Goal: Task Accomplishment & Management: Complete application form

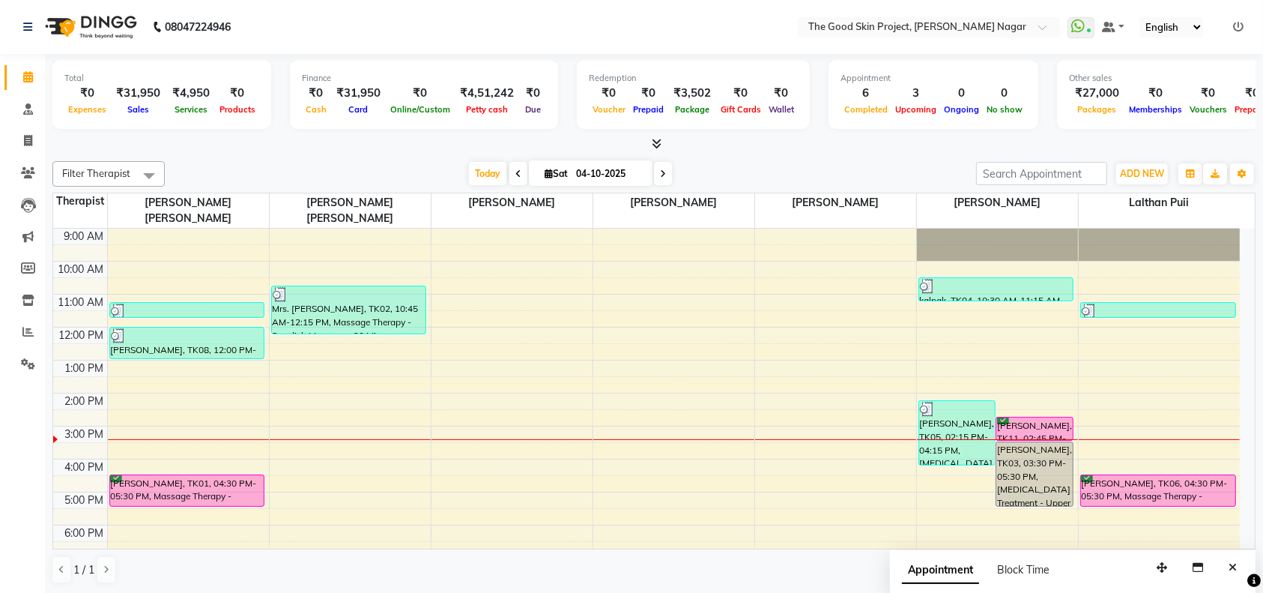
scroll to position [24, 0]
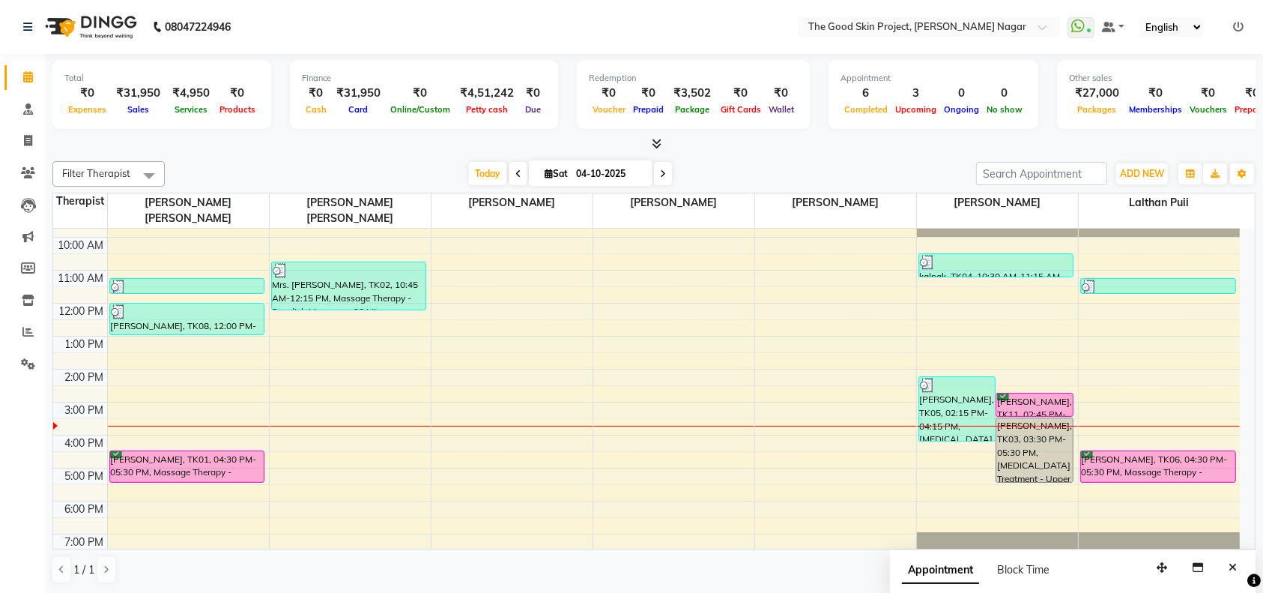
click at [660, 177] on icon at bounding box center [663, 173] width 6 height 9
type input "05-10-2025"
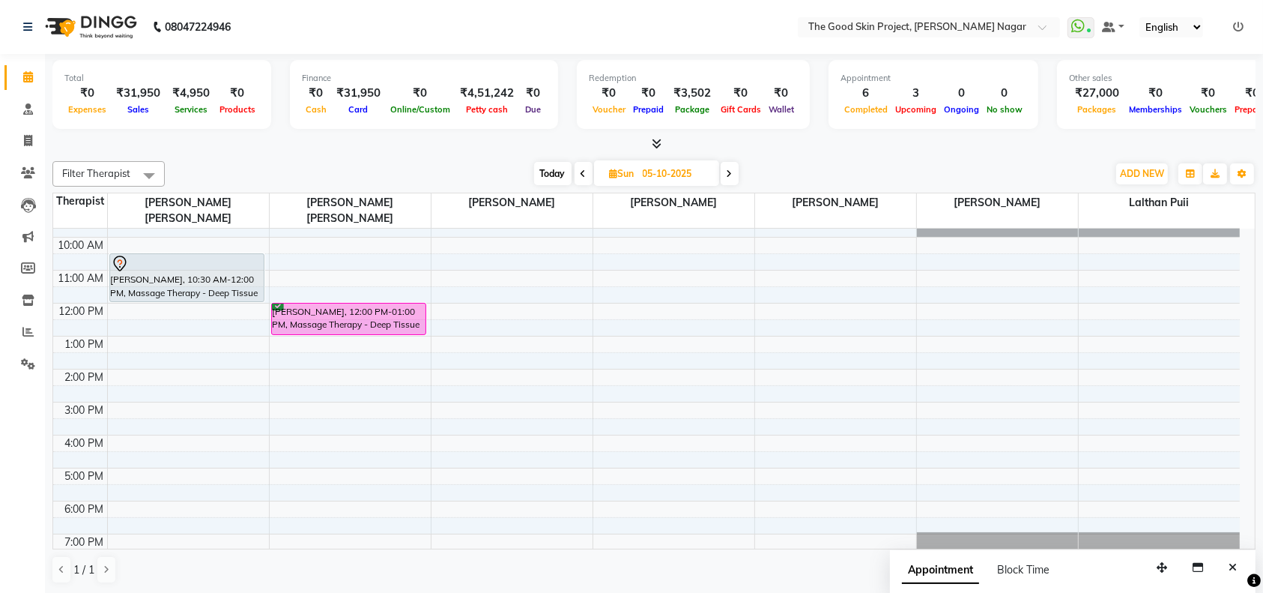
scroll to position [0, 0]
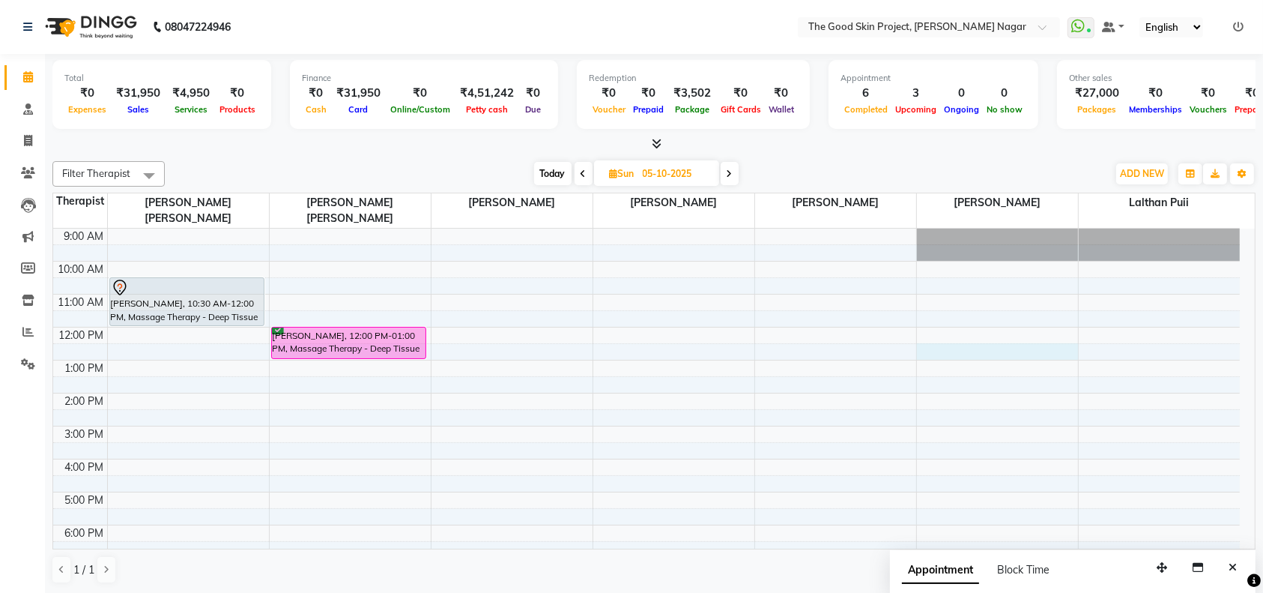
click at [989, 336] on div "9:00 AM 10:00 AM 11:00 AM 12:00 PM 1:00 PM 2:00 PM 3:00 PM 4:00 PM 5:00 PM 6:00…" at bounding box center [646, 409] width 1187 height 362
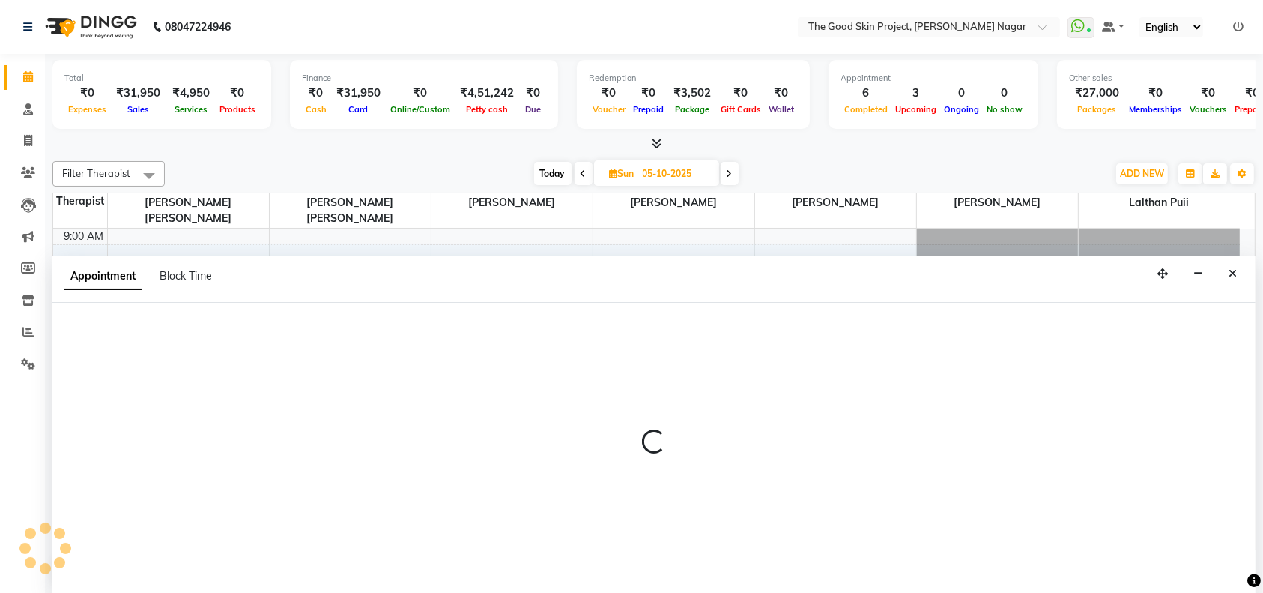
select select "69113"
select select "750"
select select "tentative"
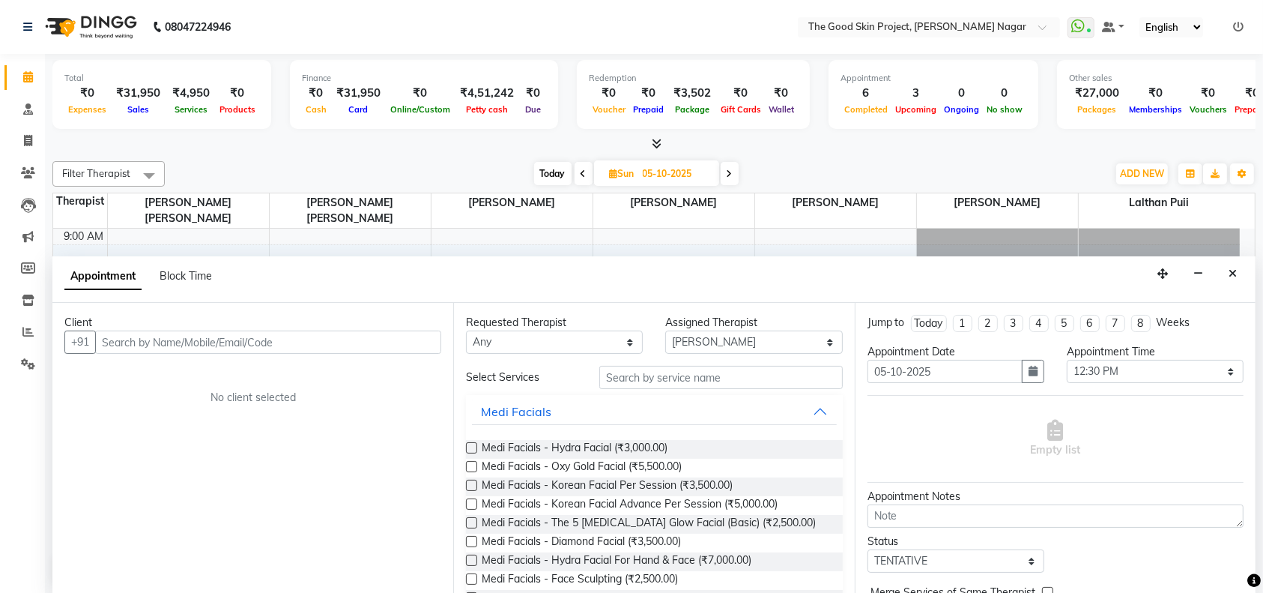
click at [345, 351] on input "text" at bounding box center [268, 341] width 346 height 23
type input "8369026268"
click at [406, 339] on span "Add Client" at bounding box center [410, 341] width 50 height 13
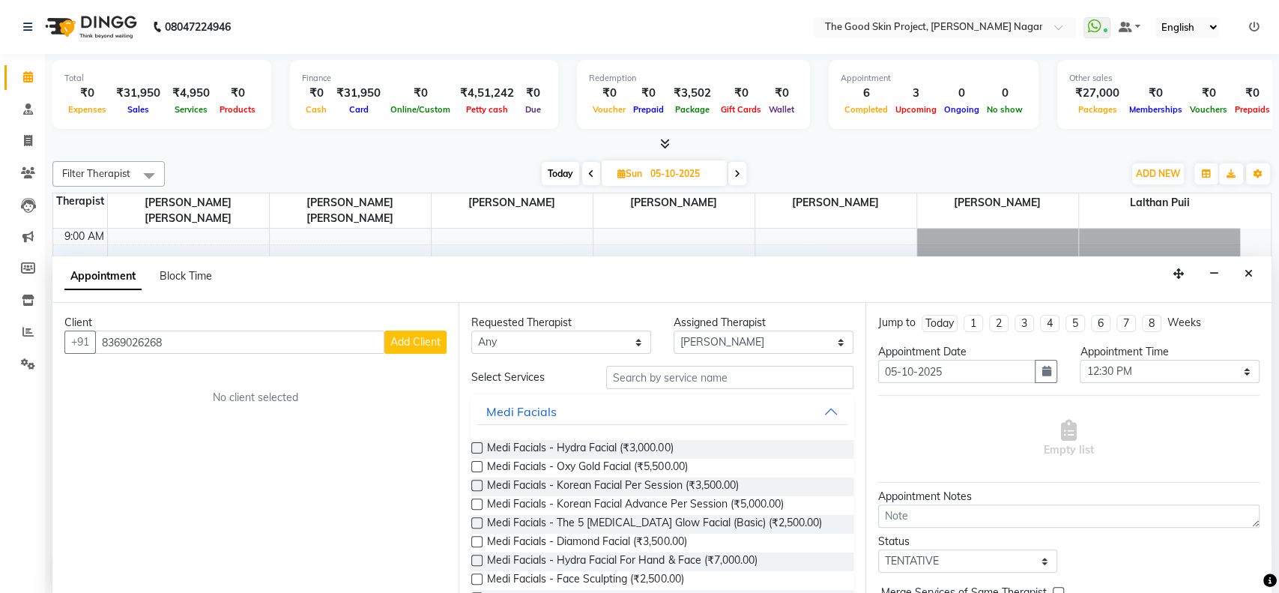
select select "22"
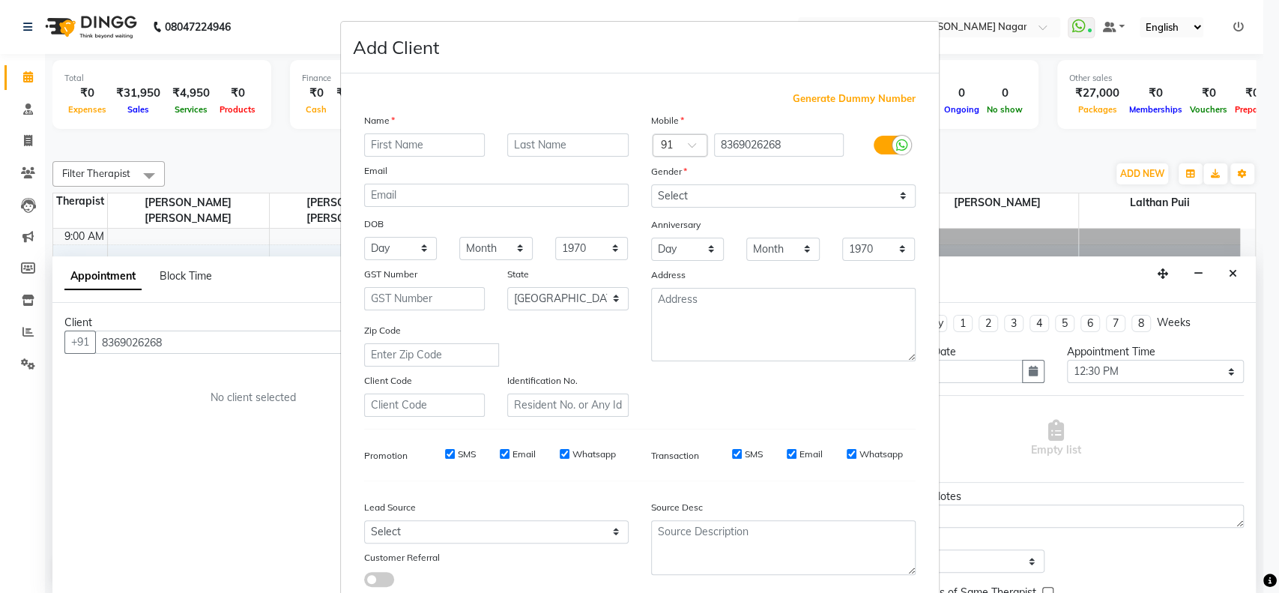
click at [399, 146] on input "text" at bounding box center [424, 144] width 121 height 23
type input "s"
type input "D"
type input "Shidhhi"
click at [570, 141] on input "text" at bounding box center [567, 144] width 121 height 23
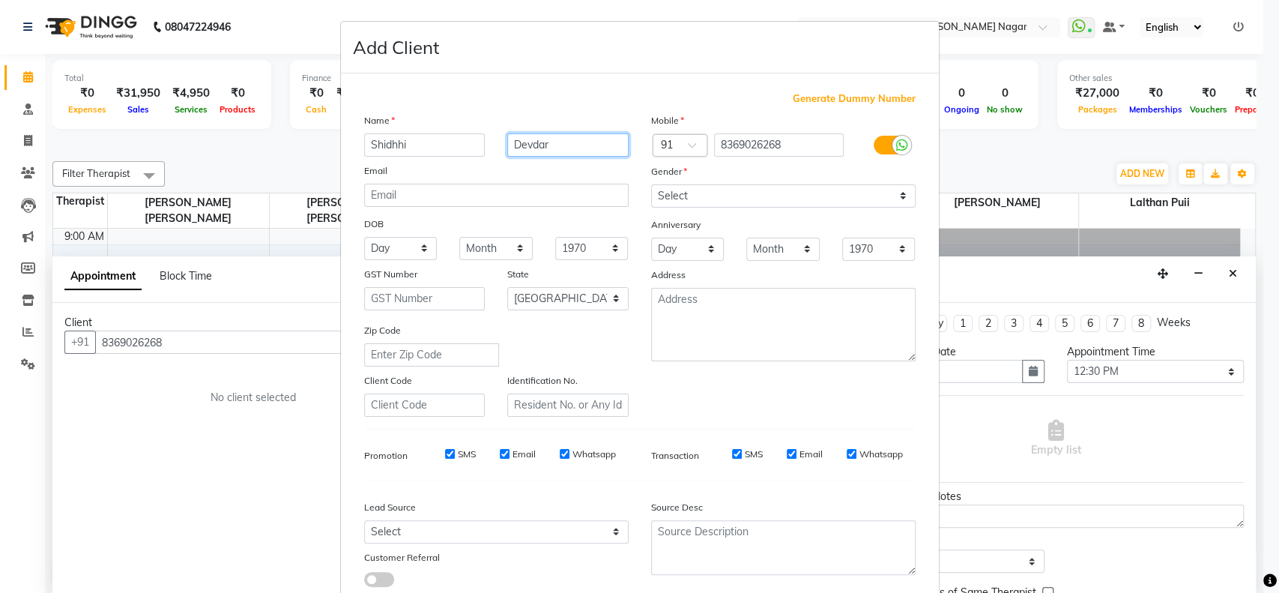
type input "Devdar"
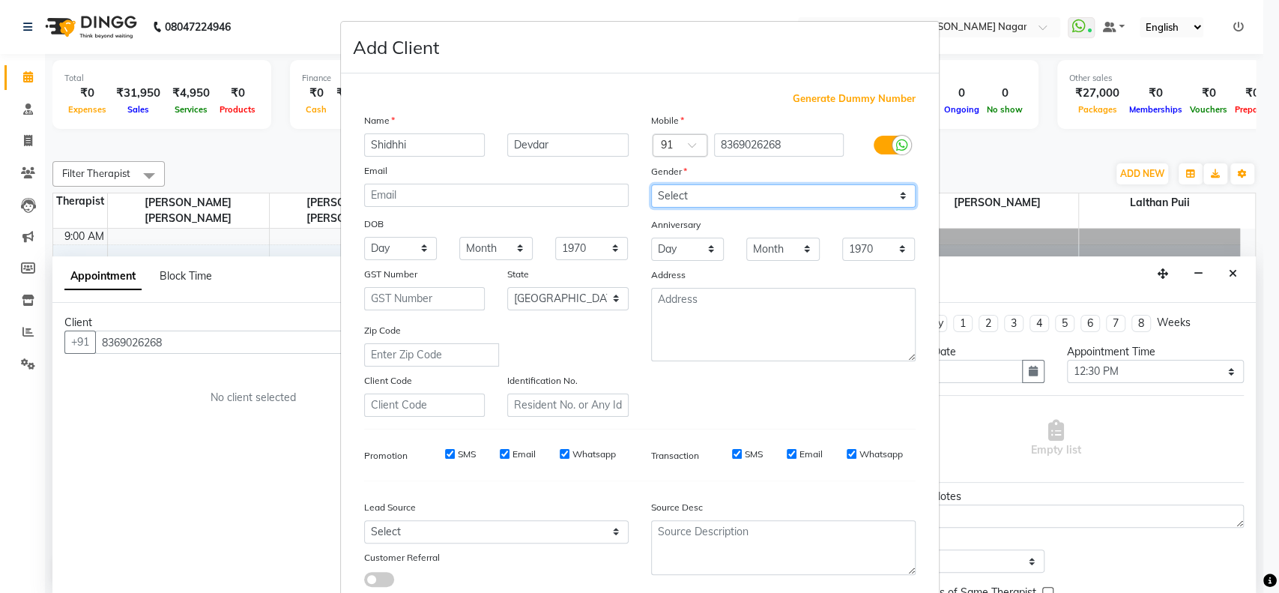
click at [698, 194] on select "Select [DEMOGRAPHIC_DATA] [DEMOGRAPHIC_DATA] Other Prefer Not To Say" at bounding box center [783, 195] width 264 height 23
click at [651, 184] on select "Select [DEMOGRAPHIC_DATA] [DEMOGRAPHIC_DATA] Other Prefer Not To Say" at bounding box center [783, 195] width 264 height 23
click at [715, 181] on div "Gender" at bounding box center [783, 173] width 287 height 21
click at [705, 191] on select "Select [DEMOGRAPHIC_DATA] [DEMOGRAPHIC_DATA] Other Prefer Not To Say" at bounding box center [783, 195] width 264 height 23
select select "[DEMOGRAPHIC_DATA]"
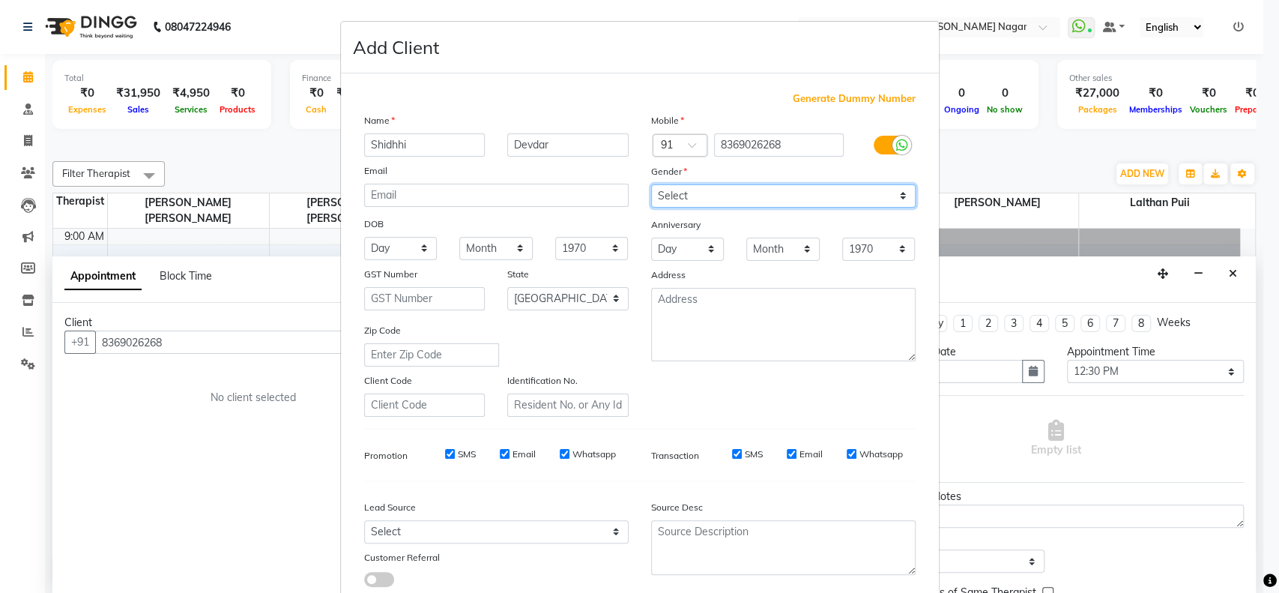
click at [651, 184] on select "Select [DEMOGRAPHIC_DATA] [DEMOGRAPHIC_DATA] Other Prefer Not To Say" at bounding box center [783, 195] width 264 height 23
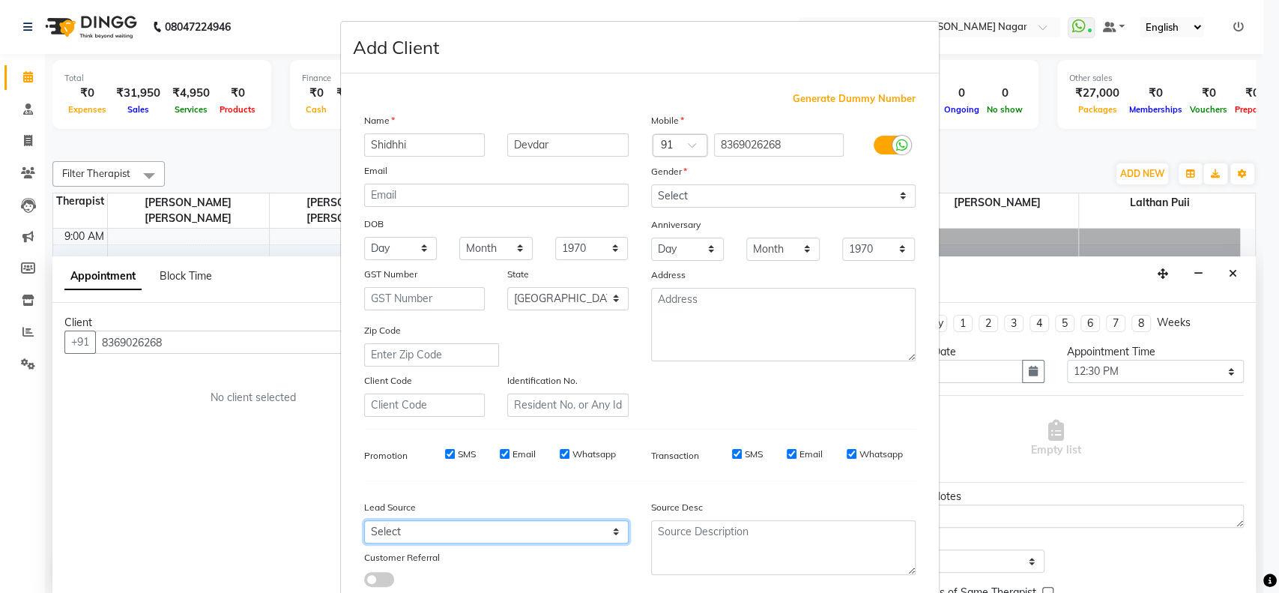
click at [532, 535] on select "Select Walk-in Referral Internet Friend Word of Mouth Advertisement Facebook Ju…" at bounding box center [496, 531] width 264 height 23
select select "8581"
click at [364, 520] on select "Select Walk-in Referral Internet Friend Word of Mouth Advertisement Facebook Ju…" at bounding box center [496, 531] width 264 height 23
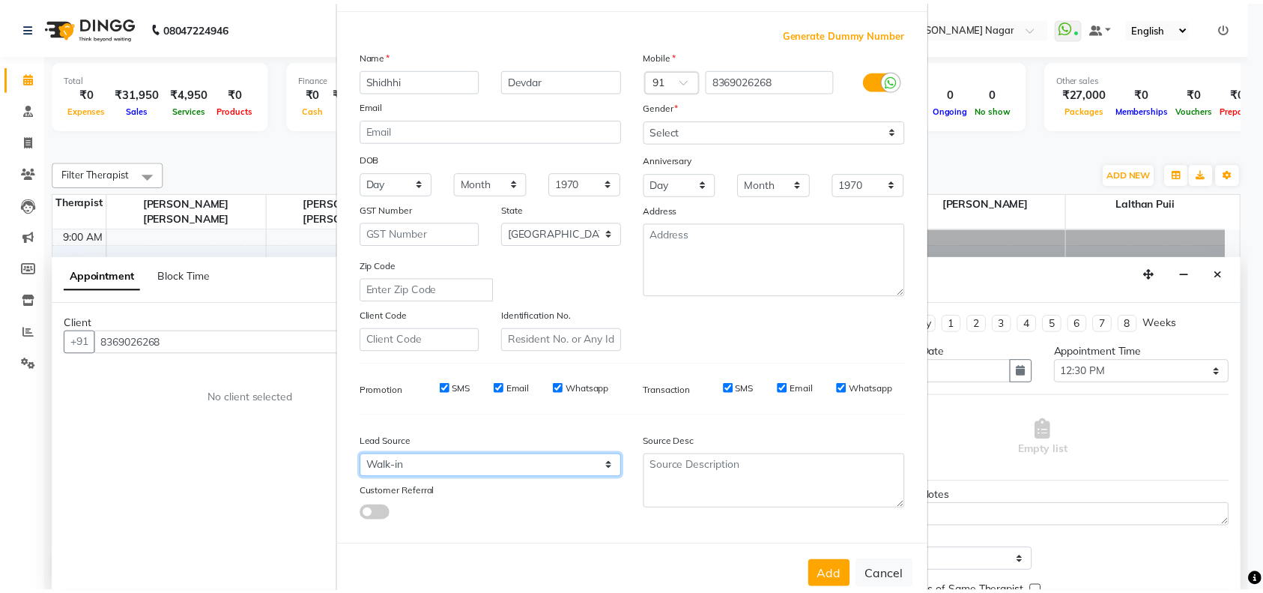
scroll to position [96, 0]
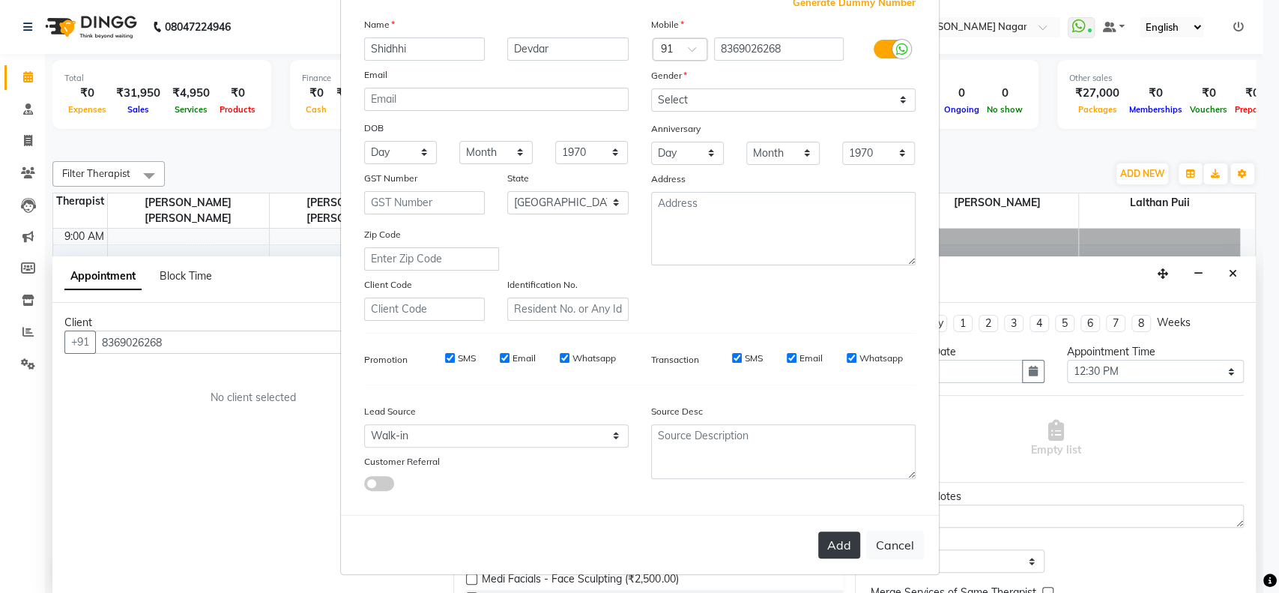
click at [838, 548] on button "Add" at bounding box center [839, 544] width 42 height 27
select select
select select "null"
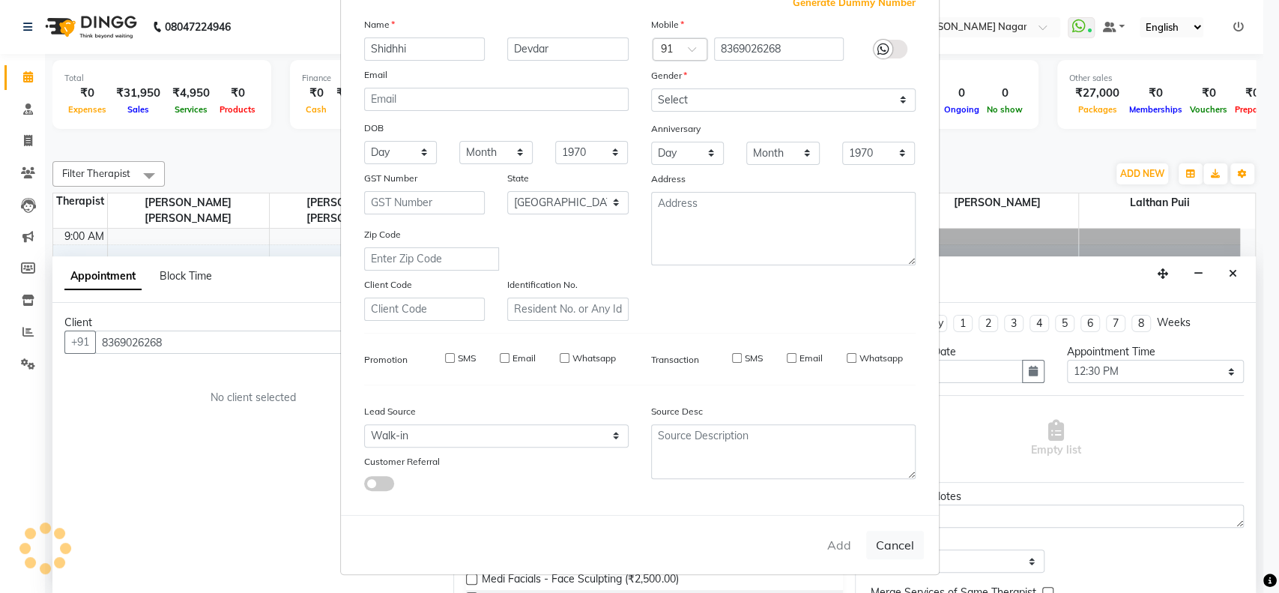
select select
checkbox input "false"
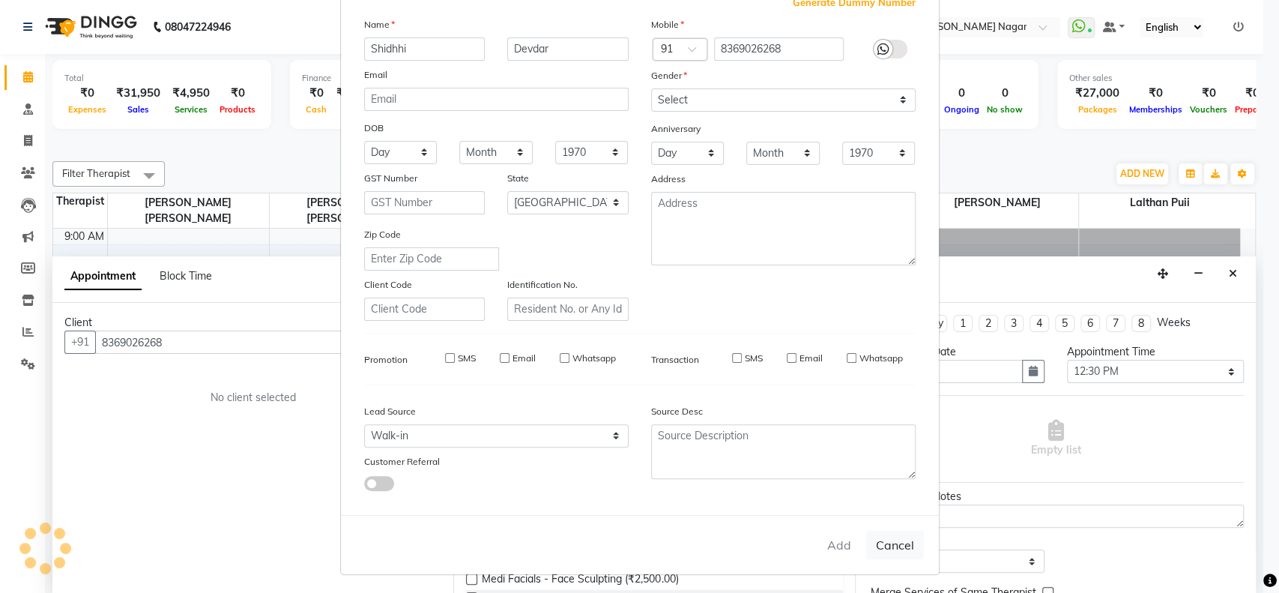
checkbox input "false"
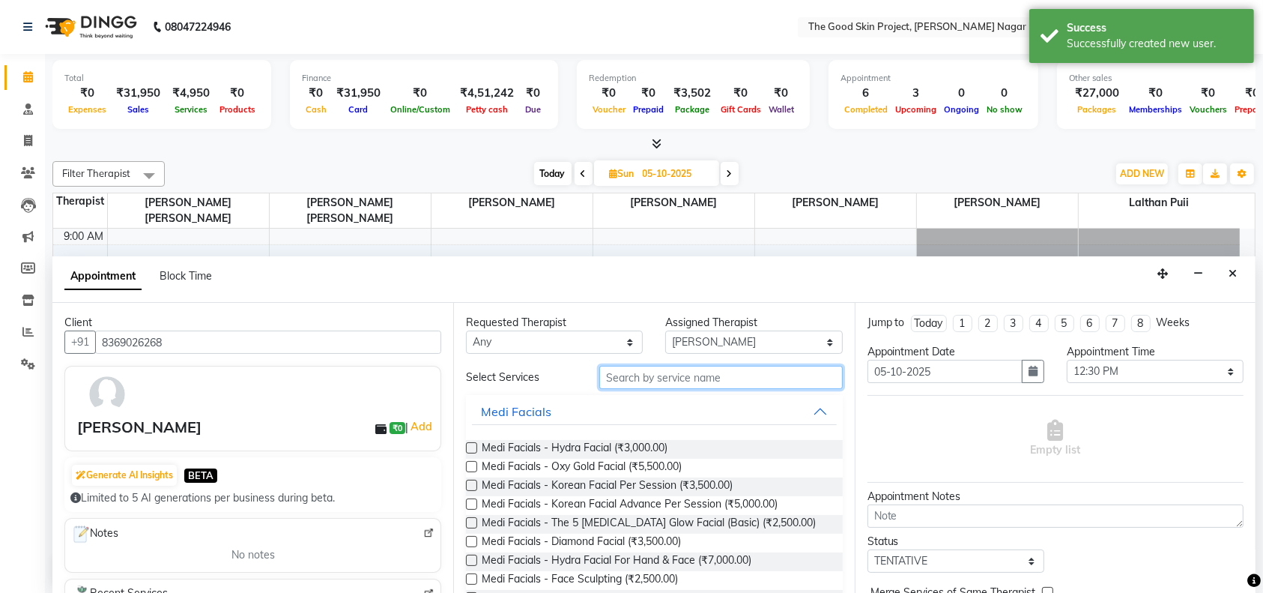
click at [695, 375] on input "text" at bounding box center [720, 377] width 243 height 23
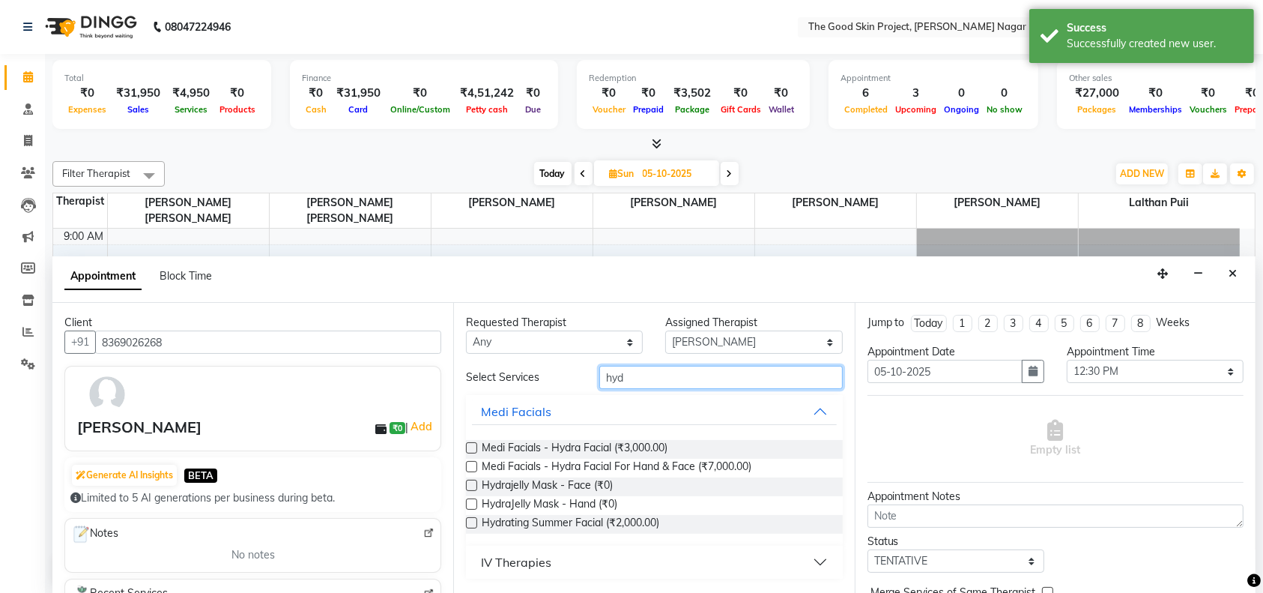
type input "hyd"
click at [470, 449] on label at bounding box center [471, 447] width 11 height 11
click at [470, 449] on input "checkbox" at bounding box center [471, 449] width 10 height 10
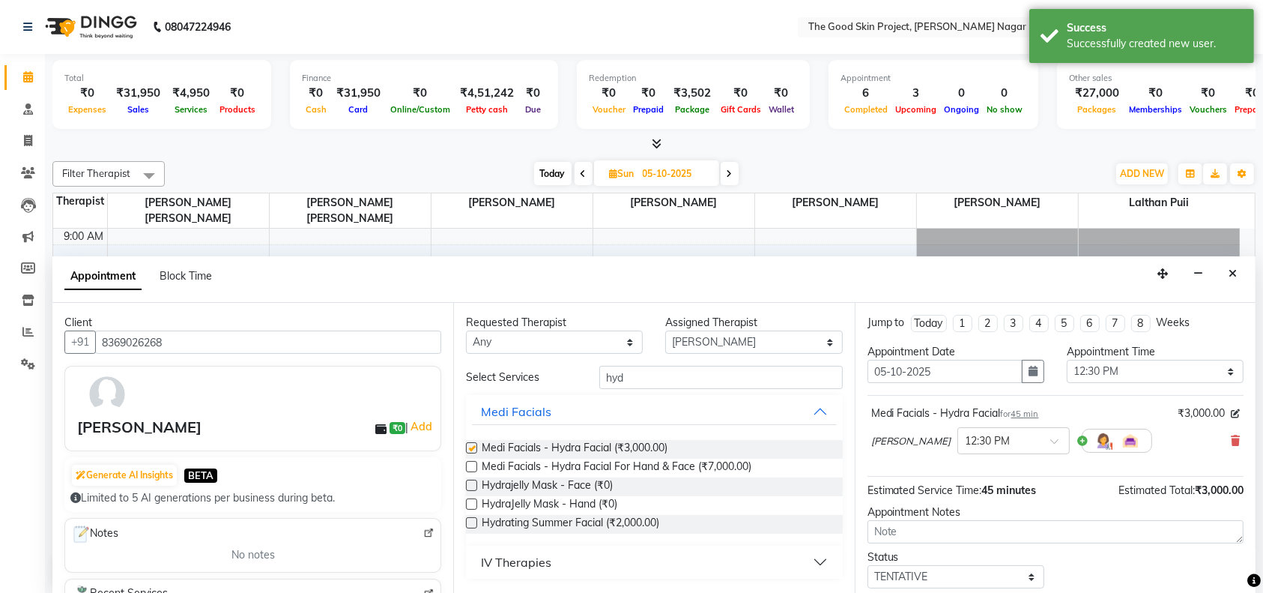
checkbox input "false"
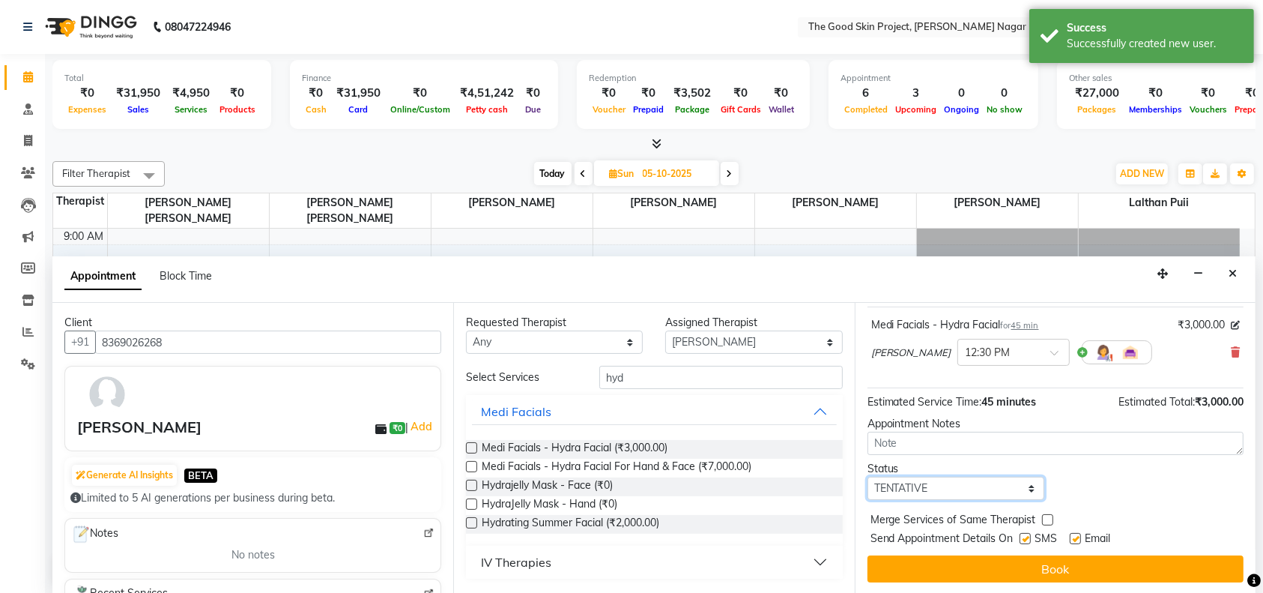
click at [1014, 490] on select "Select TENTATIVE CONFIRM UPCOMING" at bounding box center [955, 487] width 177 height 23
select select "confirm booking"
click at [867, 476] on select "Select TENTATIVE CONFIRM UPCOMING" at bounding box center [955, 487] width 177 height 23
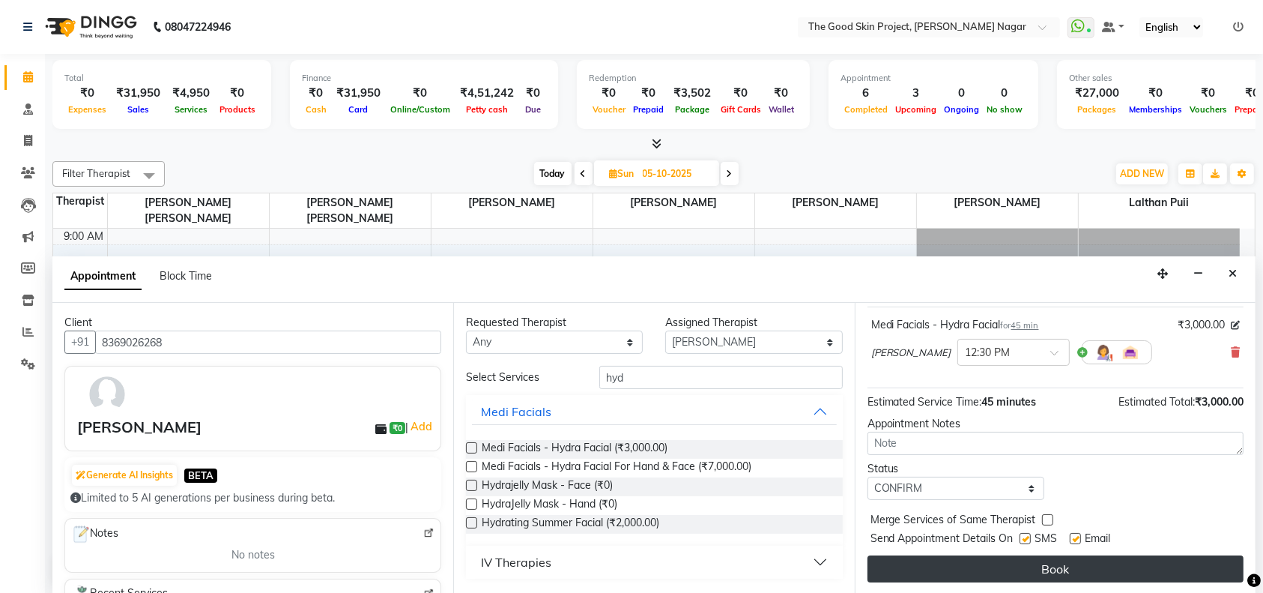
click at [996, 564] on button "Book" at bounding box center [1055, 568] width 376 height 27
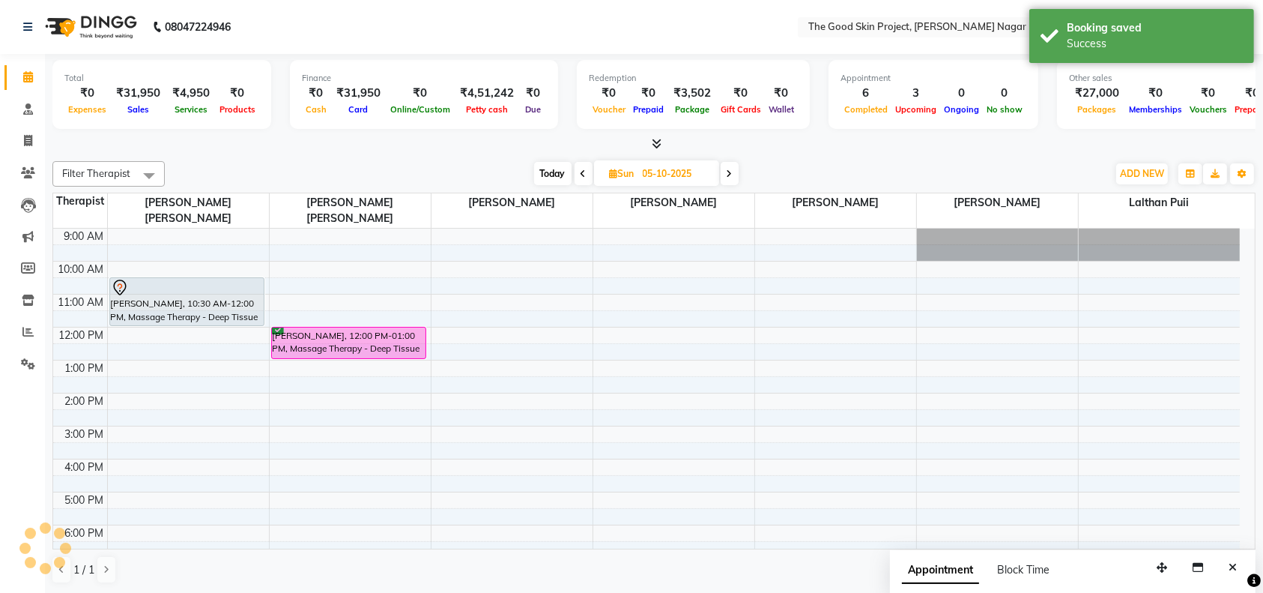
scroll to position [0, 0]
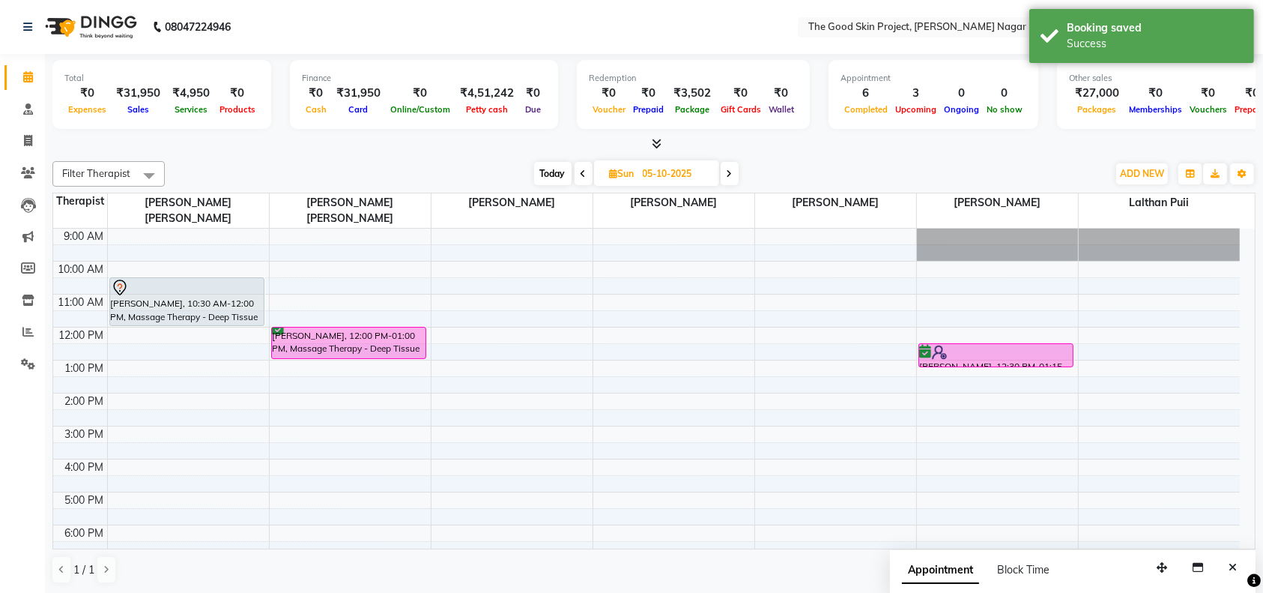
click at [578, 175] on span at bounding box center [584, 173] width 18 height 23
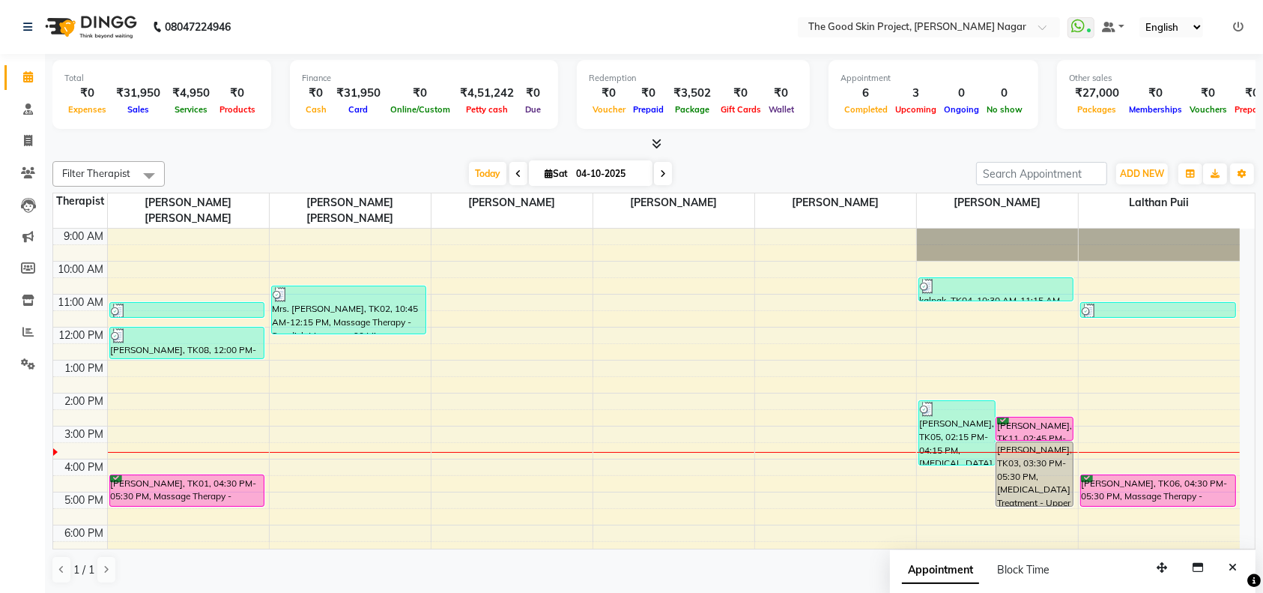
click at [665, 178] on span at bounding box center [663, 173] width 18 height 23
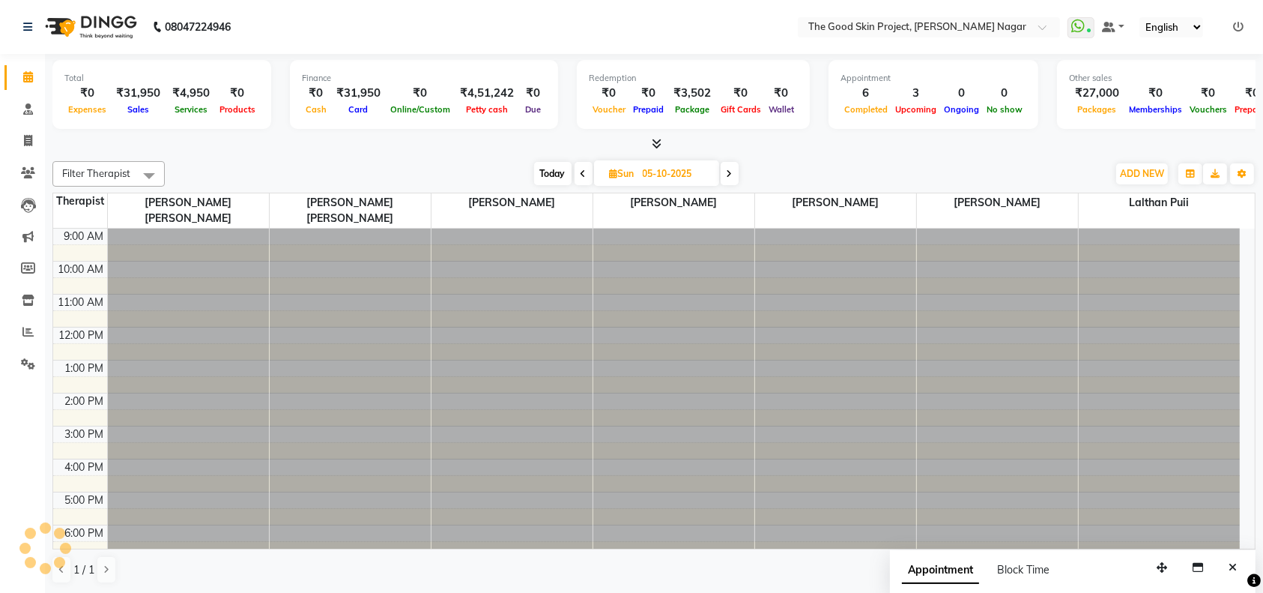
scroll to position [24, 0]
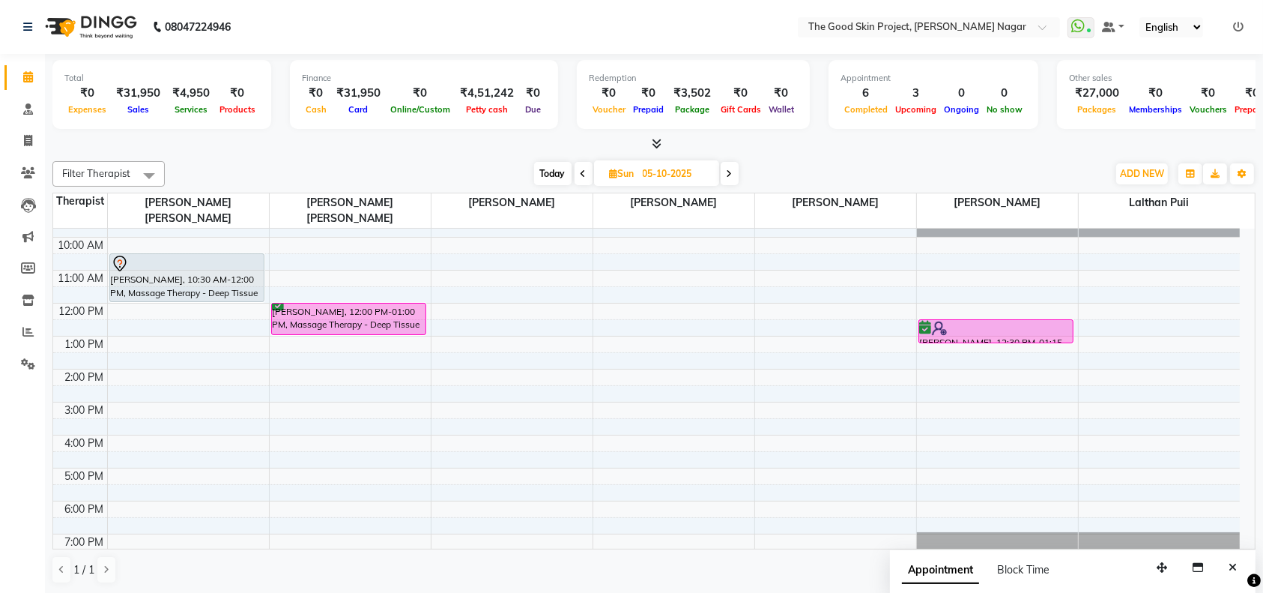
click at [581, 170] on icon at bounding box center [584, 173] width 6 height 9
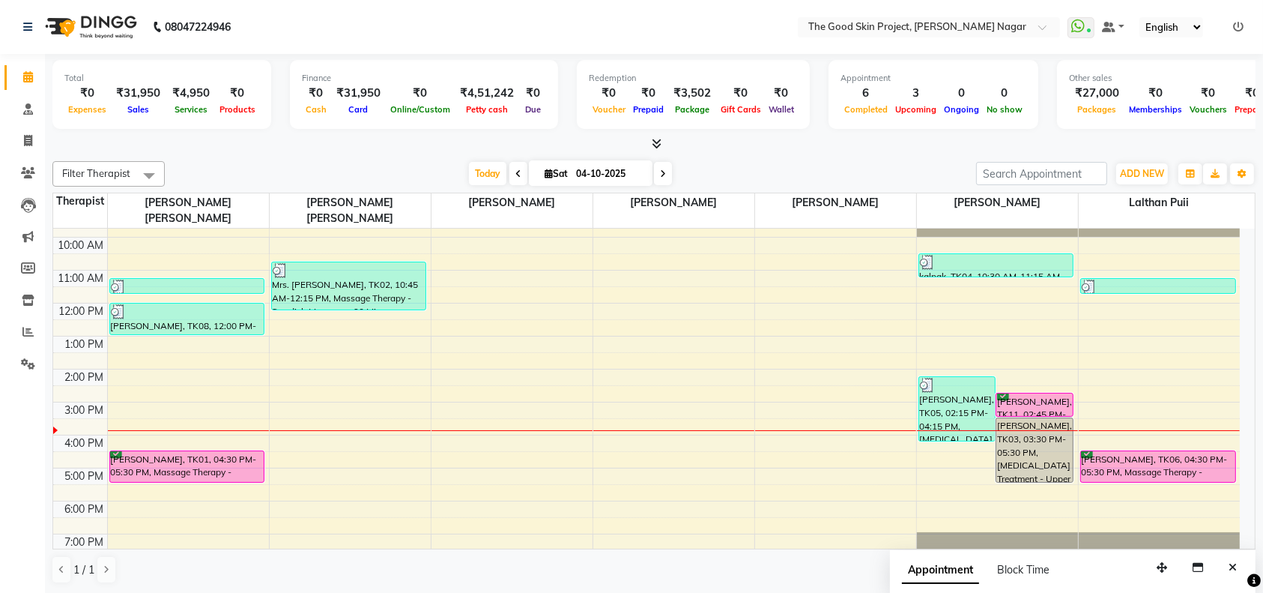
click at [662, 171] on icon at bounding box center [663, 173] width 6 height 9
type input "05-10-2025"
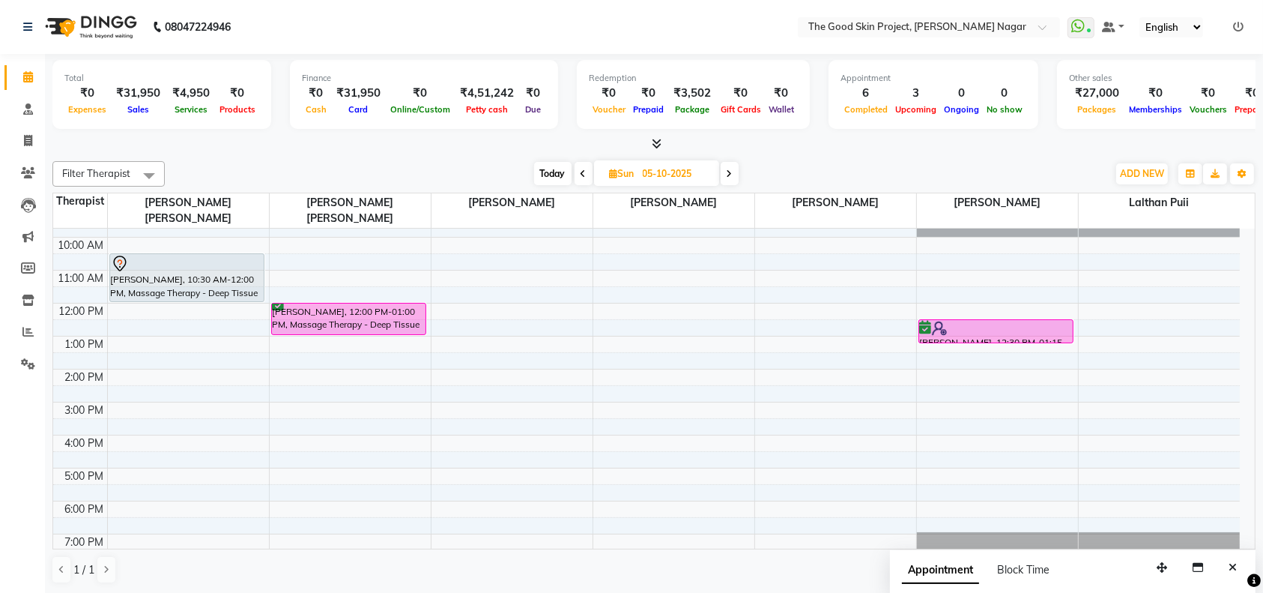
click at [658, 175] on input "05-10-2025" at bounding box center [675, 174] width 75 height 22
select select "10"
select select "2025"
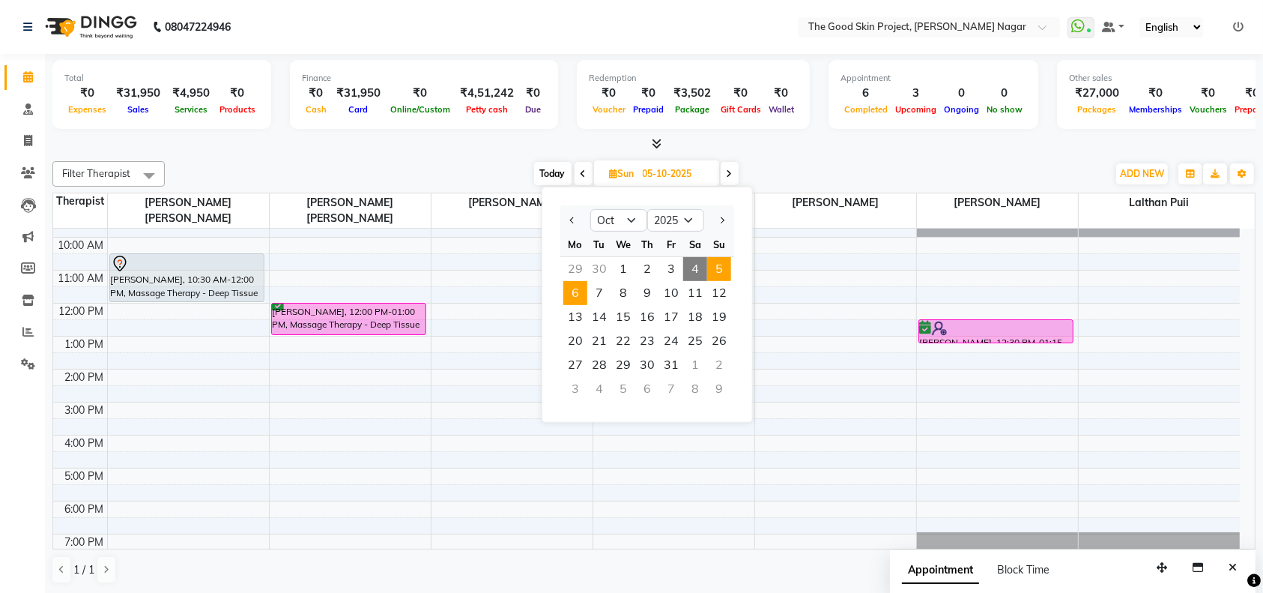
click at [575, 297] on span "6" at bounding box center [575, 293] width 24 height 24
type input "[DATE]"
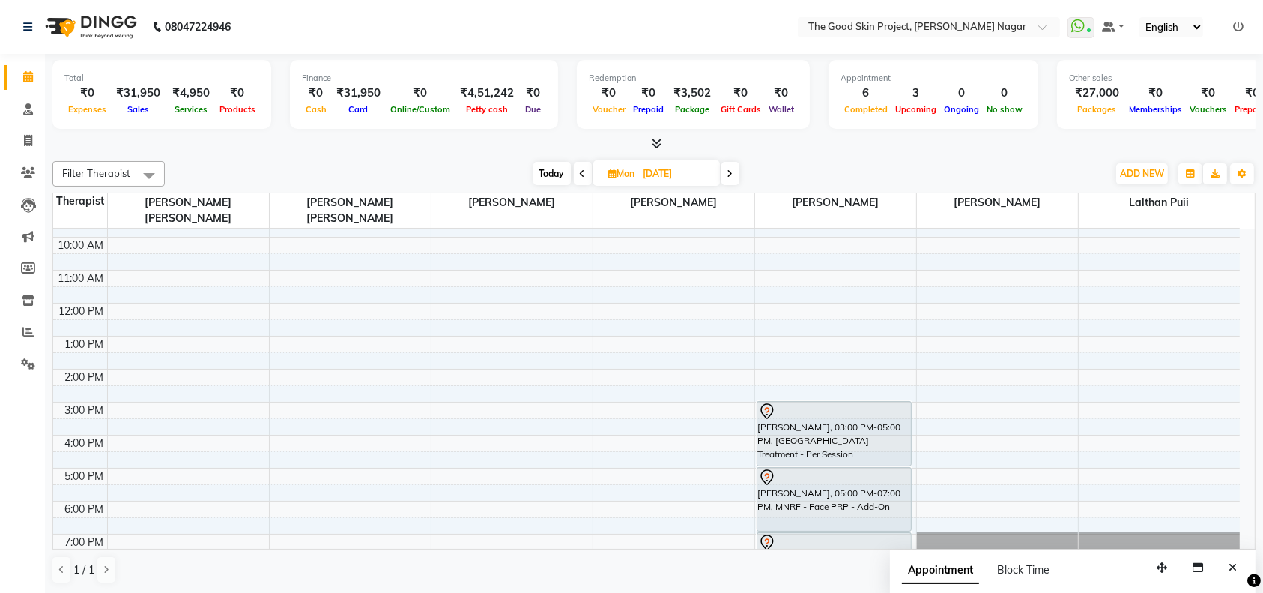
click at [972, 476] on div "9:00 AM 10:00 AM 11:00 AM 12:00 PM 1:00 PM 2:00 PM 3:00 PM 4:00 PM 5:00 PM 6:00…" at bounding box center [646, 386] width 1187 height 362
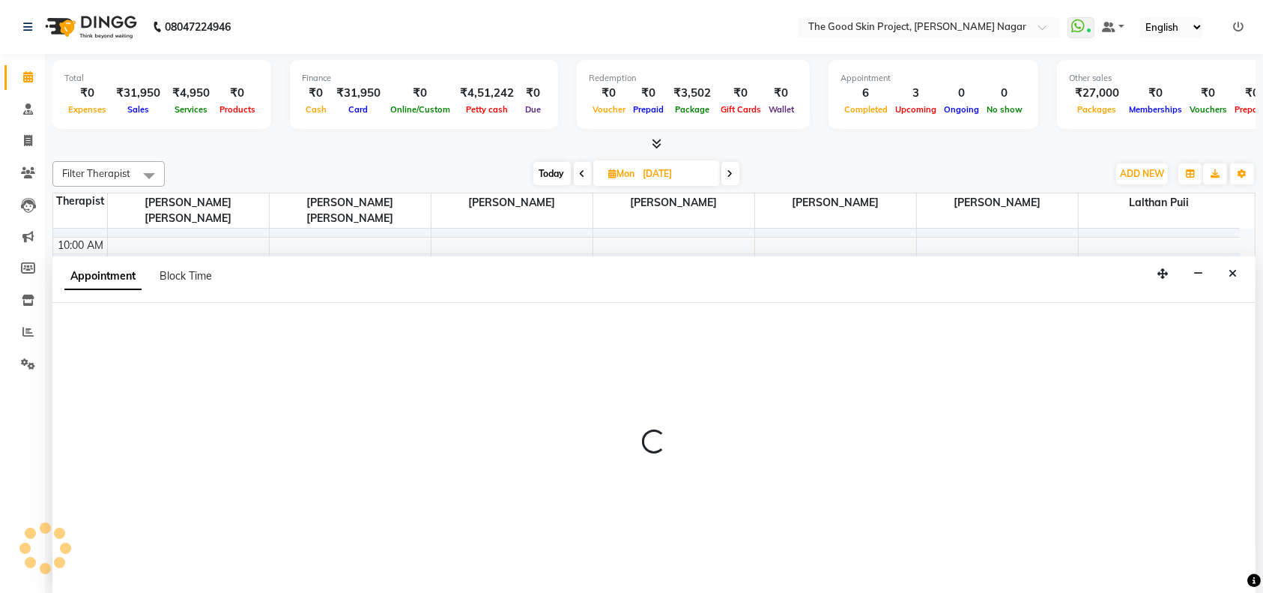
scroll to position [0, 0]
select select "69113"
select select "1050"
select select "tentative"
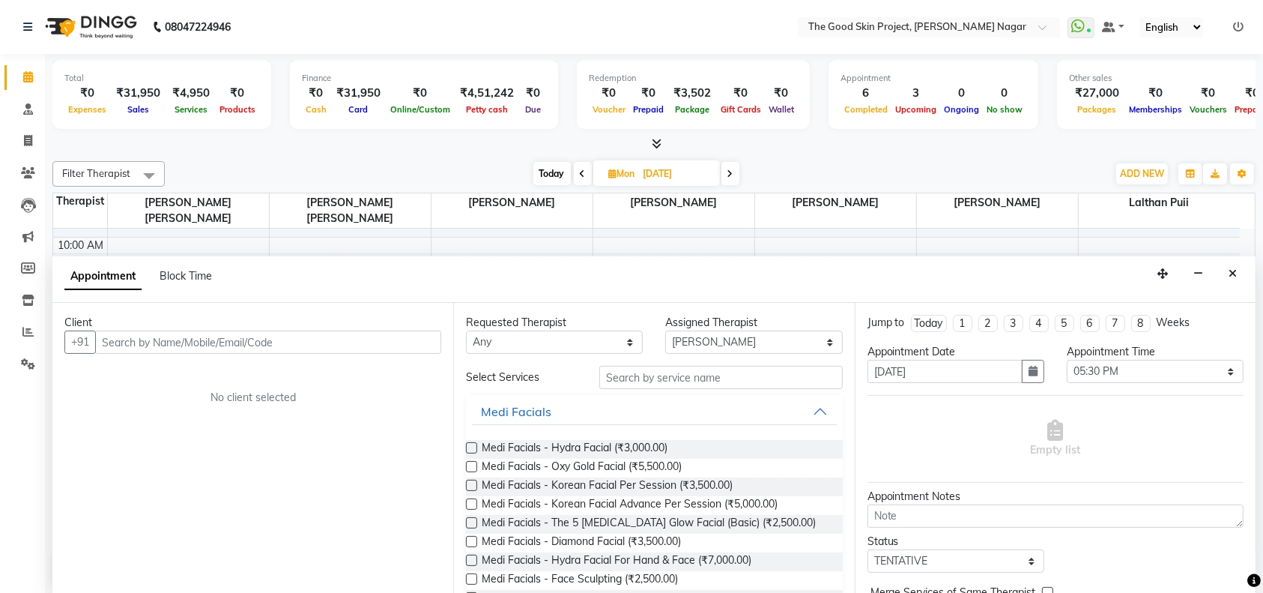
click at [333, 340] on input "text" at bounding box center [268, 341] width 346 height 23
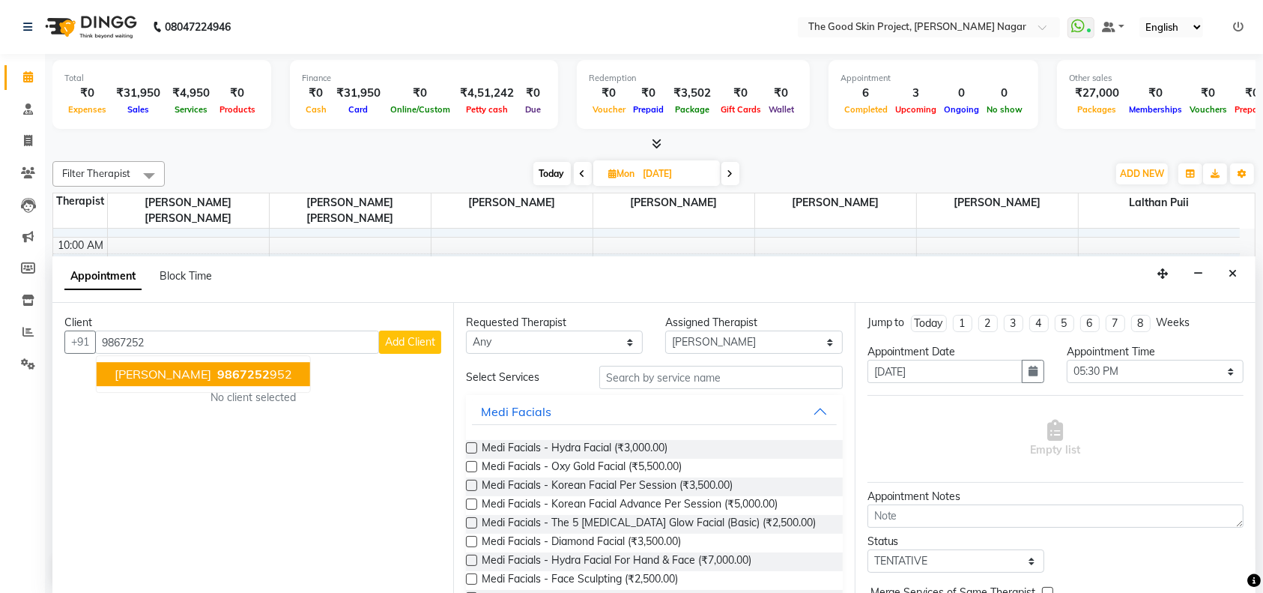
click at [210, 369] on button "[PERSON_NAME] 9867252 952" at bounding box center [203, 375] width 213 height 24
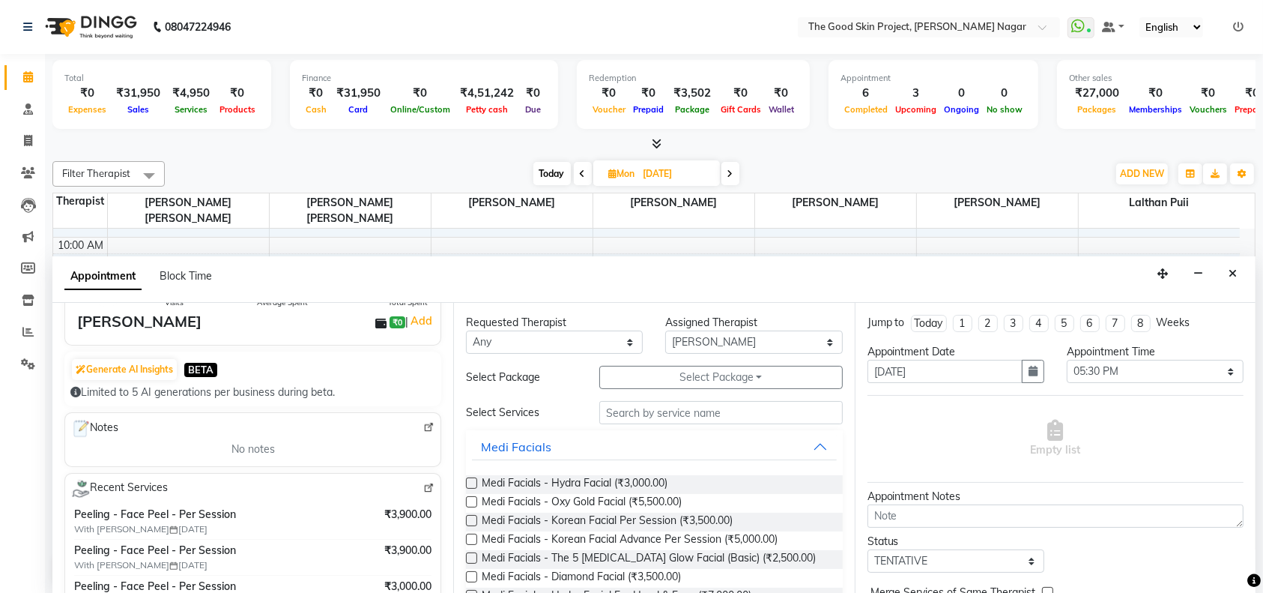
scroll to position [199, 0]
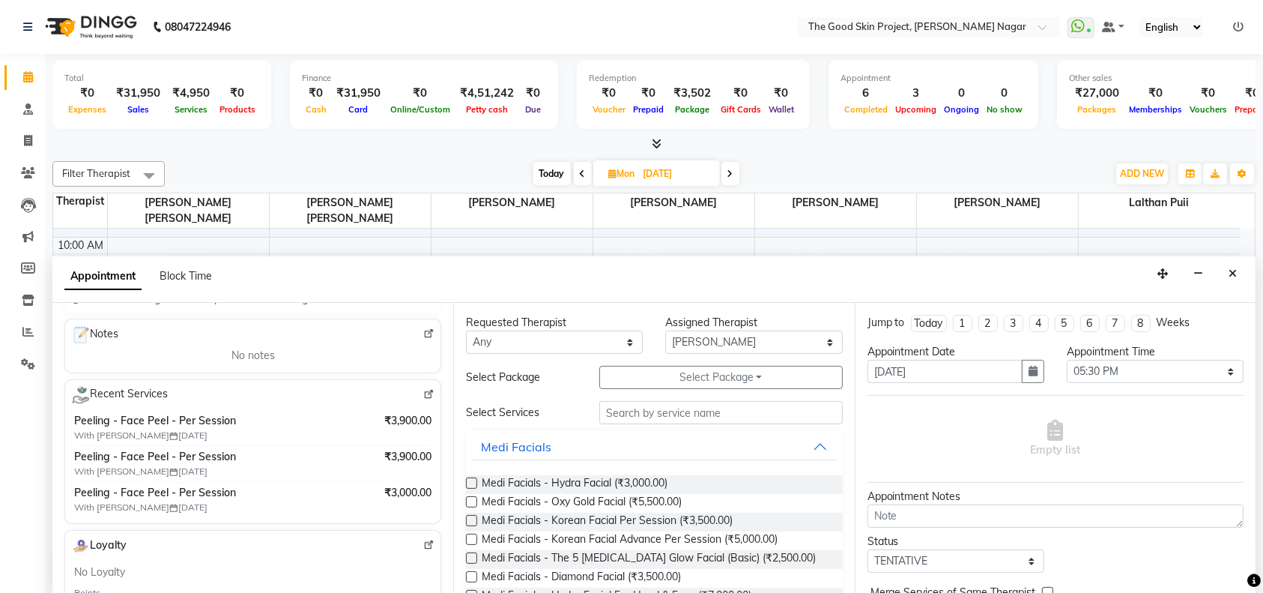
type input "9867252952"
click at [672, 409] on input "text" at bounding box center [720, 412] width 243 height 23
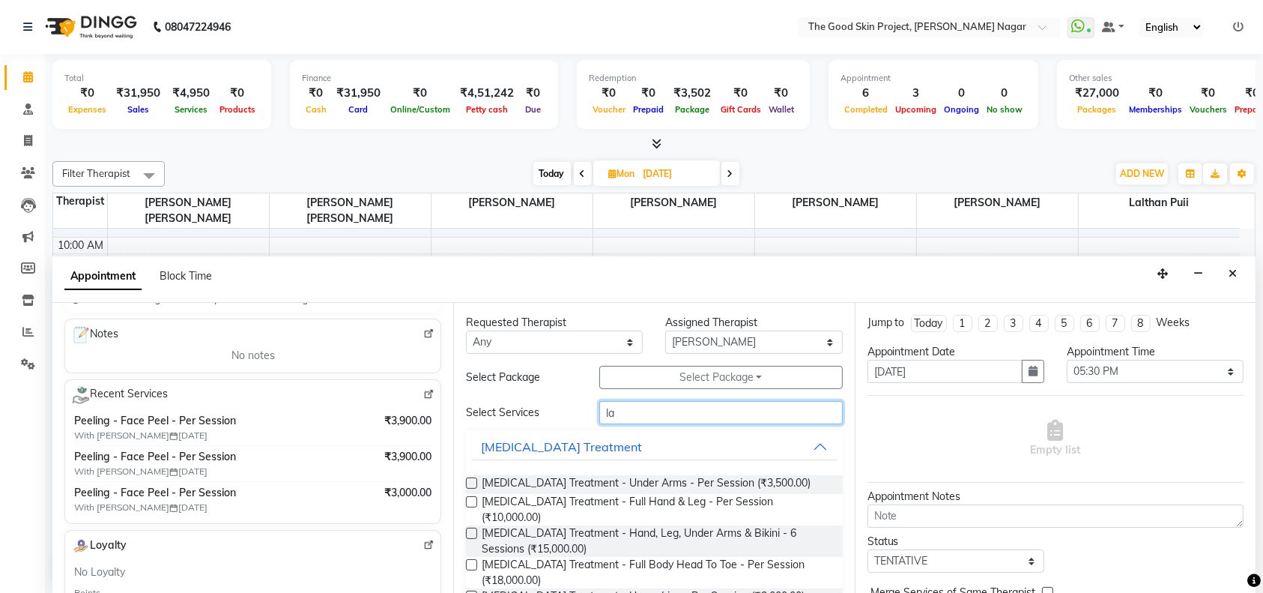
type input "l"
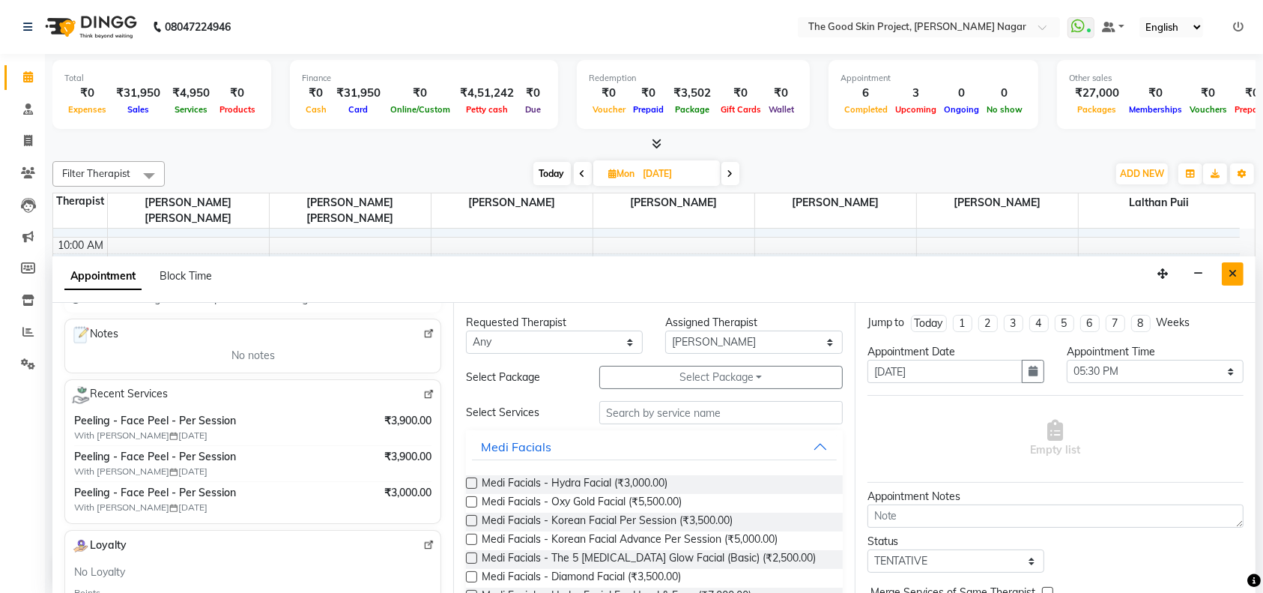
click at [1239, 274] on button "Close" at bounding box center [1233, 273] width 22 height 23
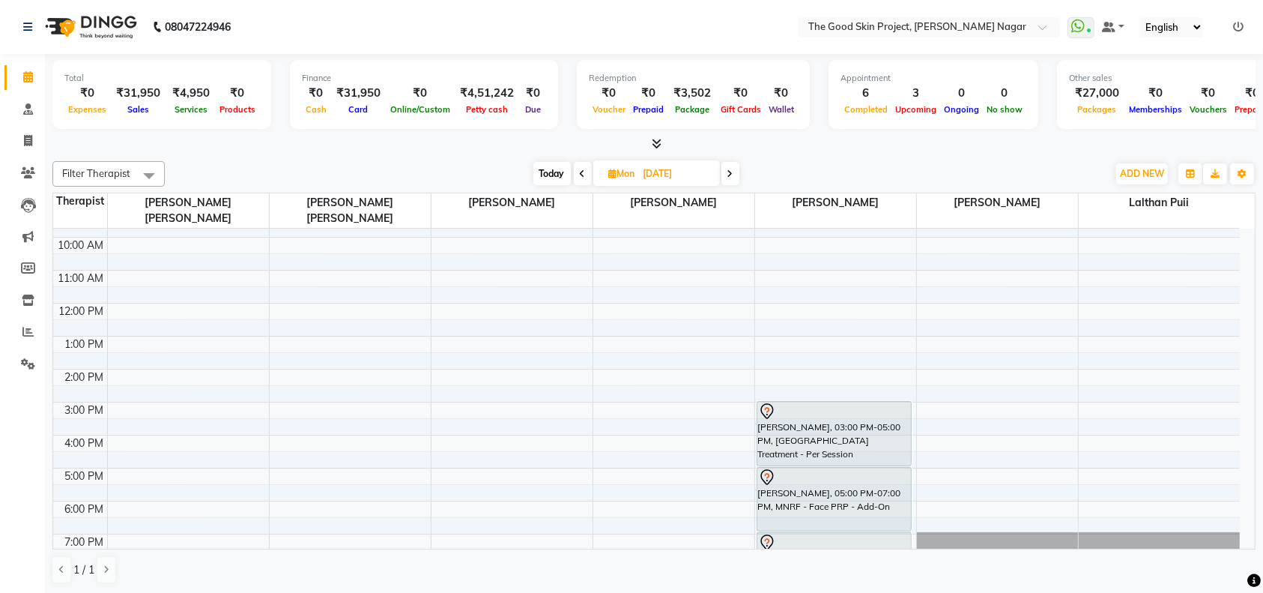
click at [584, 172] on icon at bounding box center [583, 173] width 6 height 9
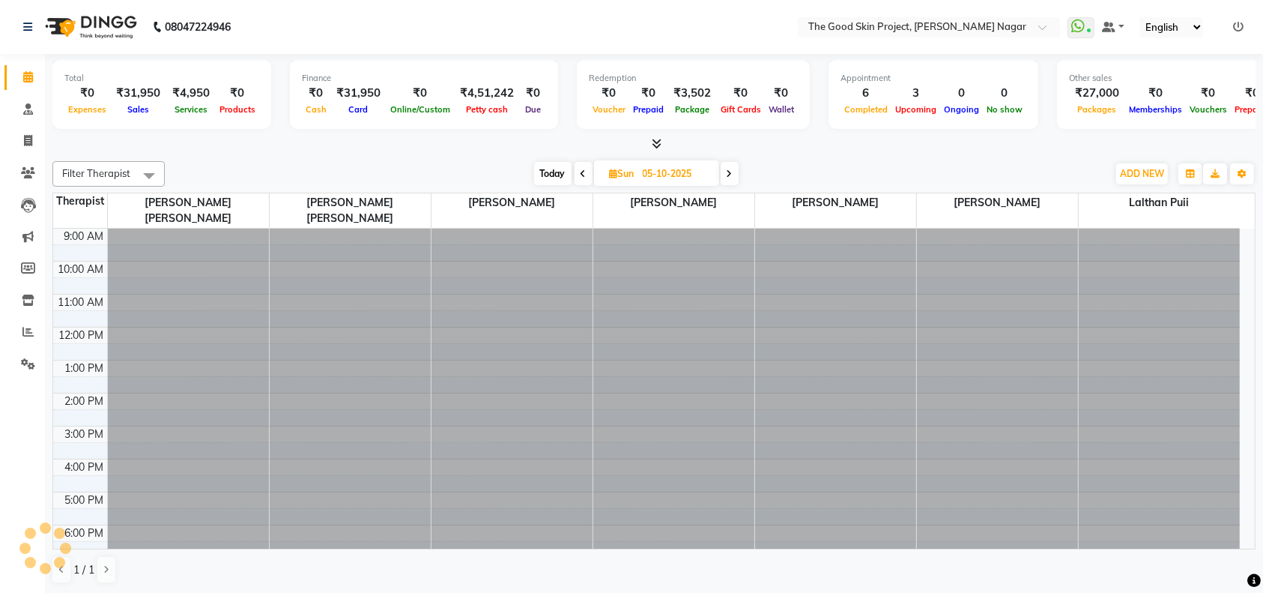
scroll to position [24, 0]
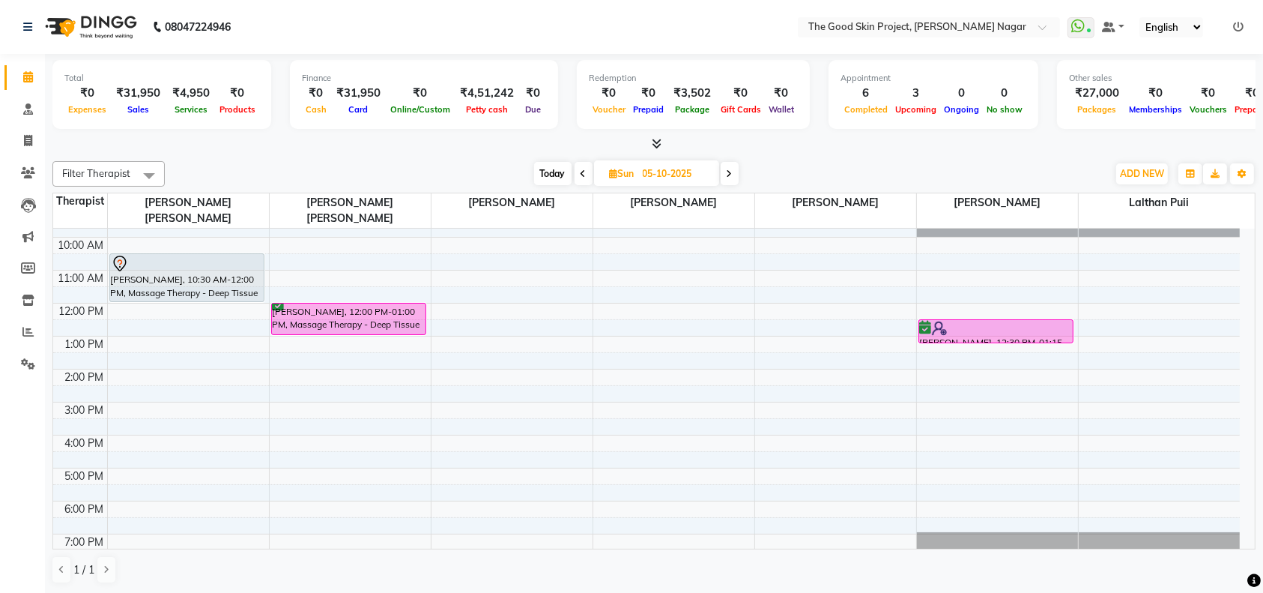
click at [587, 169] on span at bounding box center [584, 173] width 18 height 23
type input "04-10-2025"
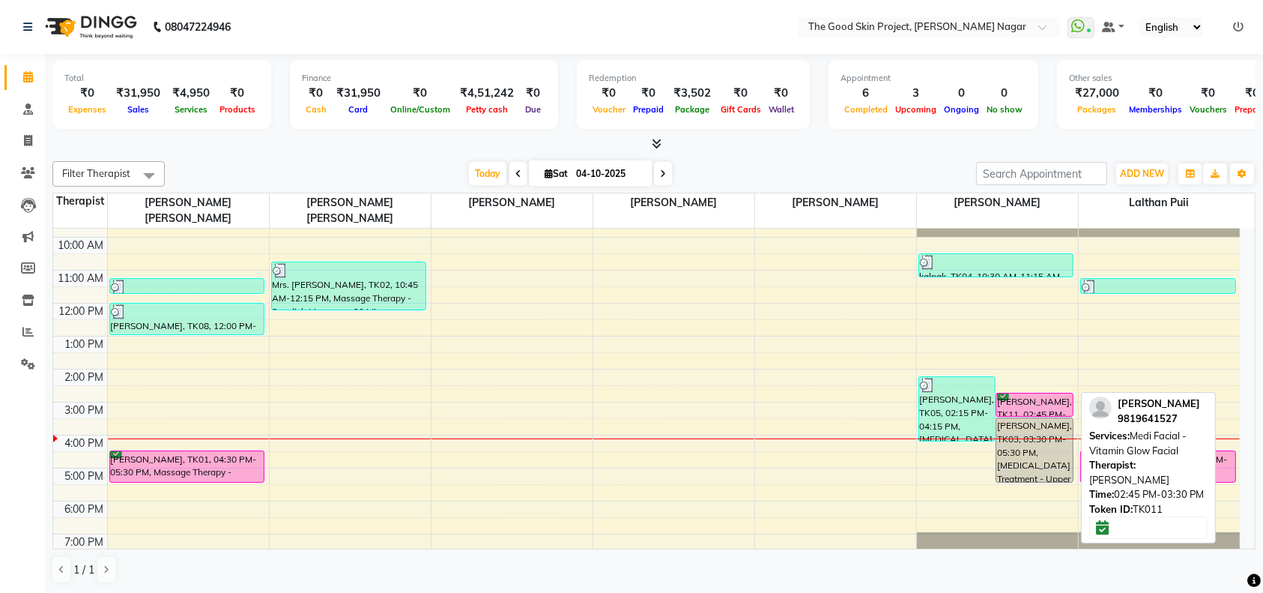
click at [1038, 393] on div "[PERSON_NAME], TK11, 02:45 PM-03:30 PM, Medi Facial - Vitamin Glow Facial" at bounding box center [1034, 404] width 76 height 22
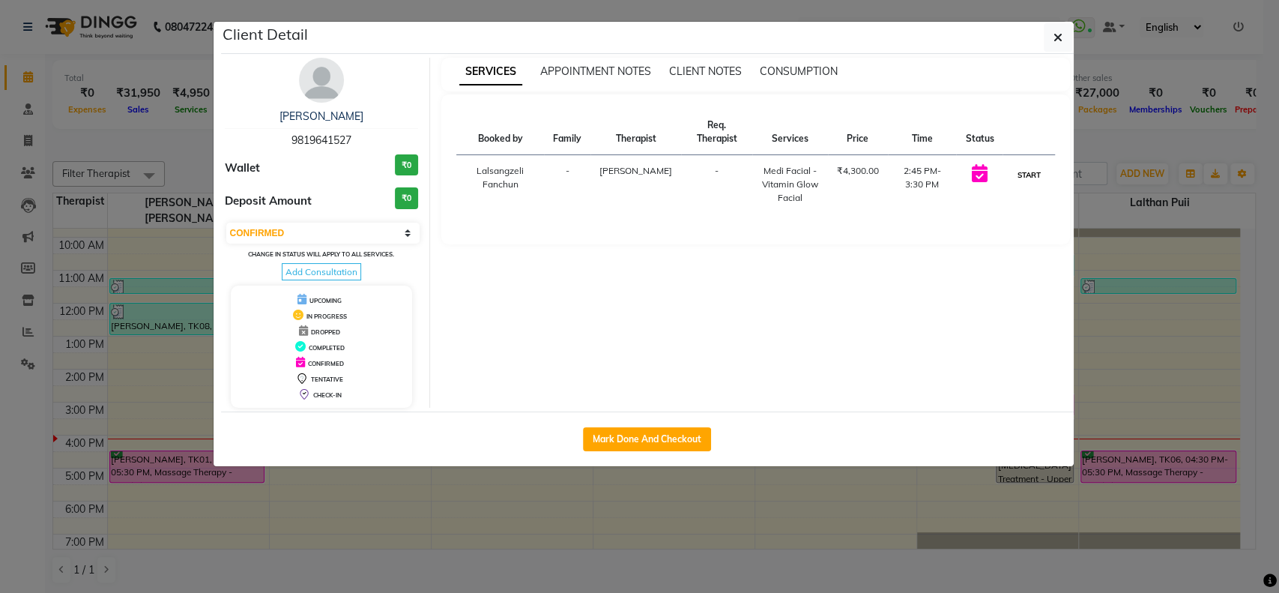
click at [1033, 170] on button "START" at bounding box center [1028, 175] width 31 height 19
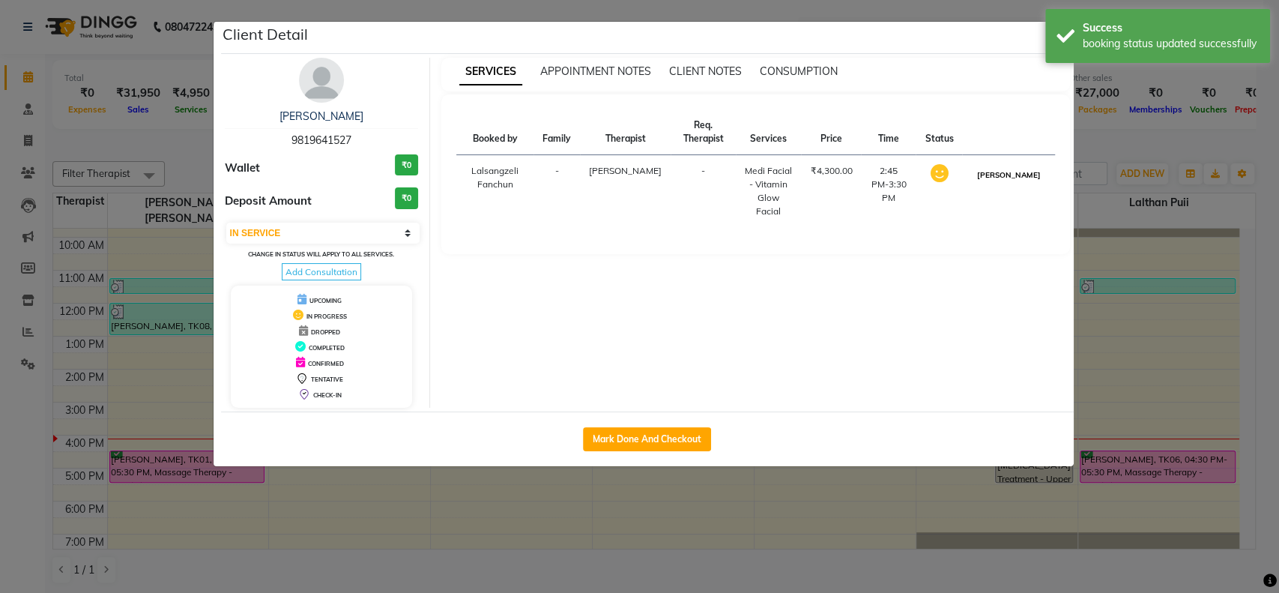
click at [1020, 176] on button "[PERSON_NAME]" at bounding box center [1007, 175] width 71 height 19
select select "3"
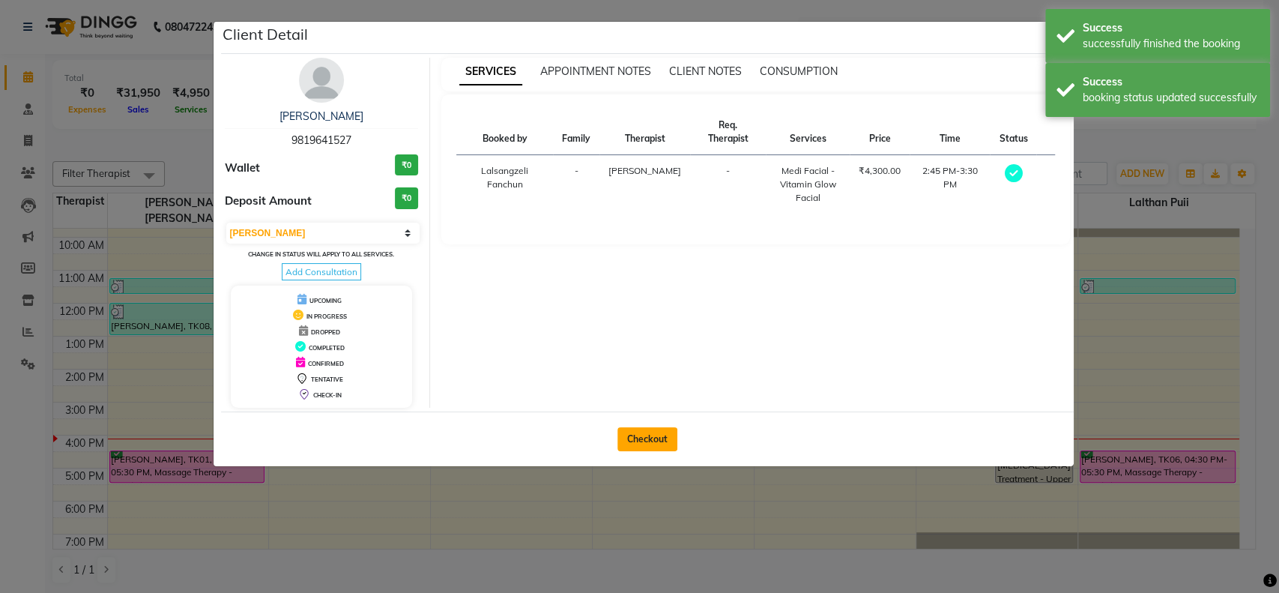
click at [640, 434] on button "Checkout" at bounding box center [647, 439] width 60 height 24
select select "3005"
select select "service"
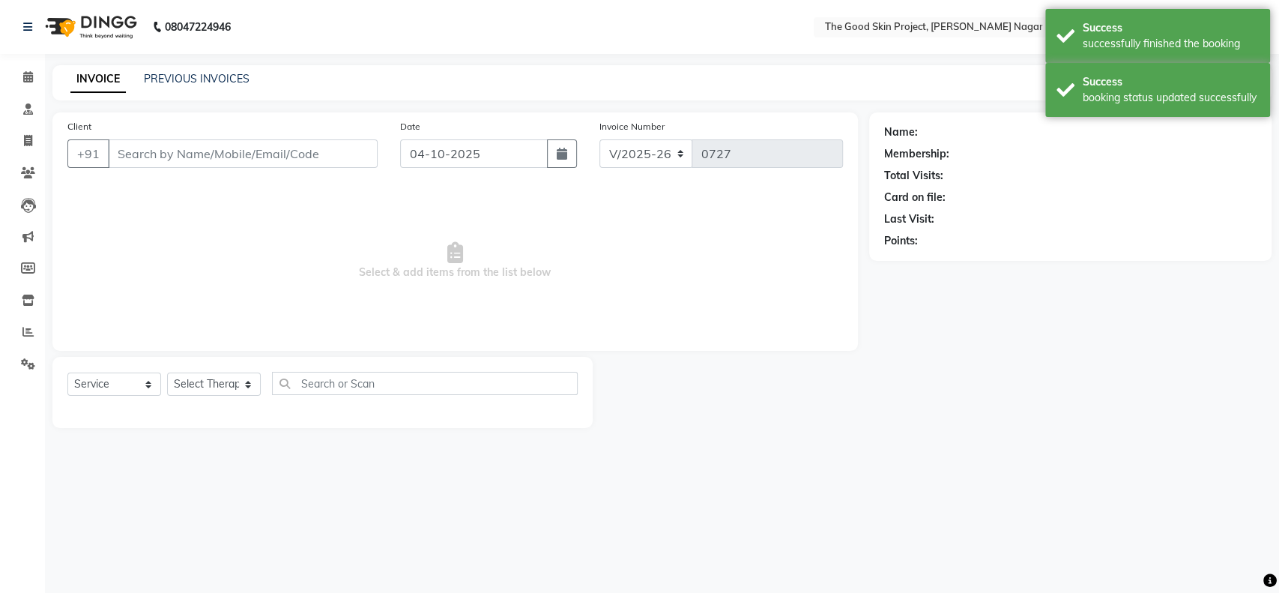
type input "9819641527"
select select "69113"
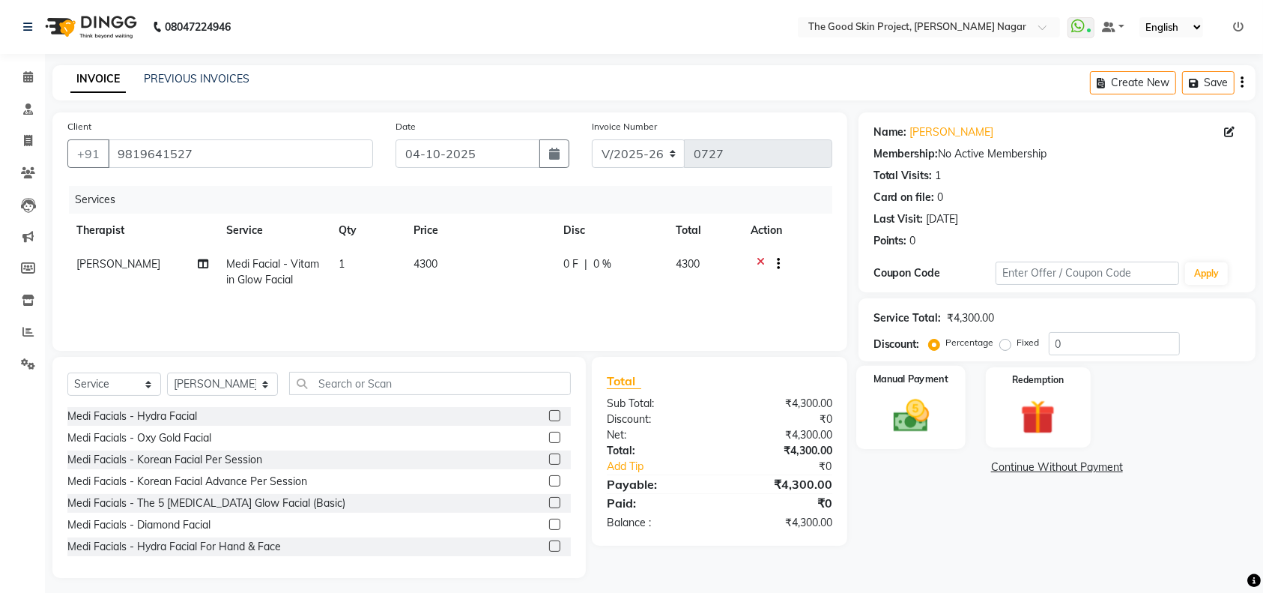
click at [924, 411] on img at bounding box center [911, 415] width 58 height 41
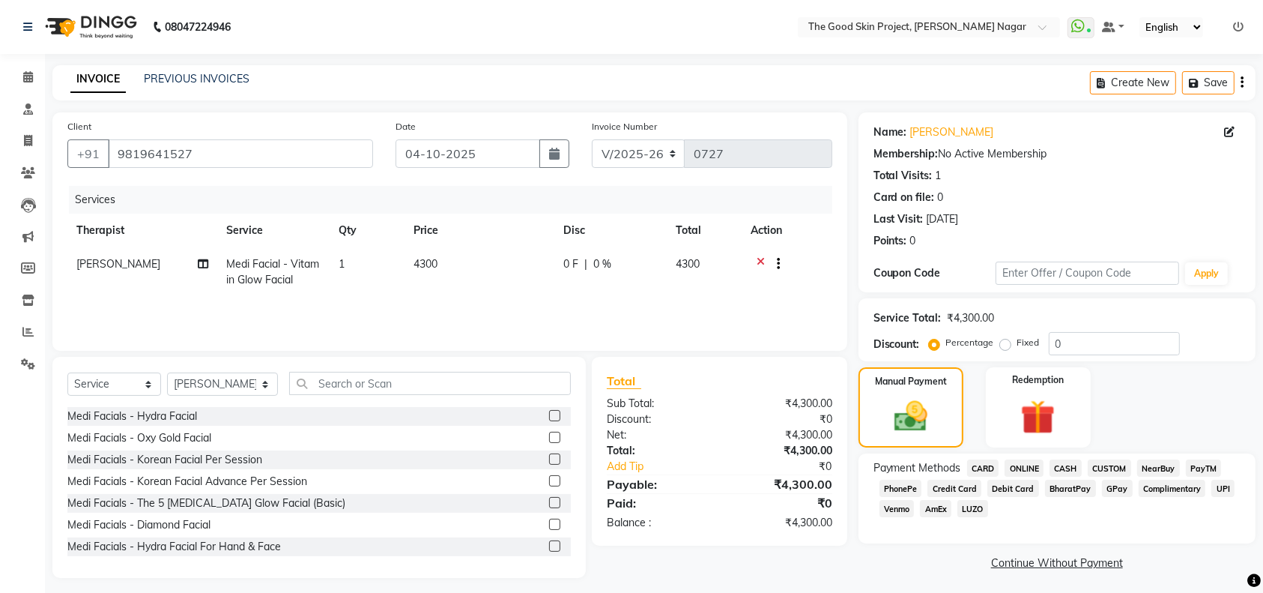
click at [1112, 485] on span "GPay" at bounding box center [1117, 487] width 31 height 17
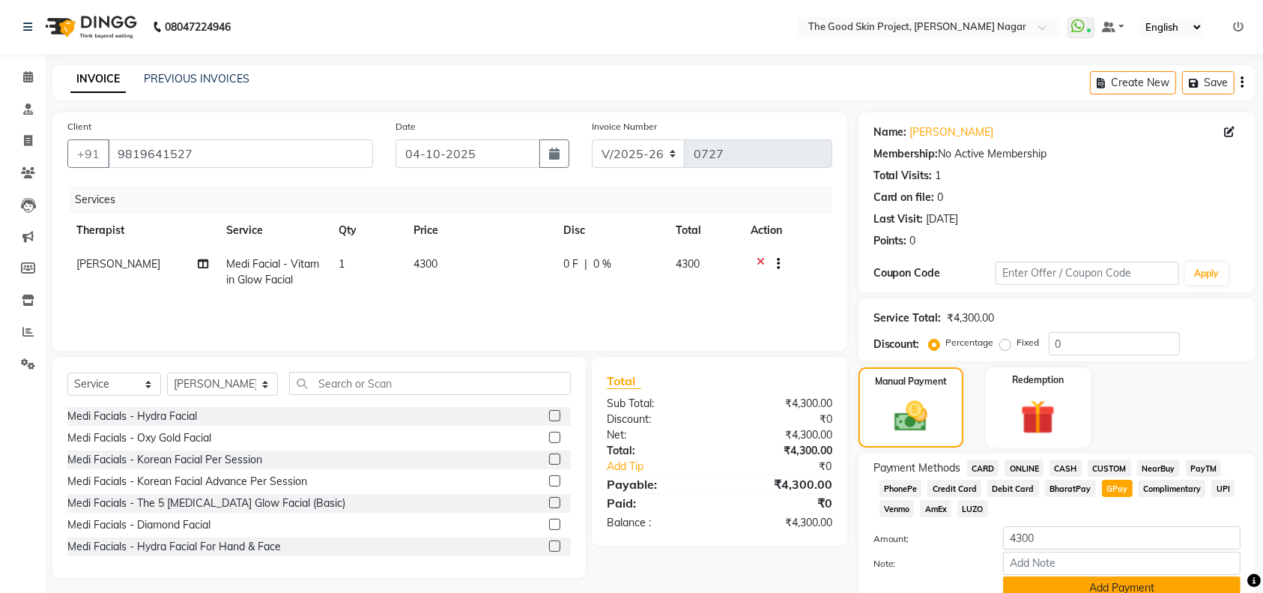
scroll to position [66, 0]
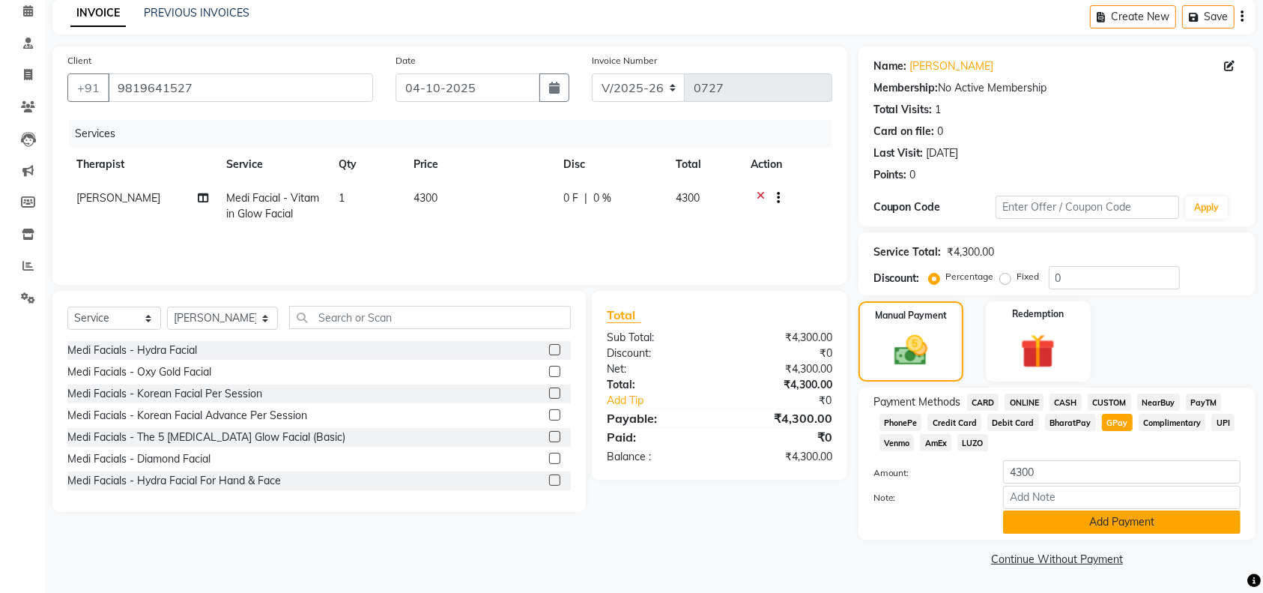
click at [1083, 524] on button "Add Payment" at bounding box center [1121, 521] width 237 height 23
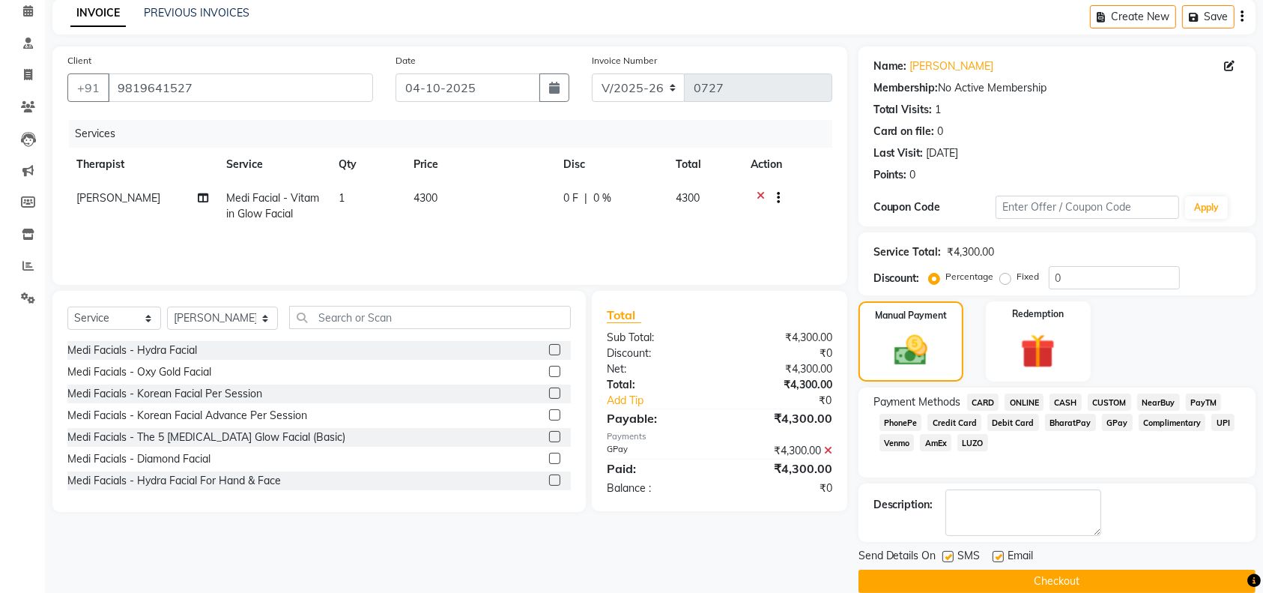
scroll to position [88, 0]
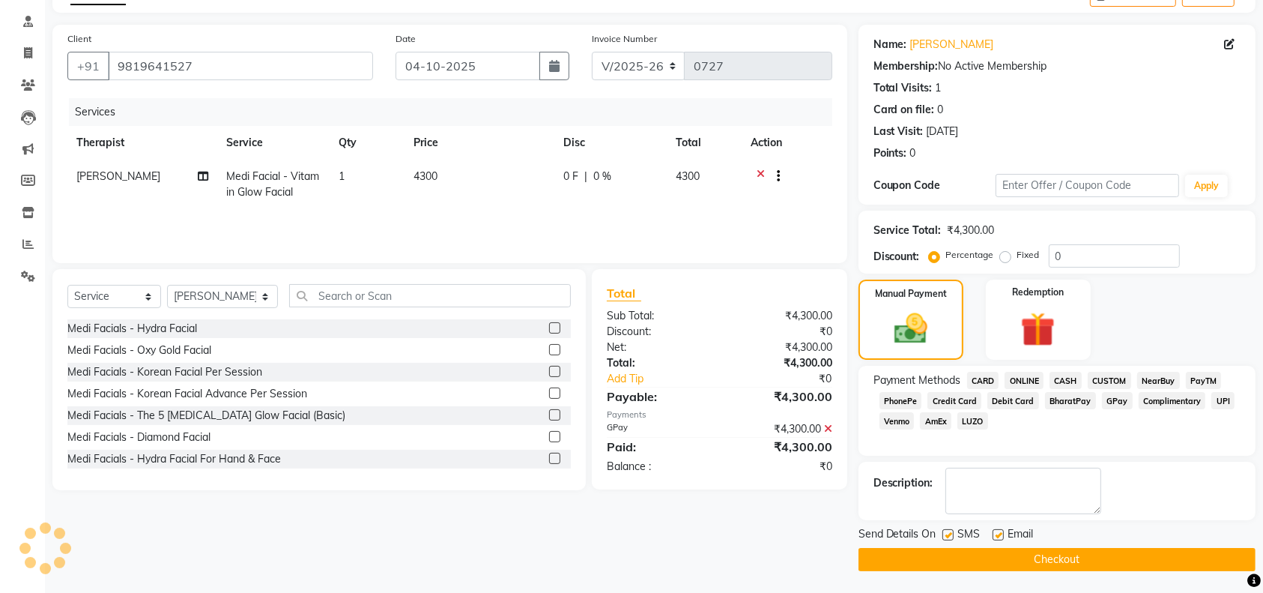
click at [1029, 560] on button "Checkout" at bounding box center [1056, 559] width 397 height 23
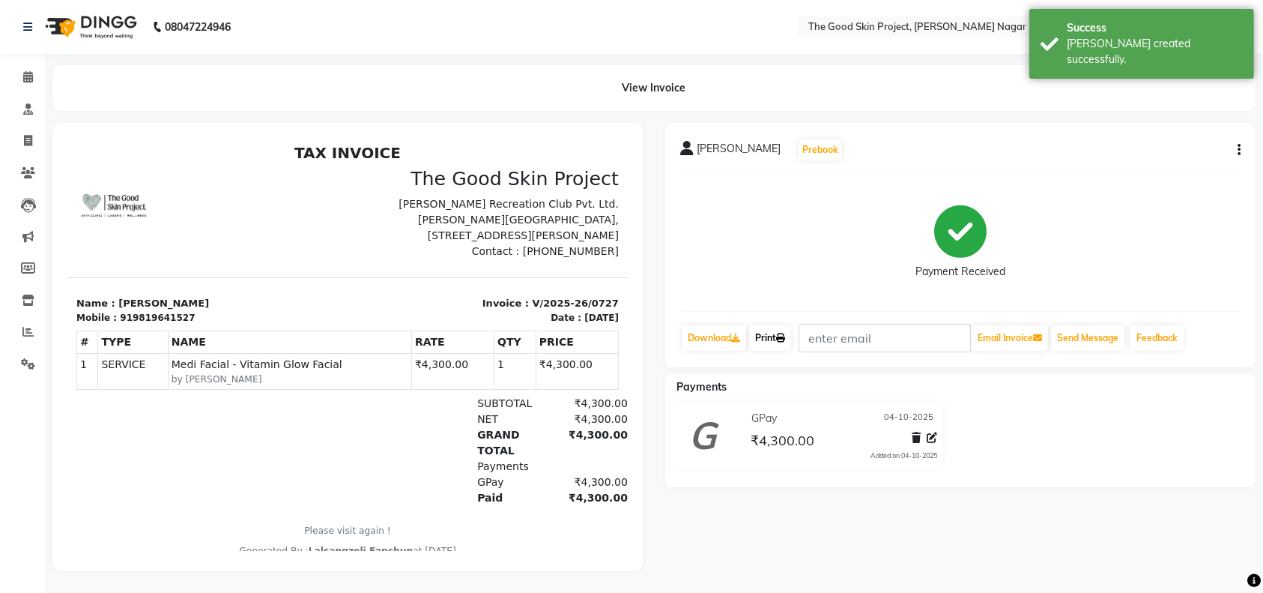
click at [762, 336] on link "Print" at bounding box center [770, 337] width 42 height 25
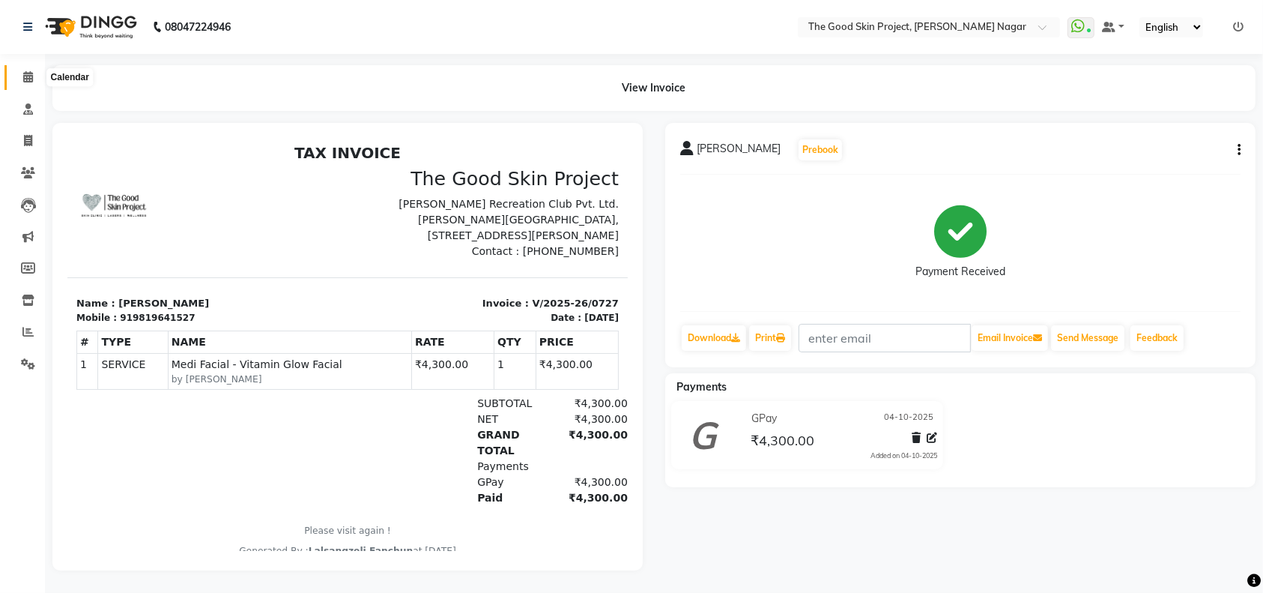
click at [24, 79] on icon at bounding box center [28, 76] width 10 height 11
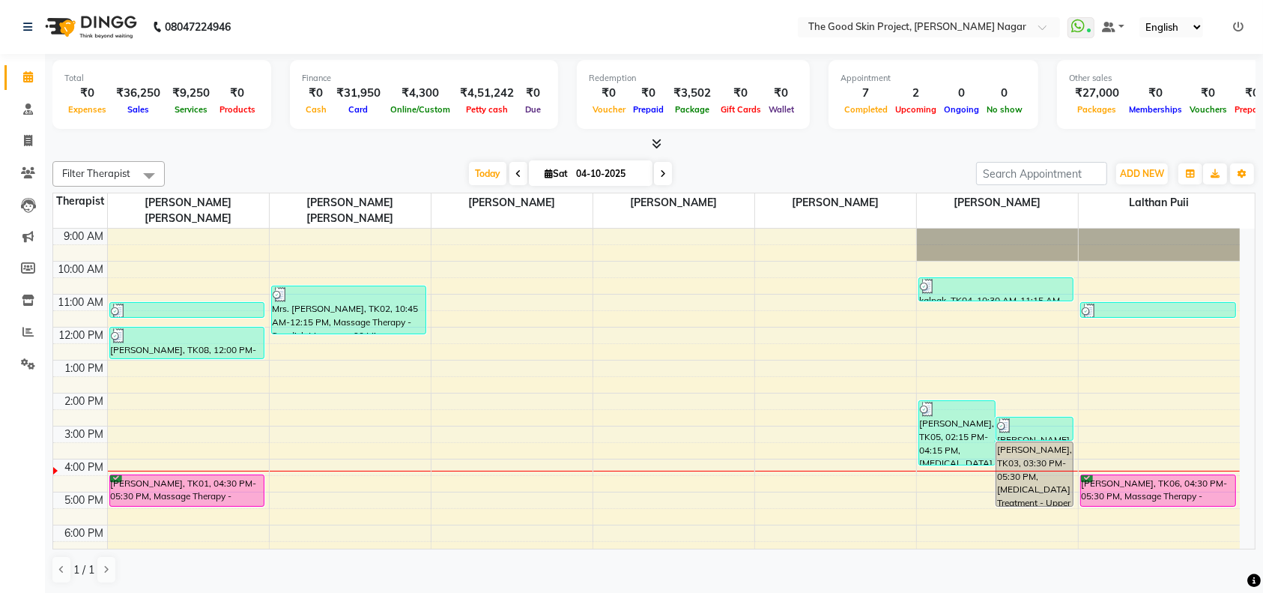
click at [515, 173] on icon at bounding box center [518, 173] width 6 height 9
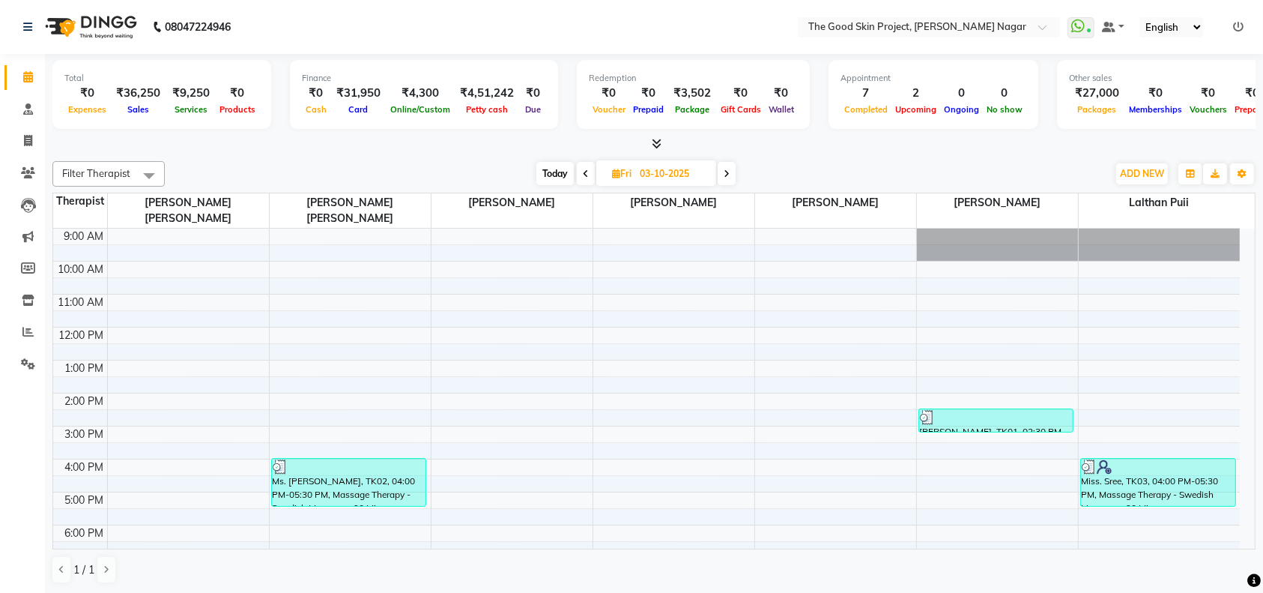
click at [729, 169] on icon at bounding box center [727, 173] width 6 height 9
type input "04-10-2025"
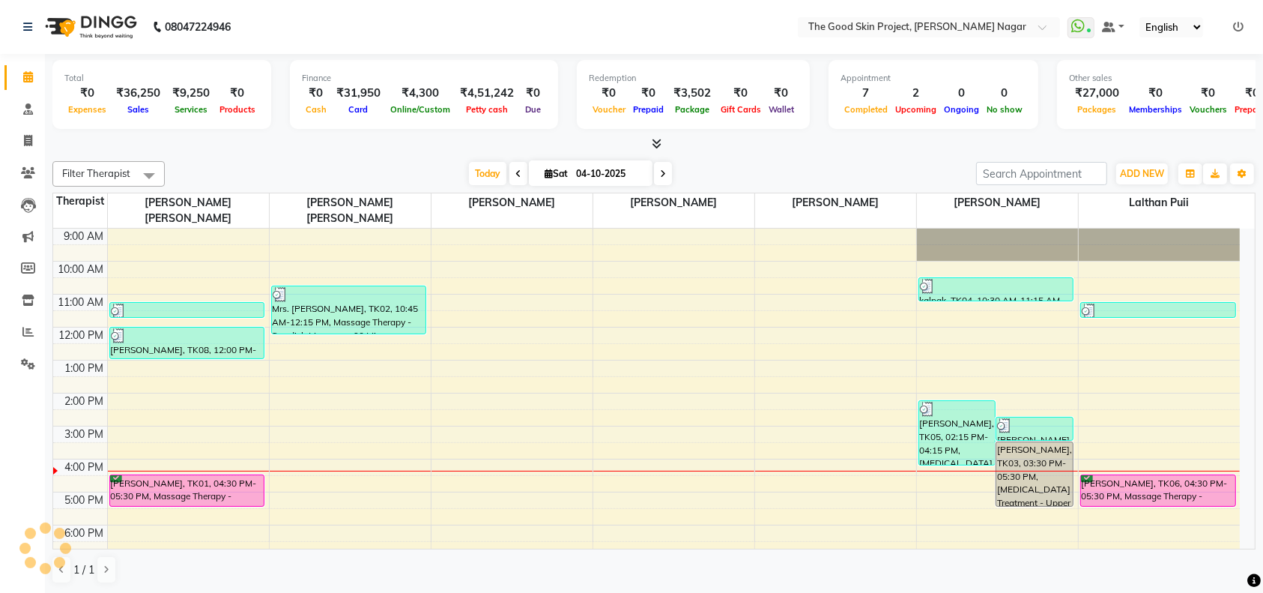
scroll to position [24, 0]
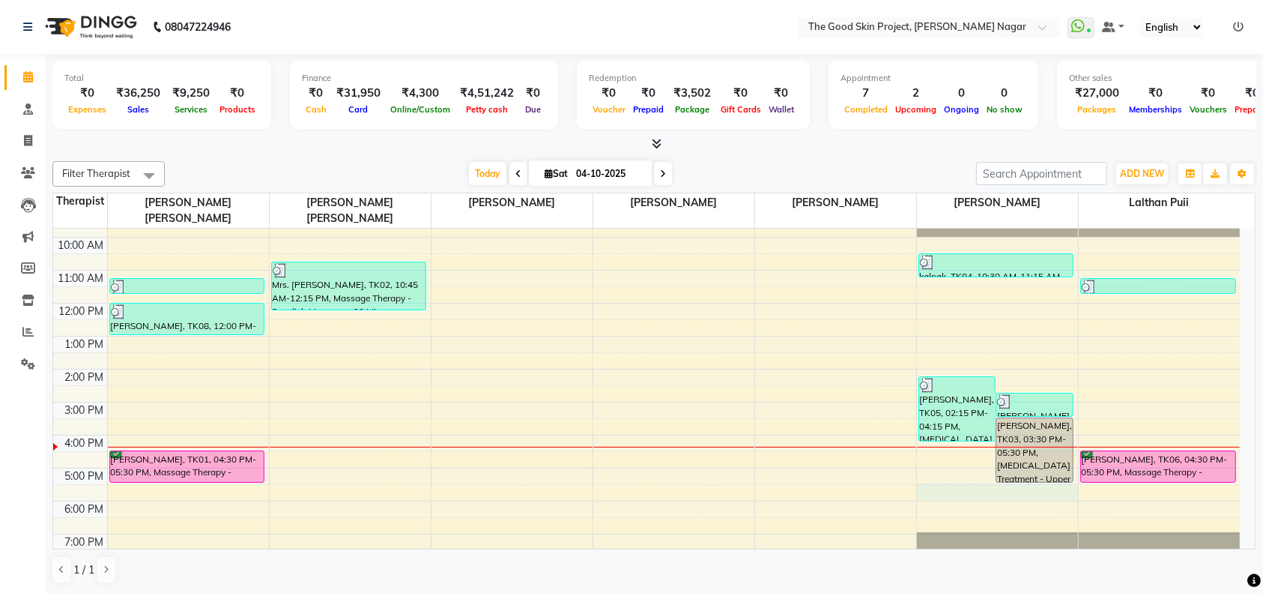
click at [975, 476] on div "9:00 AM 10:00 AM 11:00 AM 12:00 PM 1:00 PM 2:00 PM 3:00 PM 4:00 PM 5:00 PM 6:00…" at bounding box center [646, 386] width 1187 height 362
select select "69113"
select select "tentative"
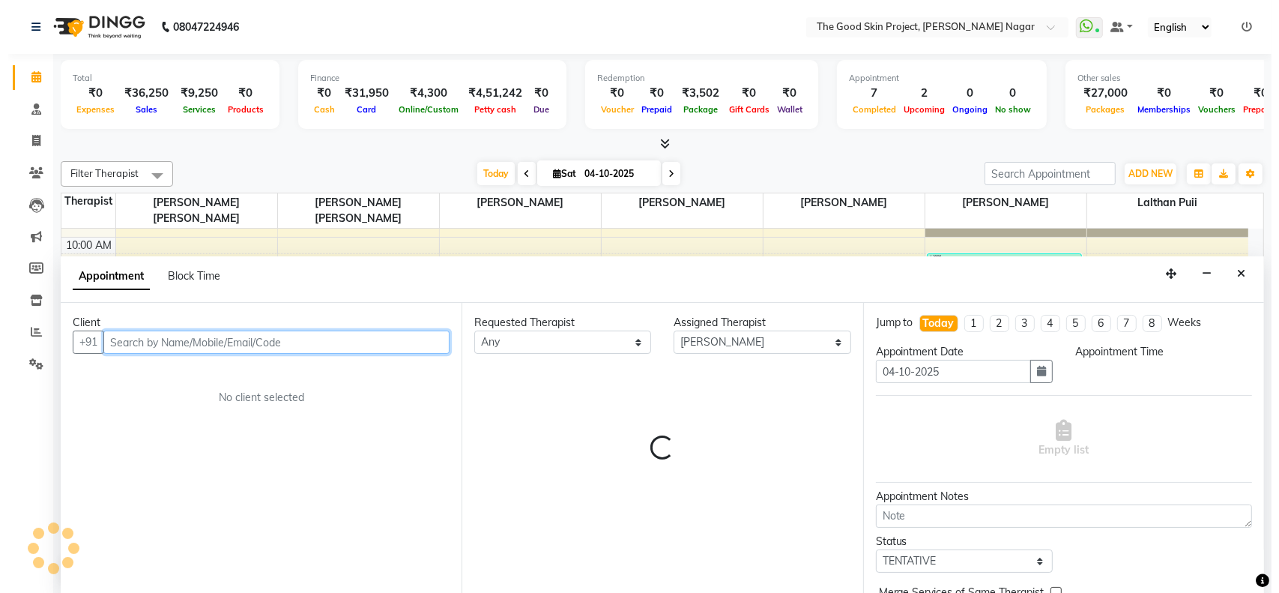
scroll to position [0, 0]
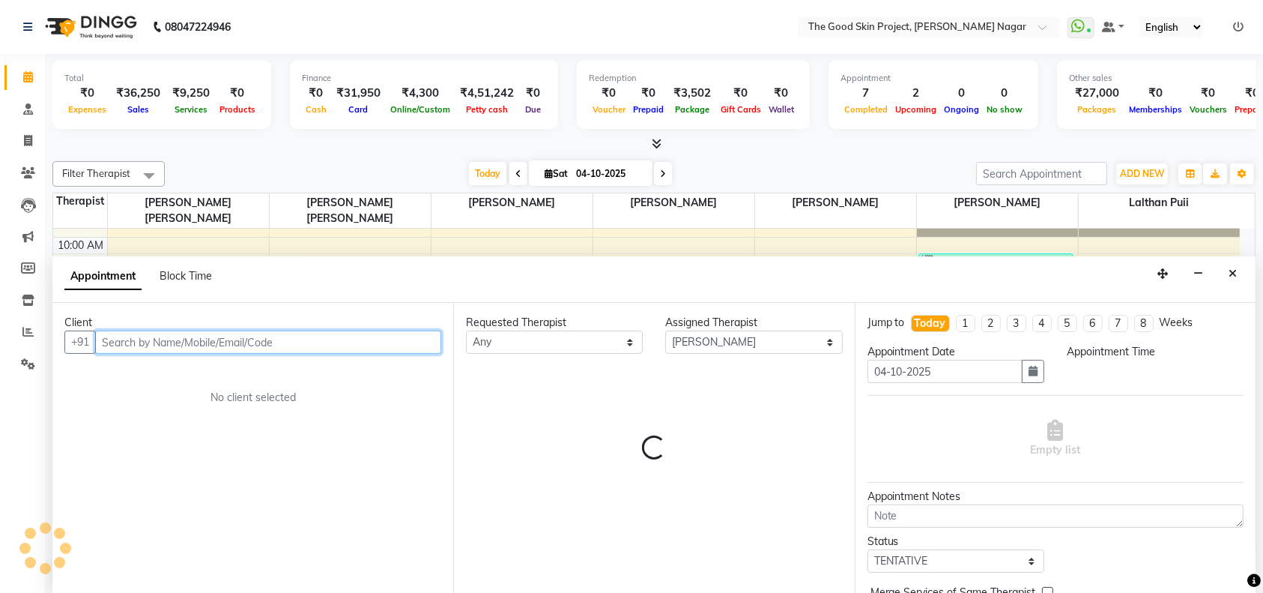
select select "1050"
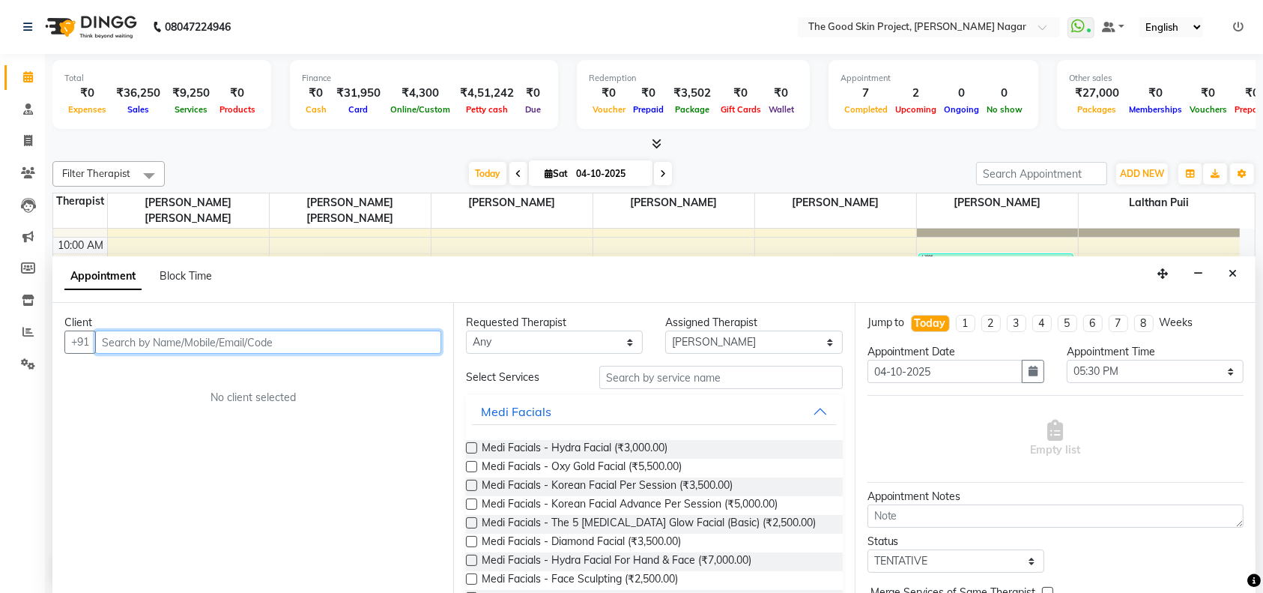
click at [240, 345] on input "text" at bounding box center [268, 341] width 346 height 23
type input "9870696484"
click at [406, 338] on span "Add Client" at bounding box center [410, 341] width 50 height 13
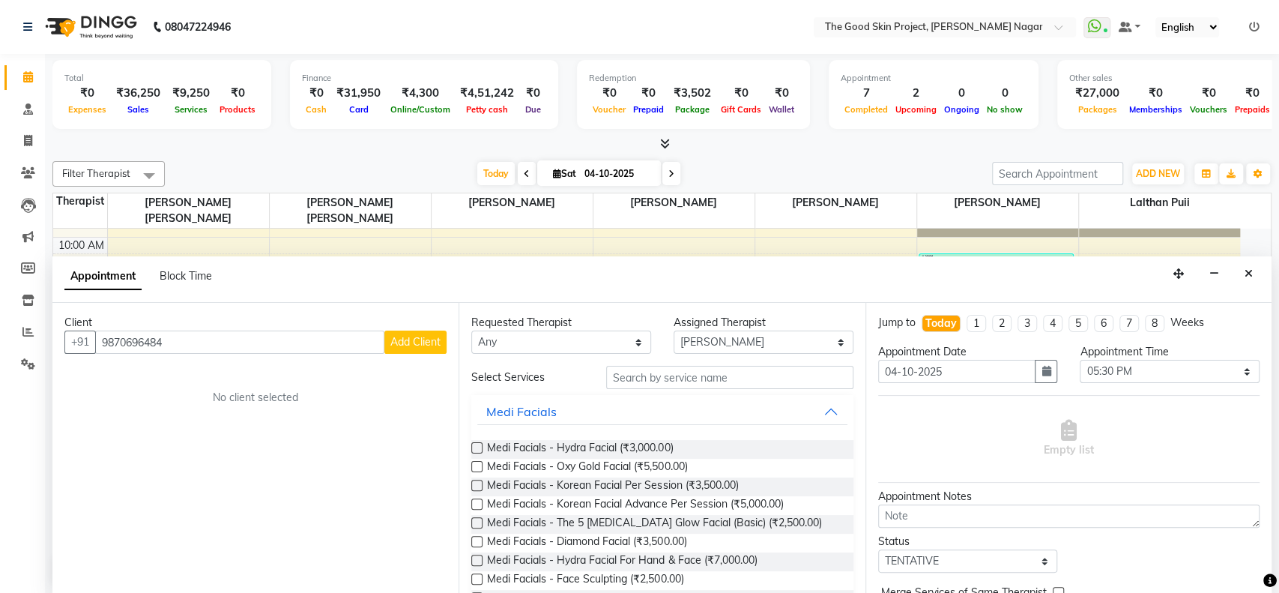
select select "22"
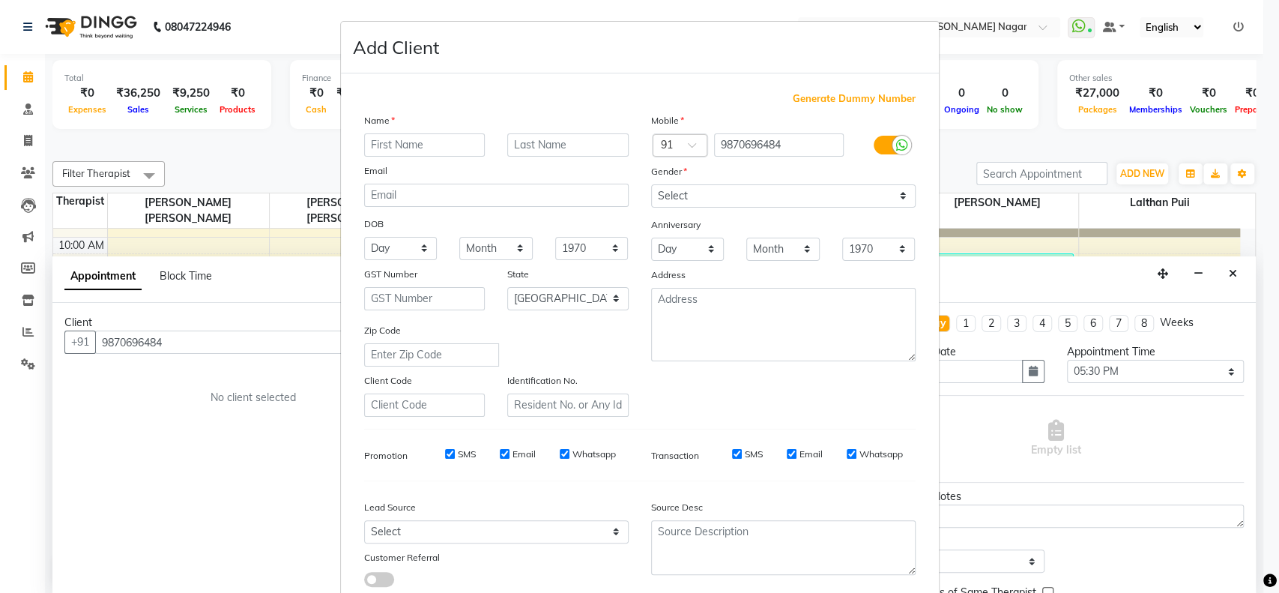
click at [437, 153] on input "text" at bounding box center [424, 144] width 121 height 23
type input "Shashi"
click at [536, 143] on input "text" at bounding box center [567, 144] width 121 height 23
type input "Jaiswal"
click at [699, 193] on select "Select [DEMOGRAPHIC_DATA] [DEMOGRAPHIC_DATA] Other Prefer Not To Say" at bounding box center [783, 195] width 264 height 23
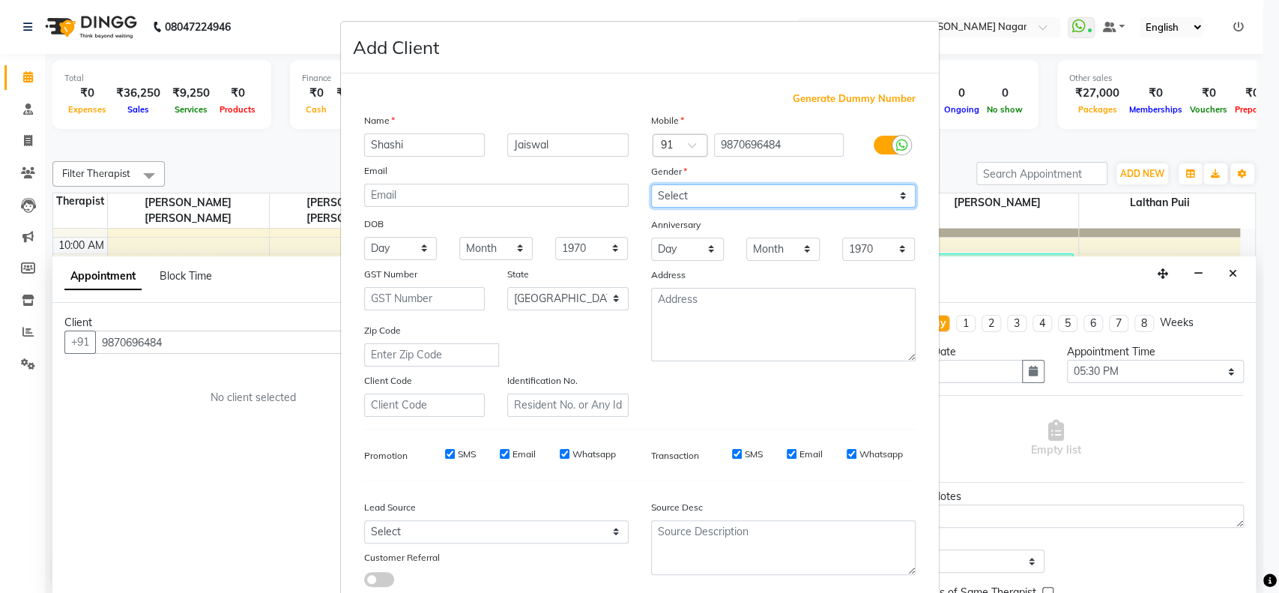
select select "[DEMOGRAPHIC_DATA]"
click at [651, 184] on select "Select [DEMOGRAPHIC_DATA] [DEMOGRAPHIC_DATA] Other Prefer Not To Say" at bounding box center [783, 195] width 264 height 23
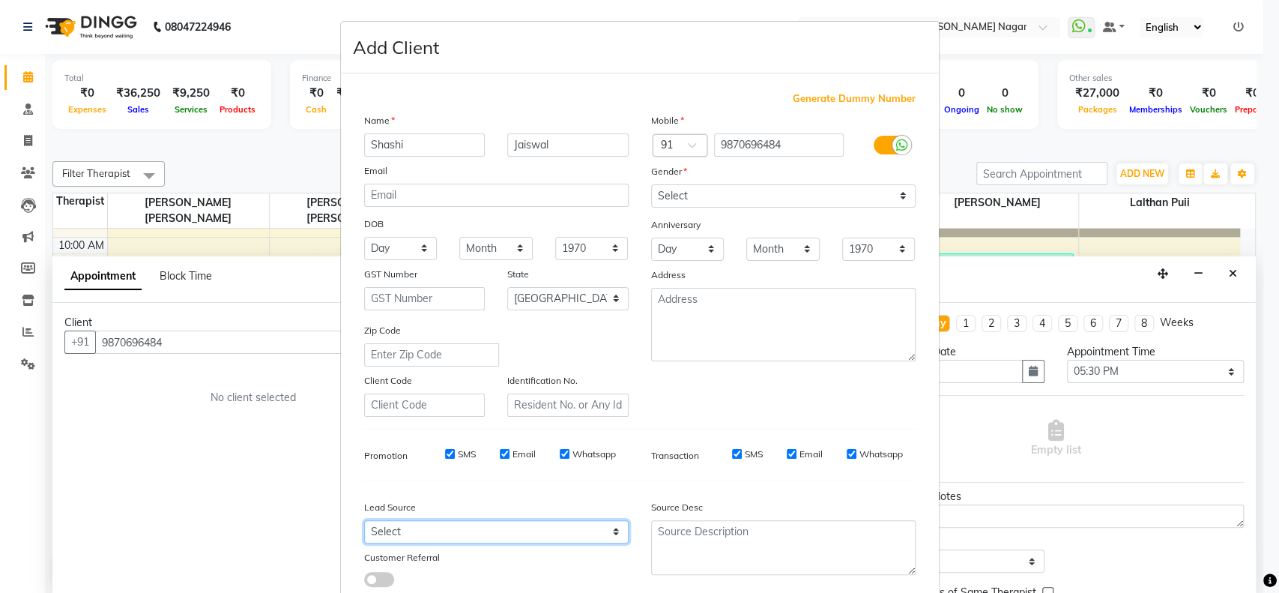
click at [543, 527] on select "Select Walk-in Referral Internet Friend Word of Mouth Advertisement Facebook Ju…" at bounding box center [496, 531] width 264 height 23
select select "8583"
click at [364, 520] on select "Select Walk-in Referral Internet Friend Word of Mouth Advertisement Facebook Ju…" at bounding box center [496, 531] width 264 height 23
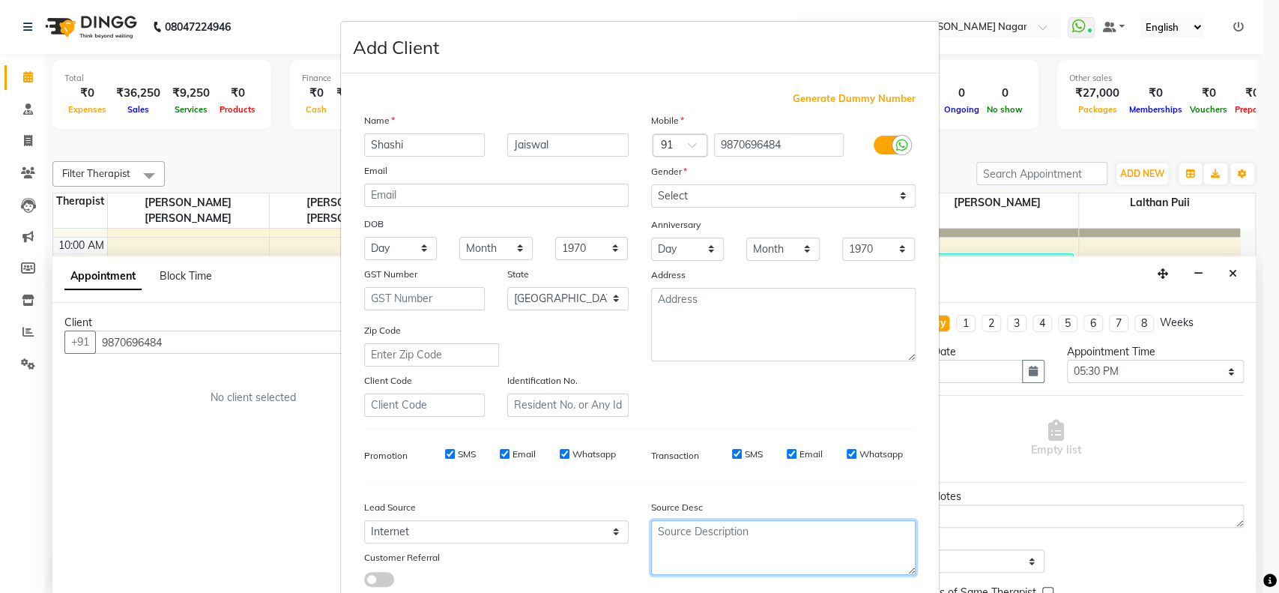
click at [694, 537] on textarea at bounding box center [783, 547] width 264 height 55
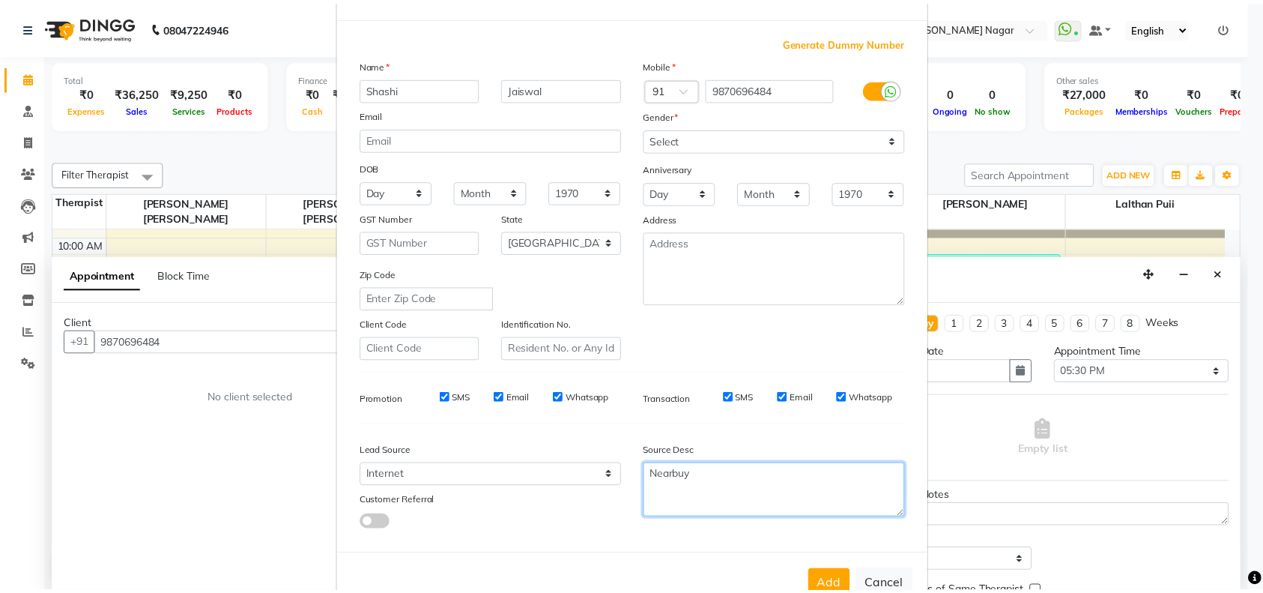
scroll to position [96, 0]
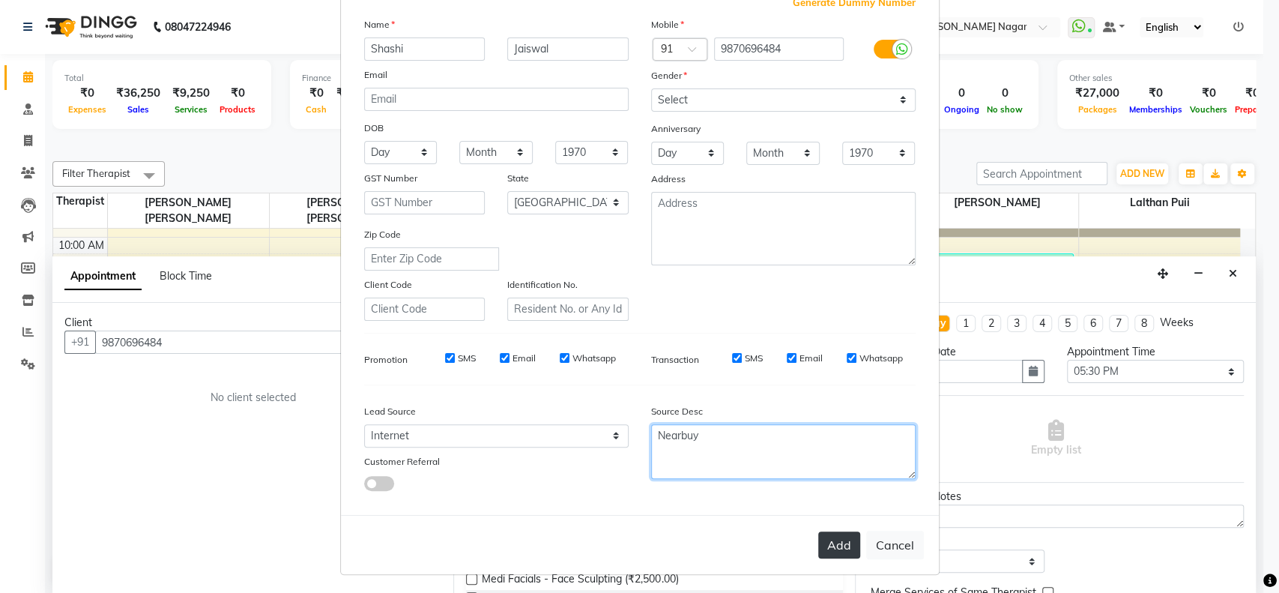
type textarea "Nearbuy"
click at [826, 534] on button "Add" at bounding box center [839, 544] width 42 height 27
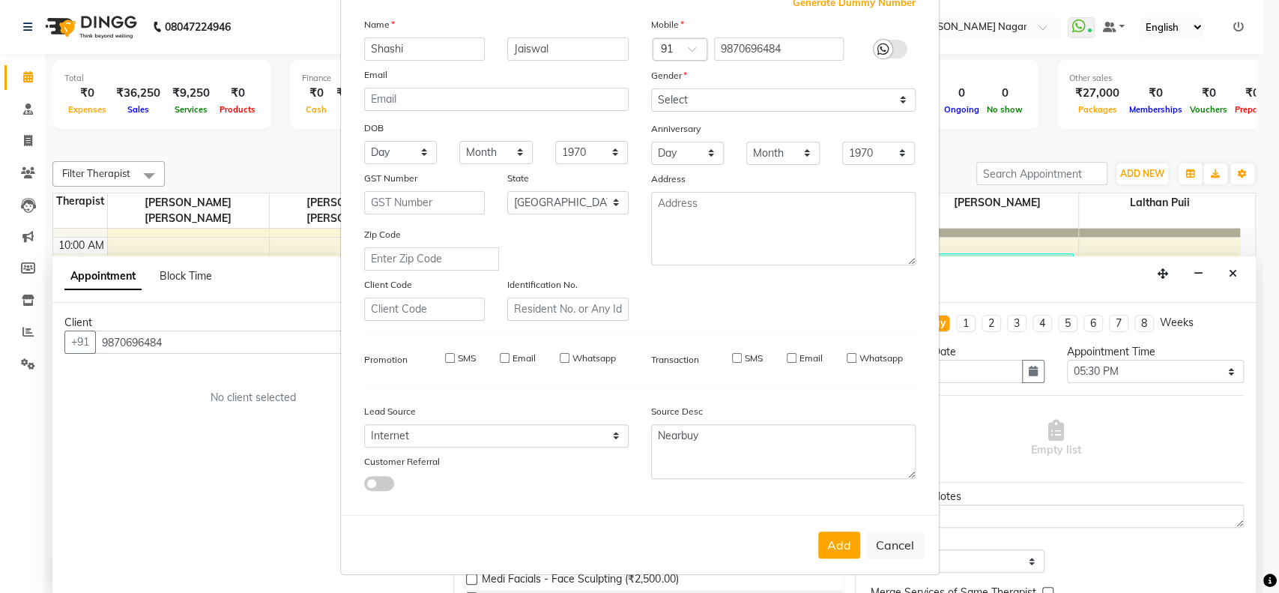
select select
select select "null"
select select
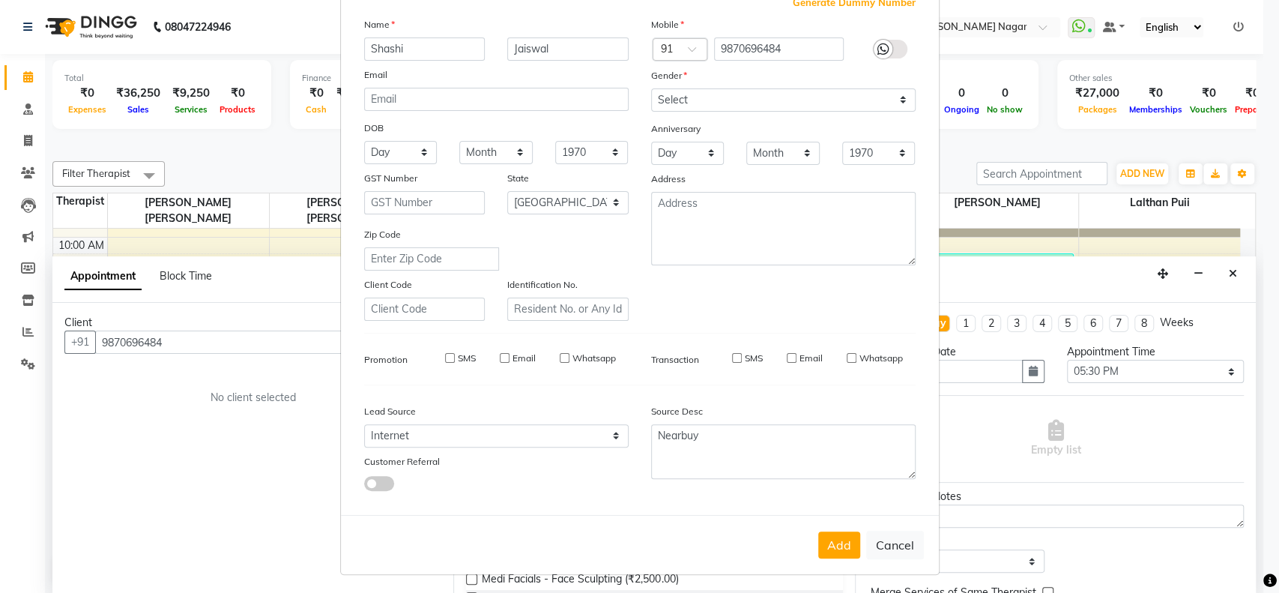
select select
checkbox input "false"
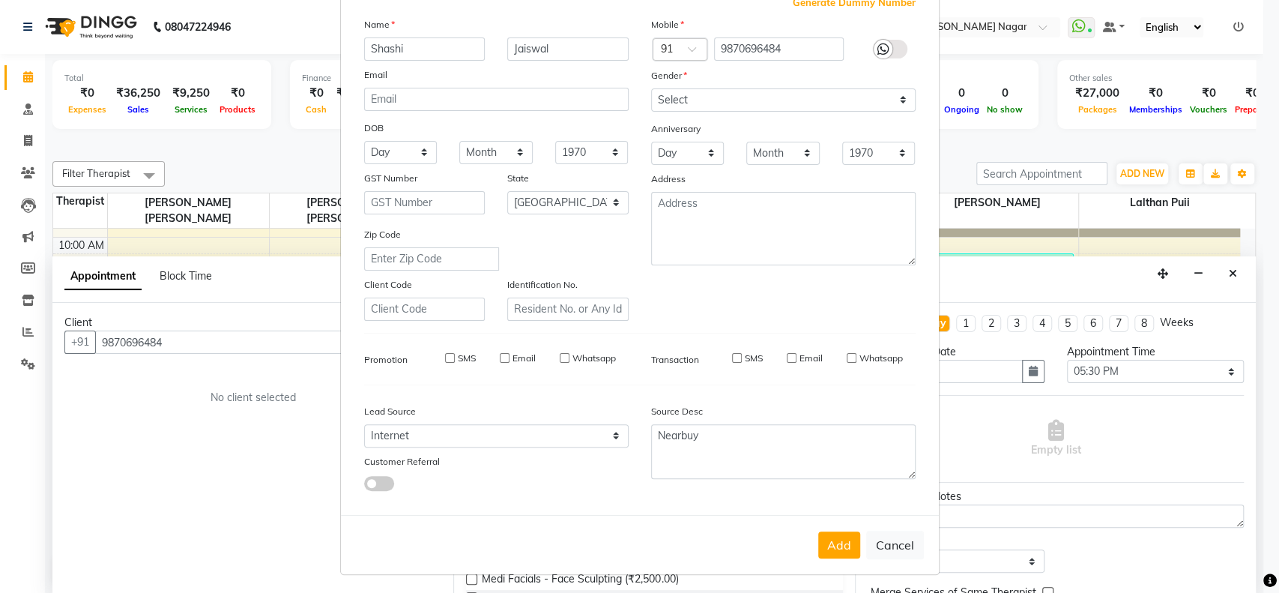
checkbox input "false"
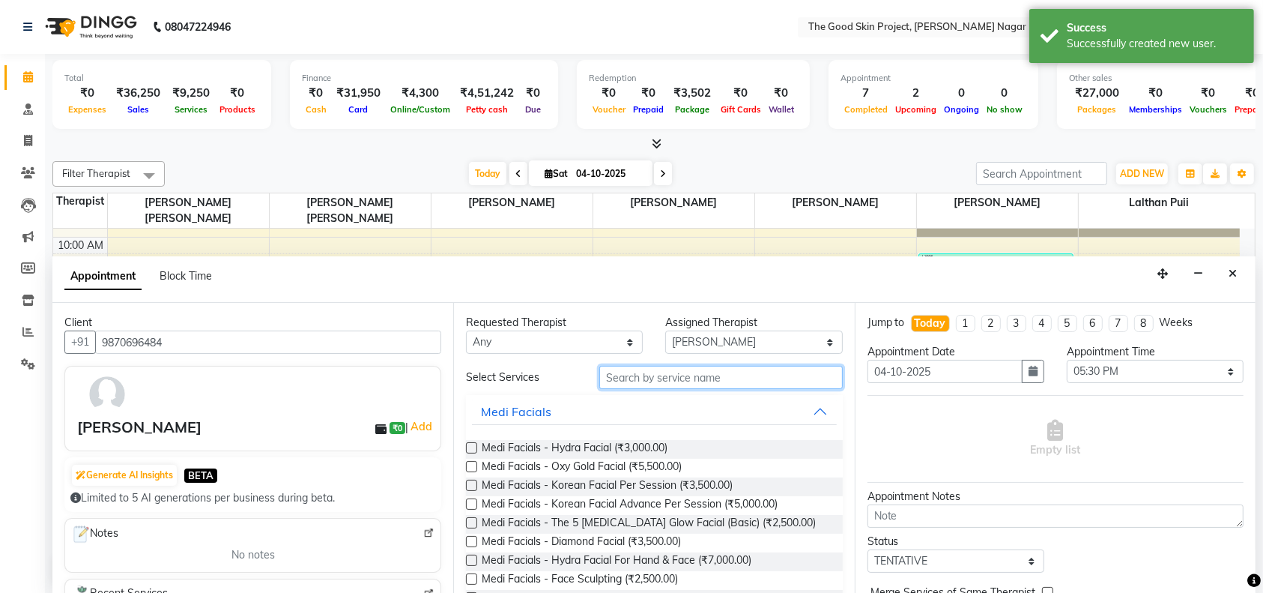
click at [709, 381] on input "text" at bounding box center [720, 377] width 243 height 23
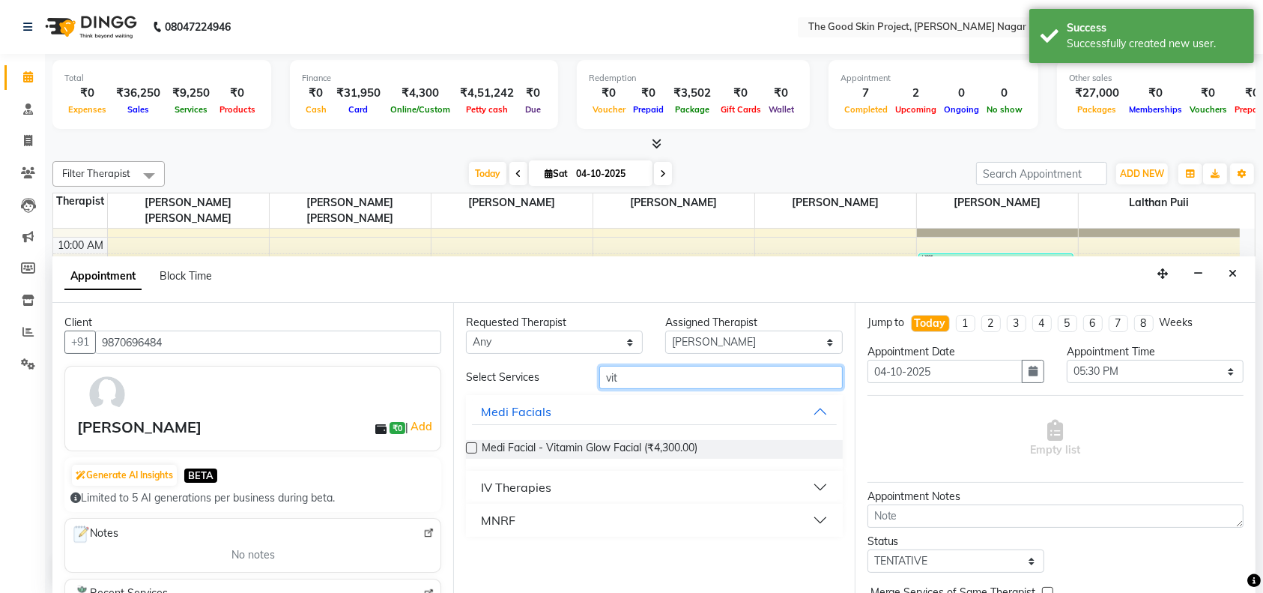
type input "vit"
click at [473, 446] on label at bounding box center [471, 447] width 11 height 11
click at [473, 446] on input "checkbox" at bounding box center [471, 449] width 10 height 10
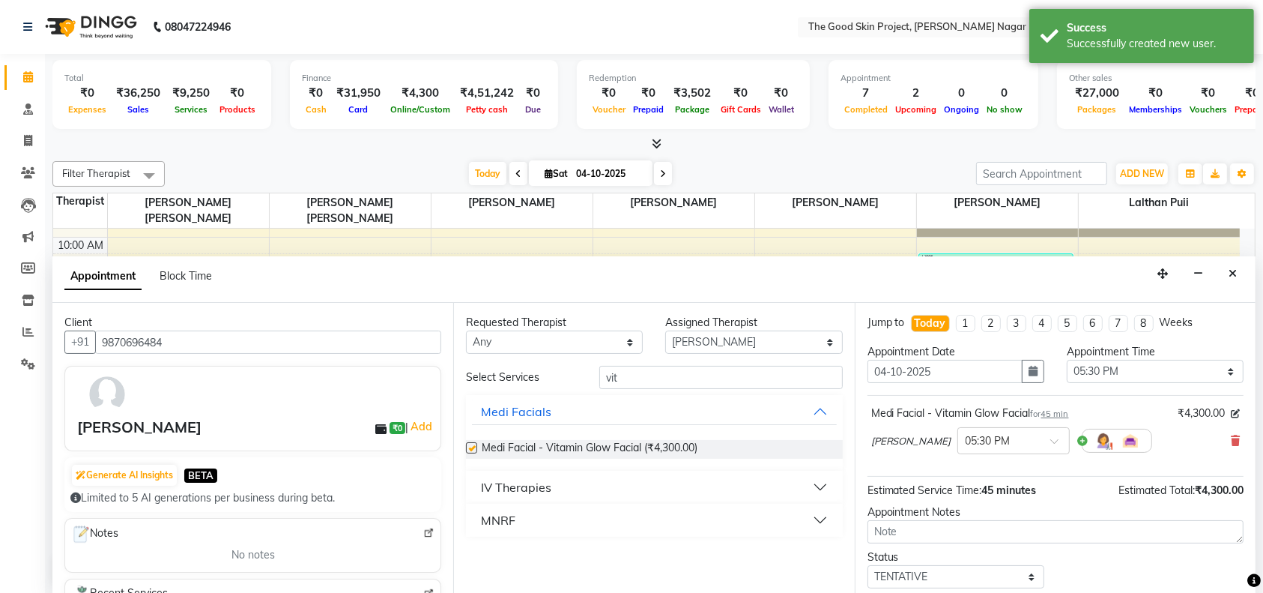
checkbox input "false"
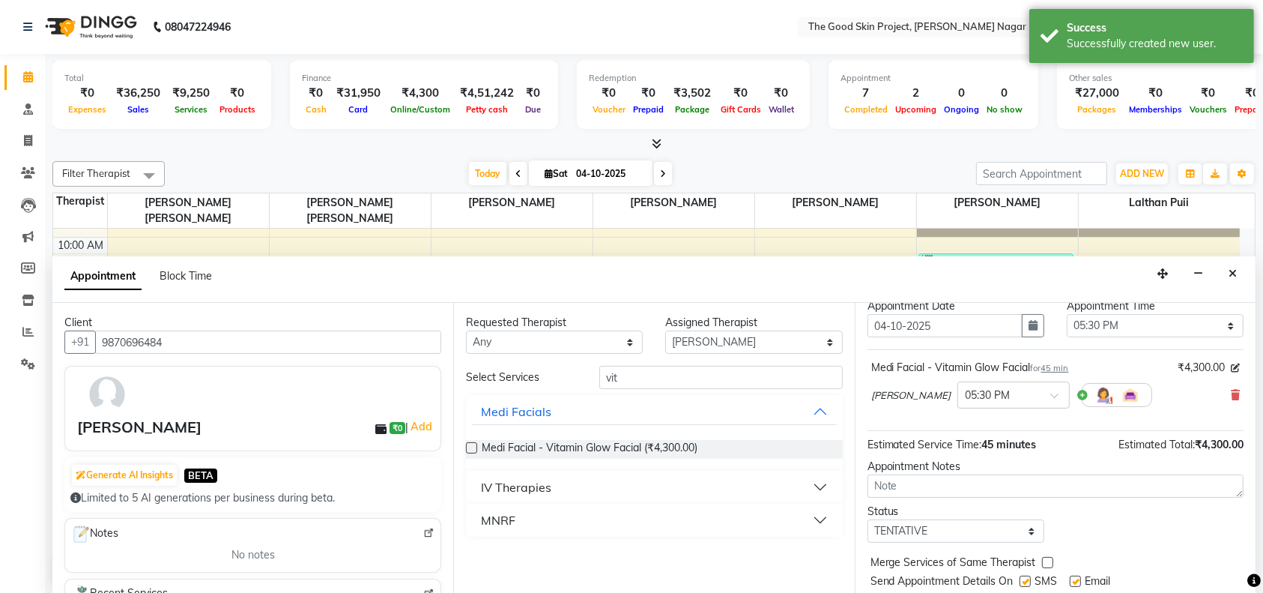
scroll to position [88, 0]
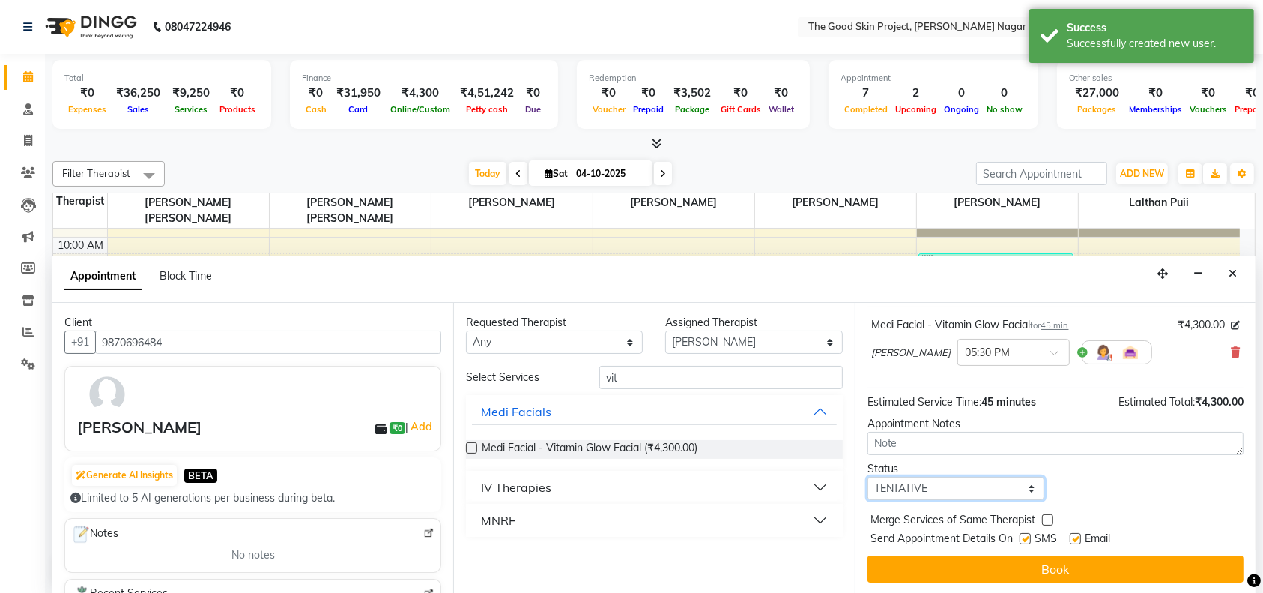
click at [1002, 489] on select "Select TENTATIVE CONFIRM CHECK-IN UPCOMING" at bounding box center [955, 487] width 177 height 23
select select "confirm booking"
click at [867, 476] on select "Select TENTATIVE CONFIRM CHECK-IN UPCOMING" at bounding box center [955, 487] width 177 height 23
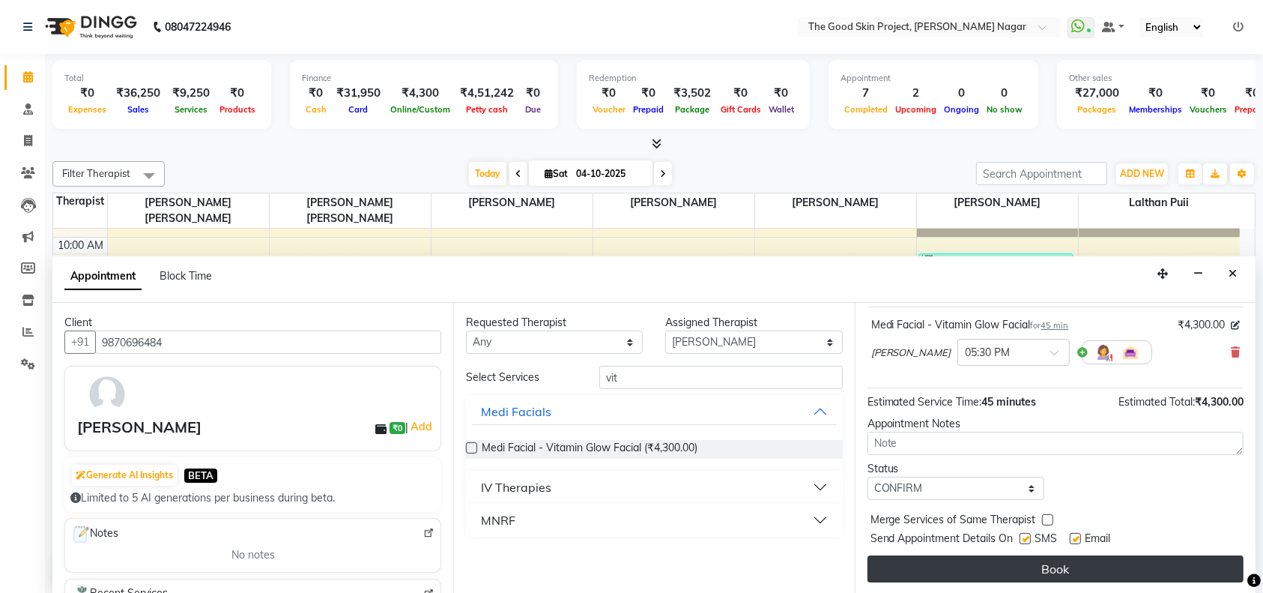
click at [1016, 560] on button "Book" at bounding box center [1055, 568] width 376 height 27
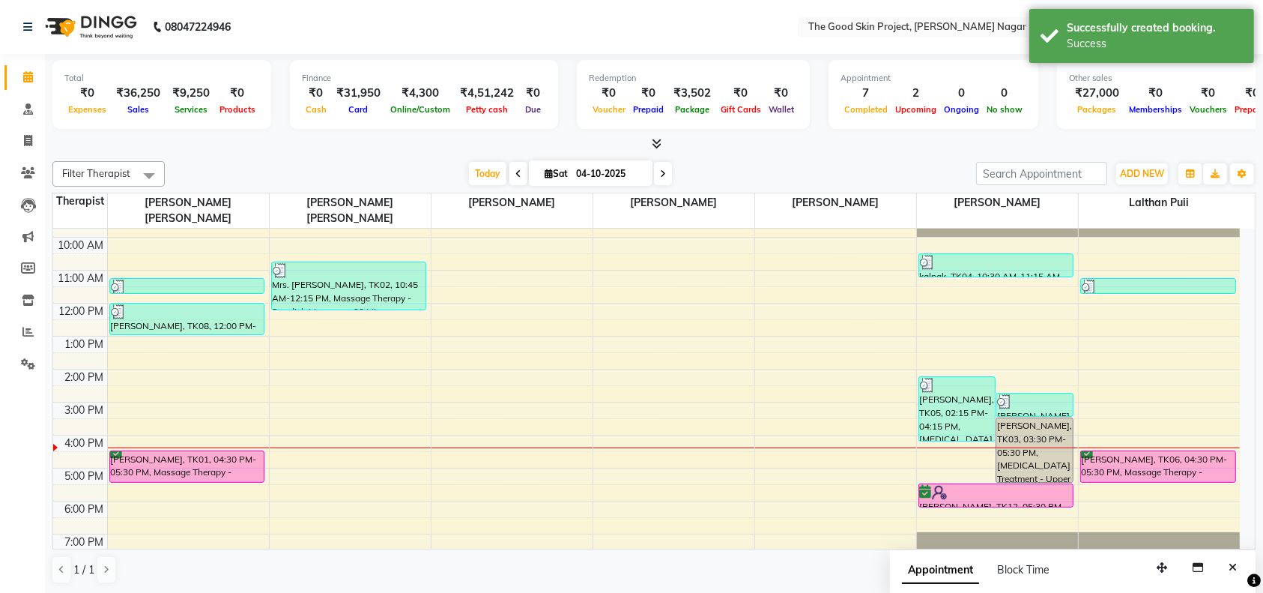
scroll to position [0, 0]
click at [658, 166] on span at bounding box center [663, 173] width 18 height 23
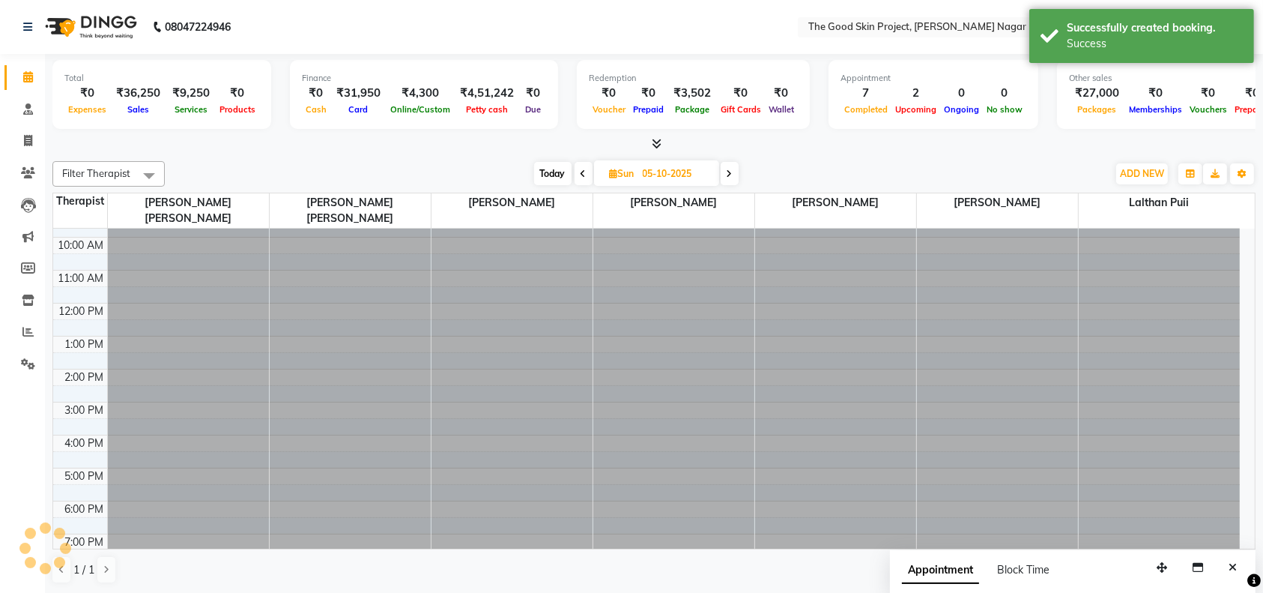
scroll to position [24, 0]
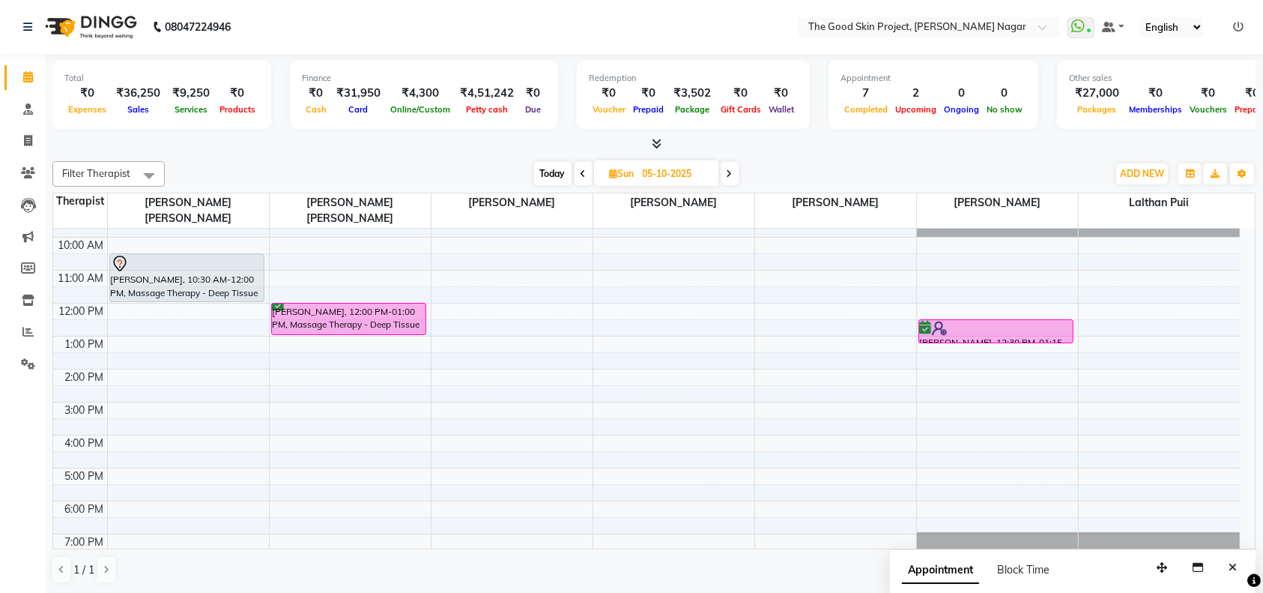
click at [586, 174] on span at bounding box center [584, 173] width 18 height 23
type input "04-10-2025"
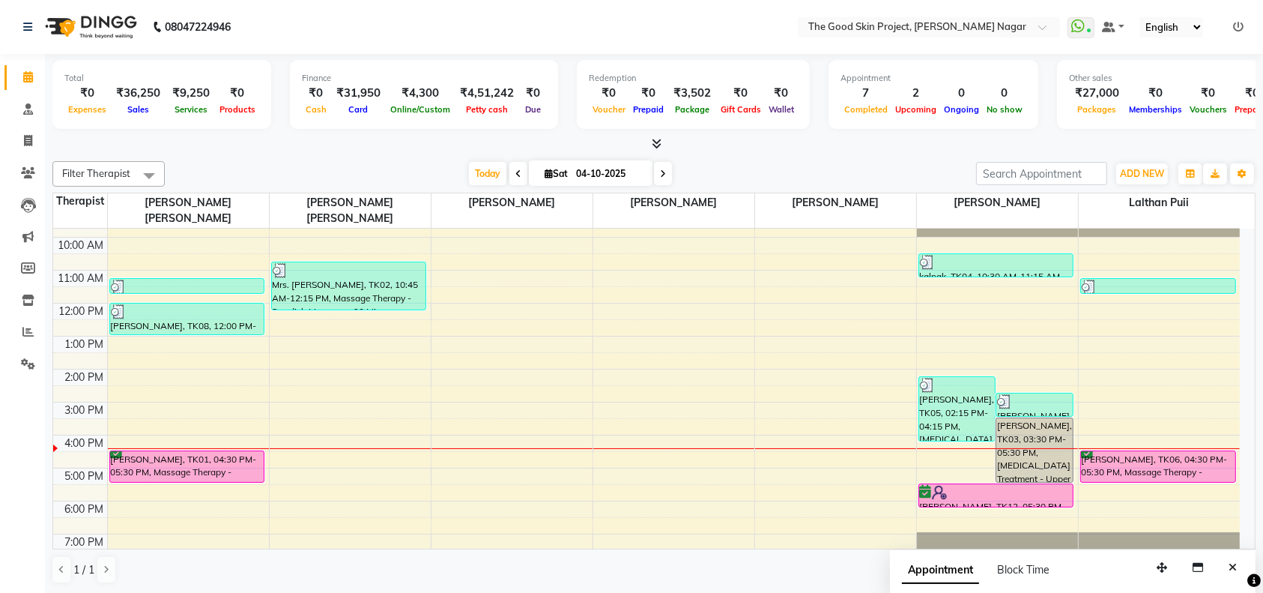
scroll to position [0, 0]
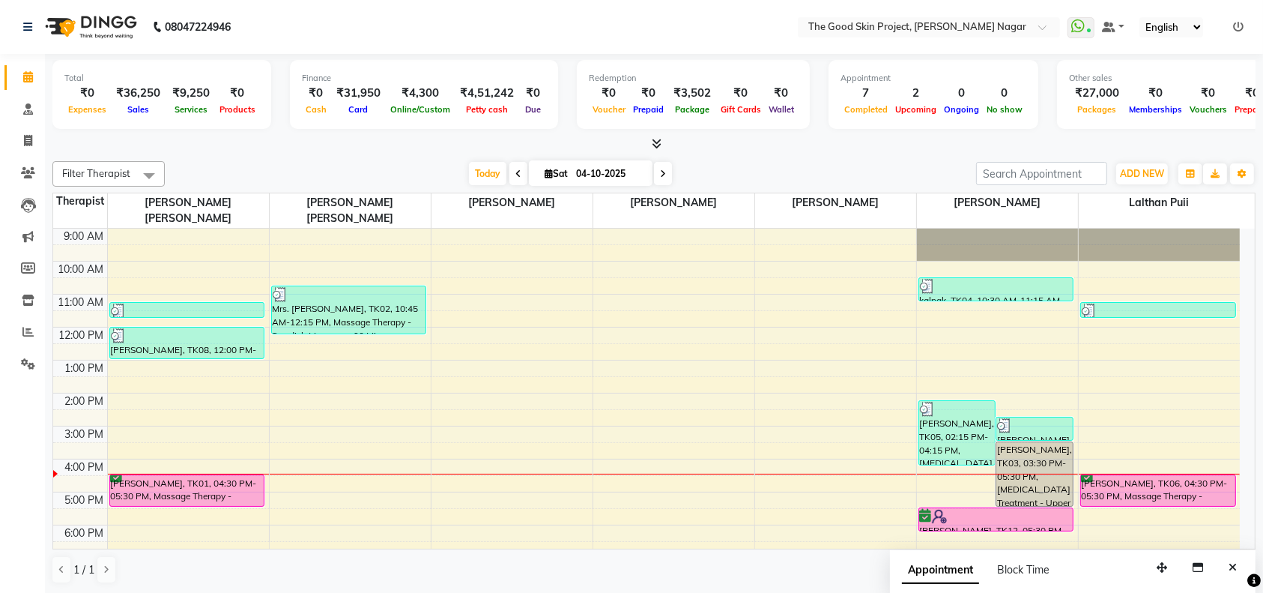
click at [593, 174] on input "04-10-2025" at bounding box center [609, 174] width 75 height 22
select select "10"
select select "2025"
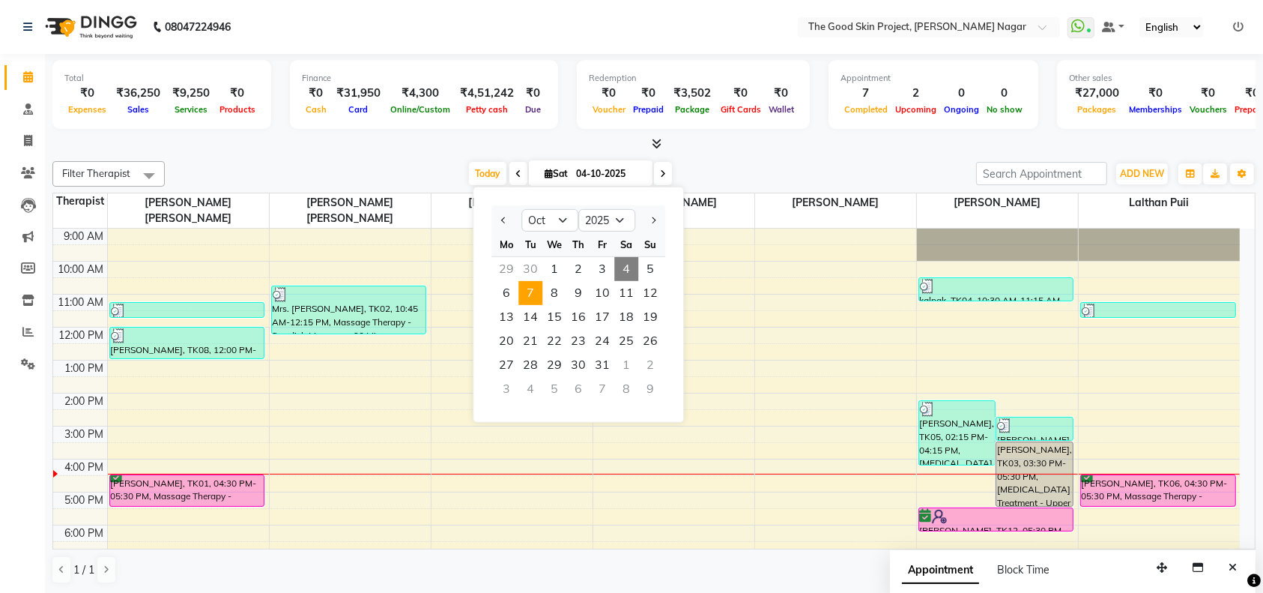
click at [529, 293] on span "7" at bounding box center [530, 293] width 24 height 24
type input "[DATE]"
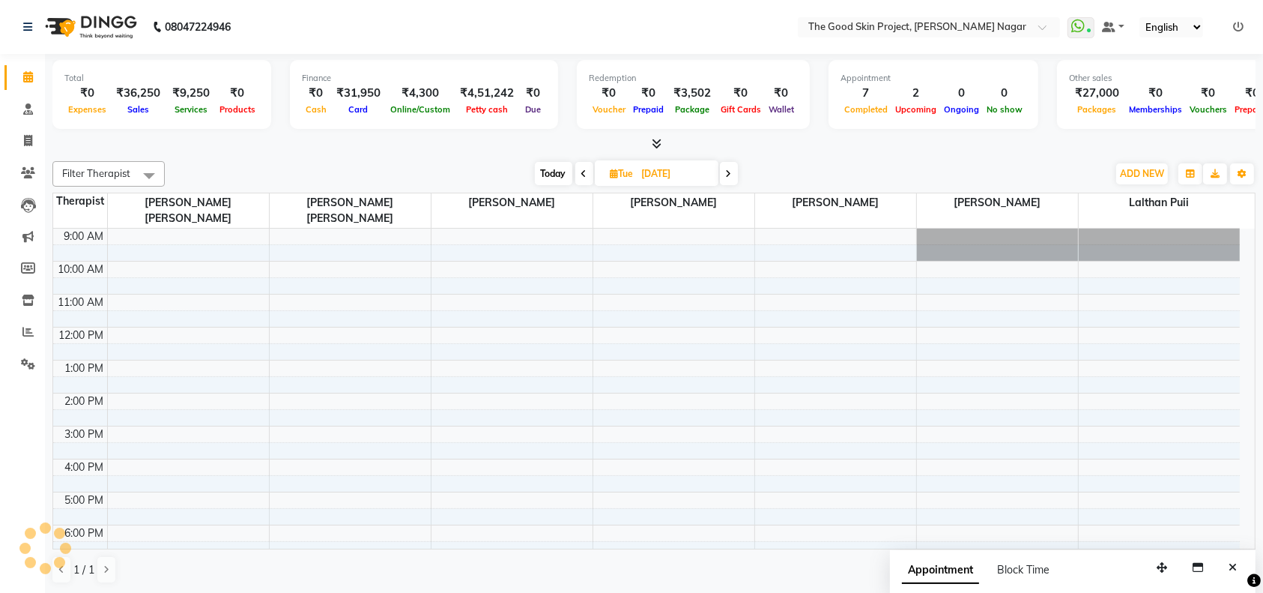
scroll to position [24, 0]
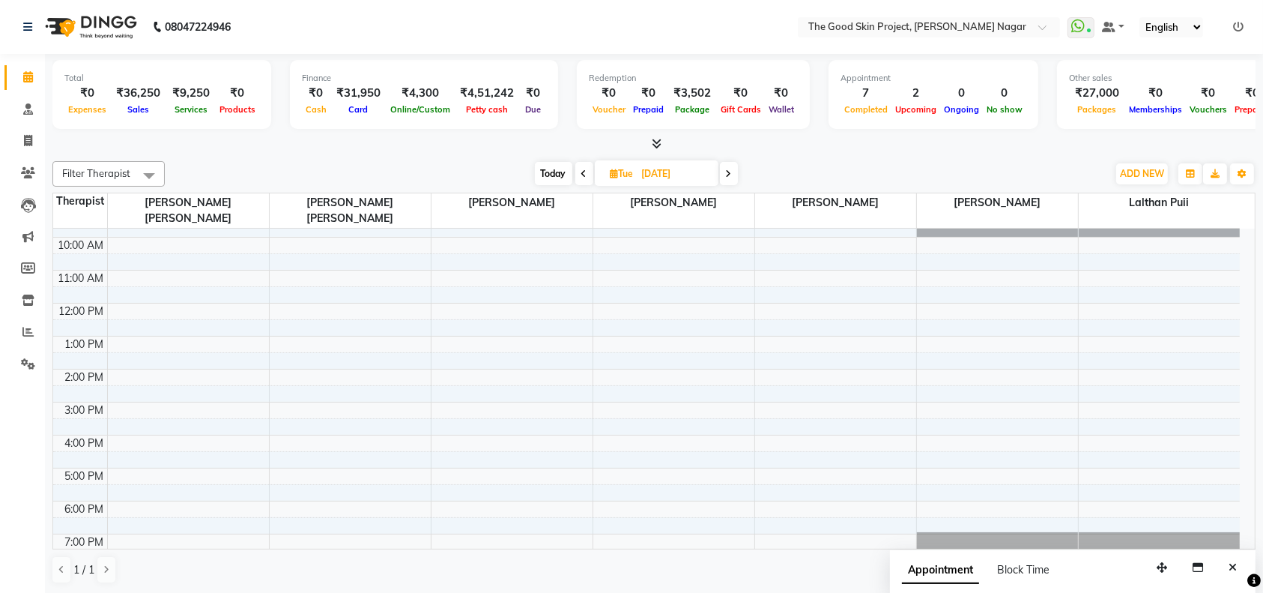
click at [969, 457] on div "9:00 AM 10:00 AM 11:00 AM 12:00 PM 1:00 PM 2:00 PM 3:00 PM 4:00 PM 5:00 PM 6:00…" at bounding box center [646, 386] width 1187 height 362
select select "69113"
select select "tentative"
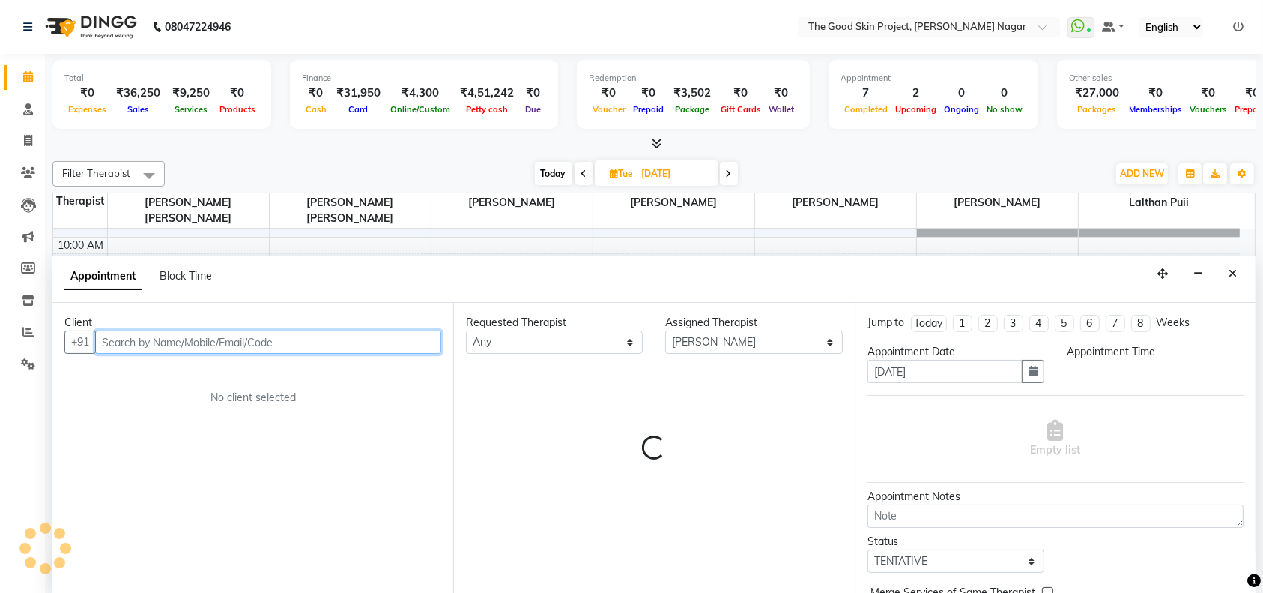
scroll to position [0, 0]
select select "1020"
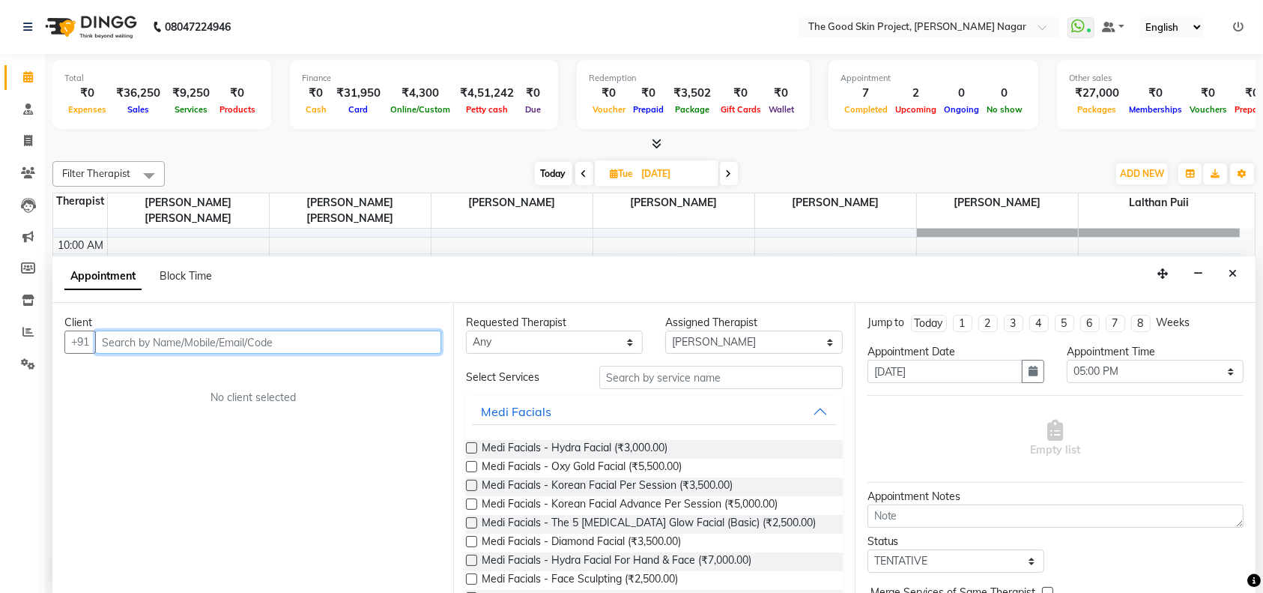
click at [391, 338] on input "text" at bounding box center [268, 341] width 346 height 23
type input "n"
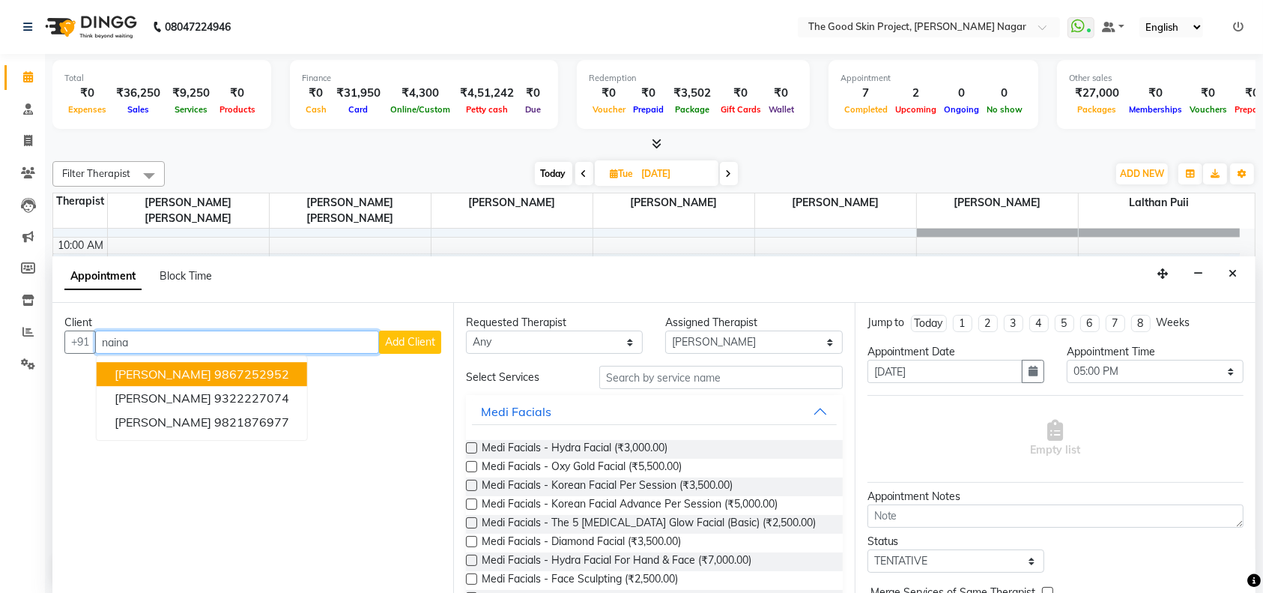
click at [214, 369] on ngb-highlight "9867252952" at bounding box center [251, 374] width 75 height 15
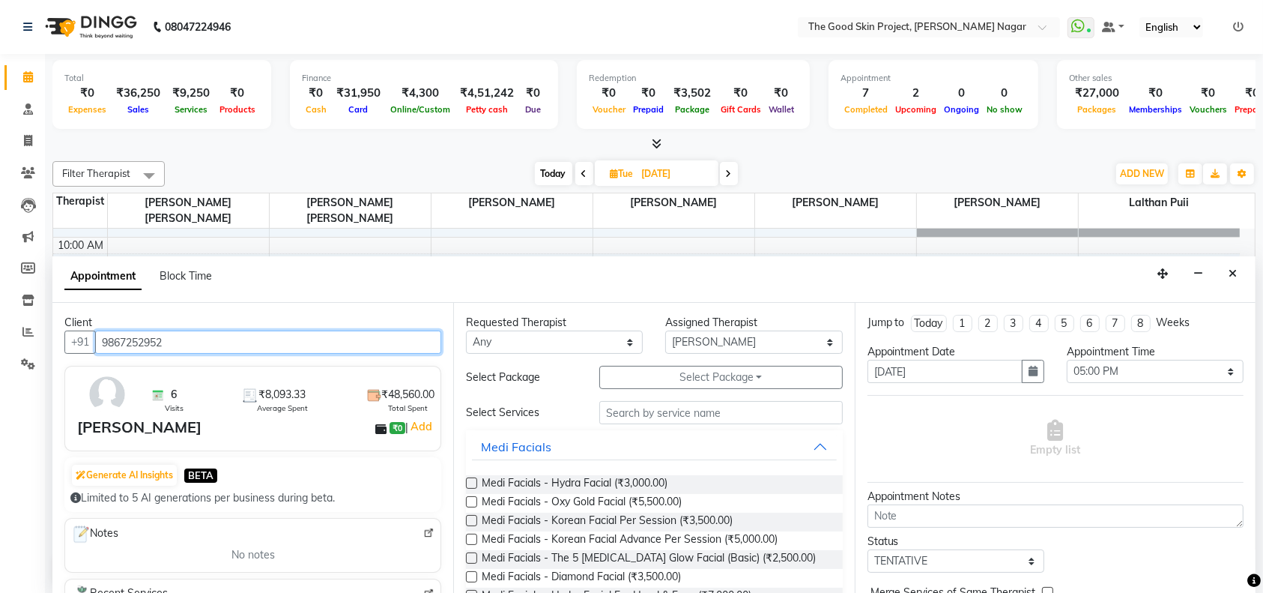
type input "9867252952"
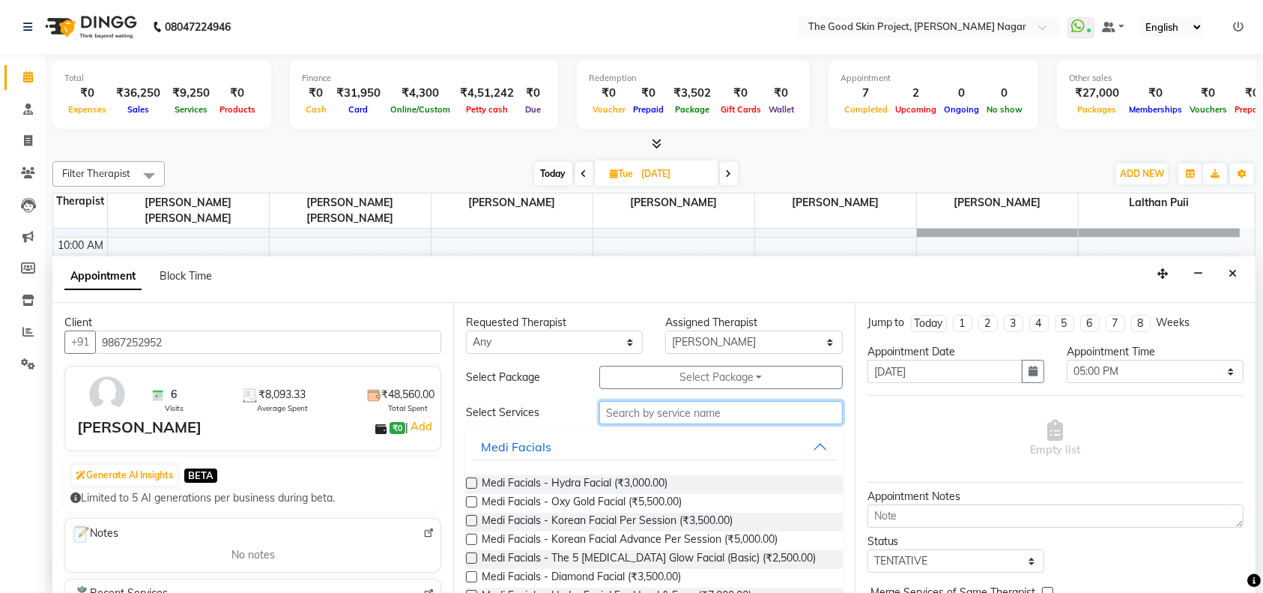
click at [697, 412] on input "text" at bounding box center [720, 412] width 243 height 23
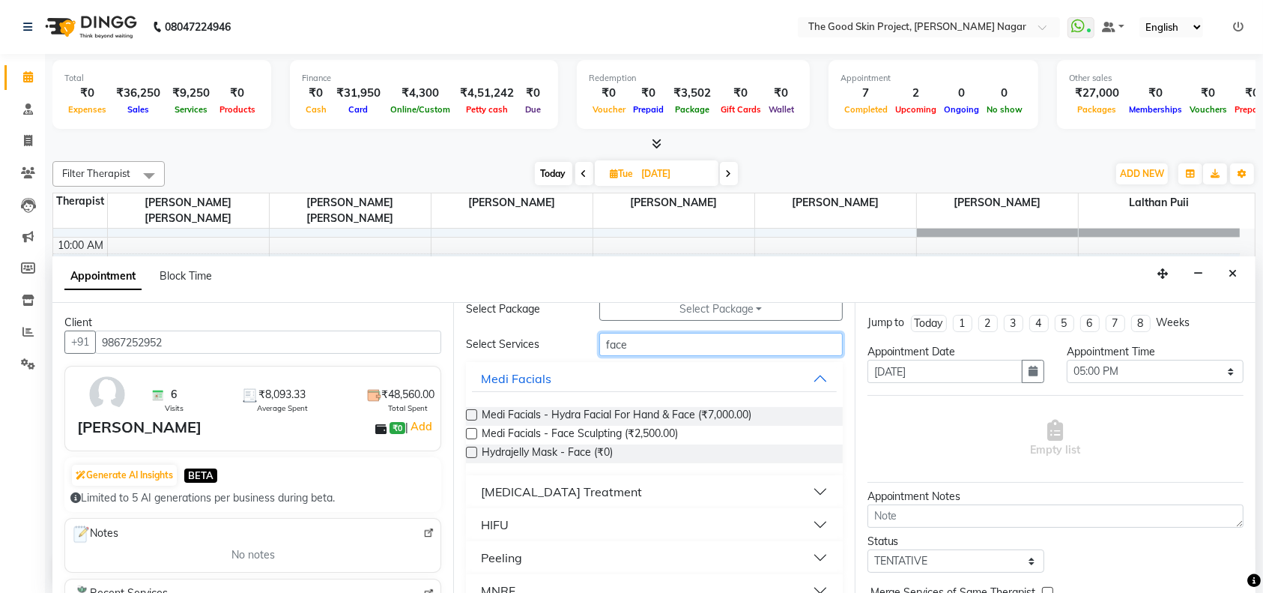
scroll to position [100, 0]
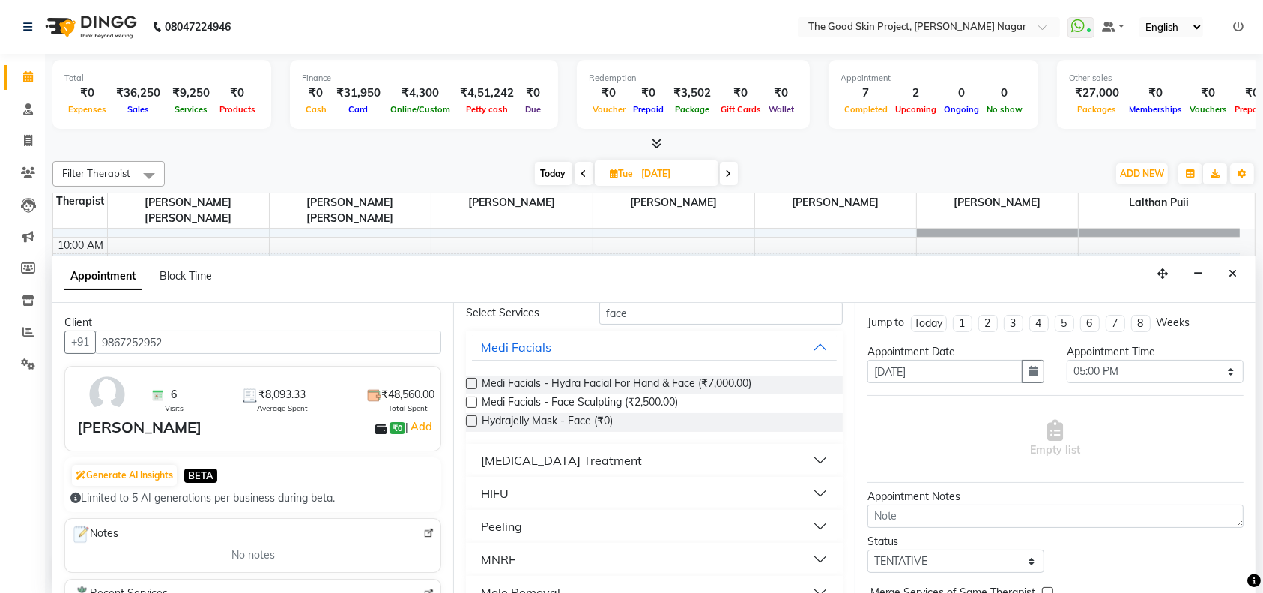
click at [808, 450] on button "[MEDICAL_DATA] Treatment" at bounding box center [654, 459] width 364 height 27
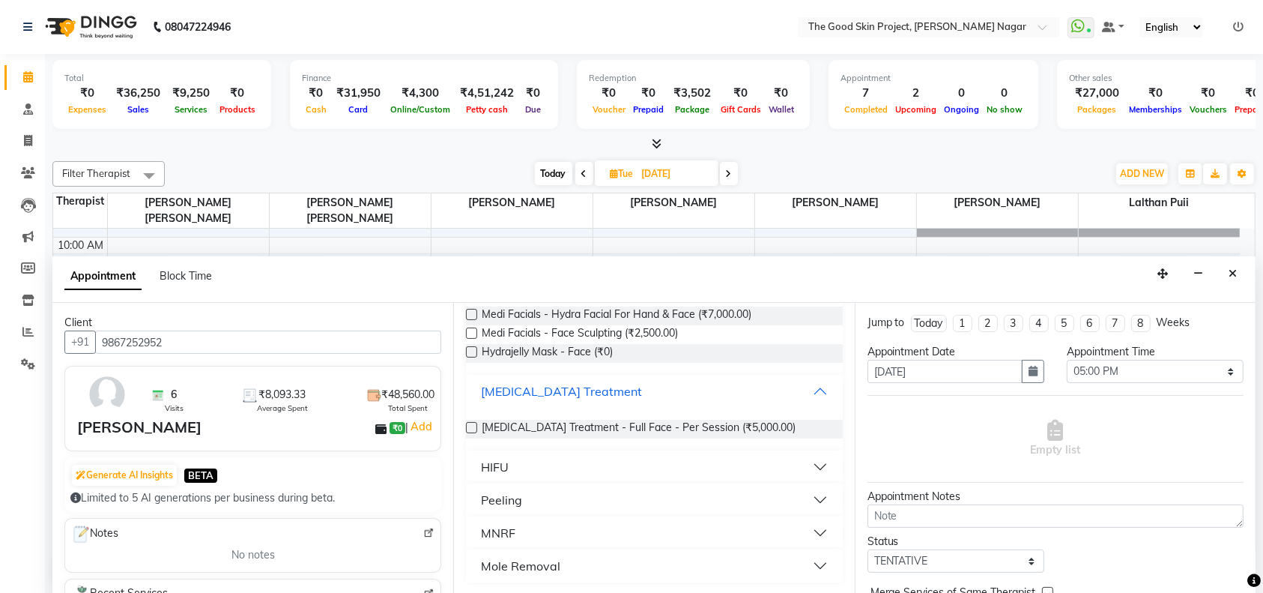
scroll to position [69, 0]
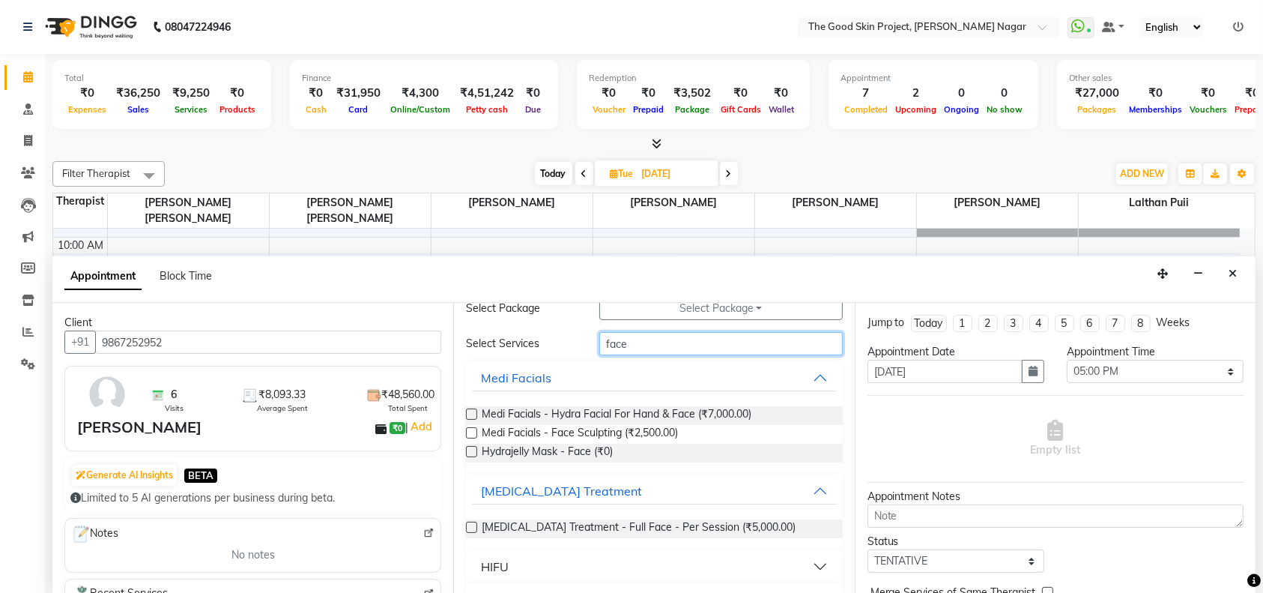
click at [651, 345] on input "face" at bounding box center [720, 343] width 243 height 23
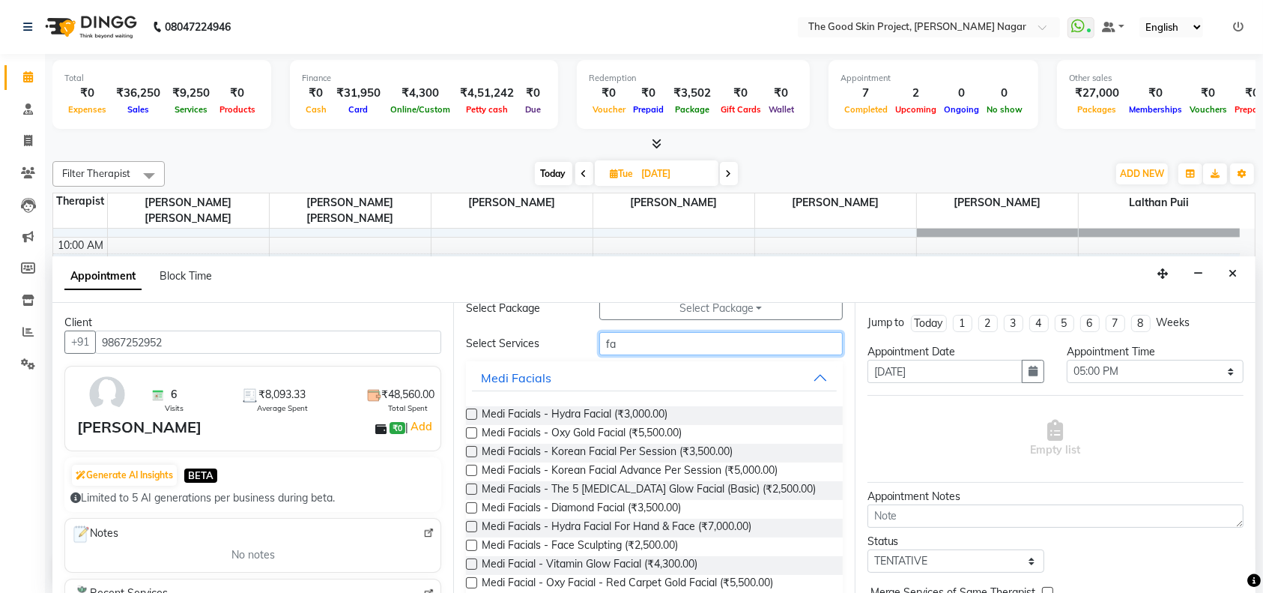
type input "f"
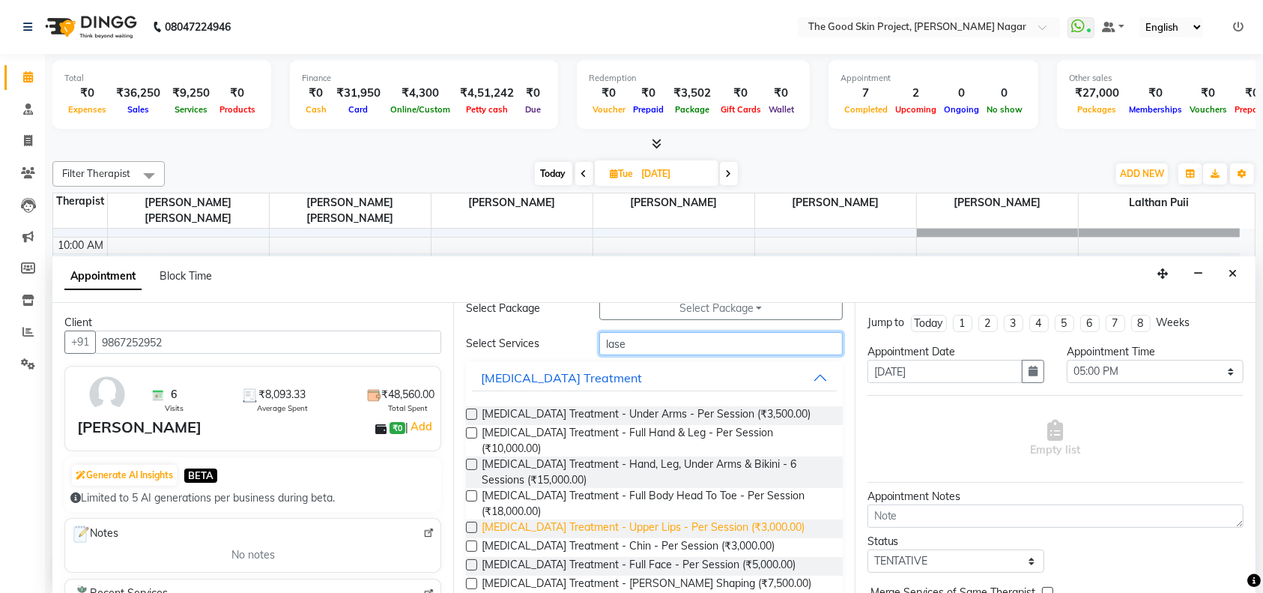
scroll to position [169, 0]
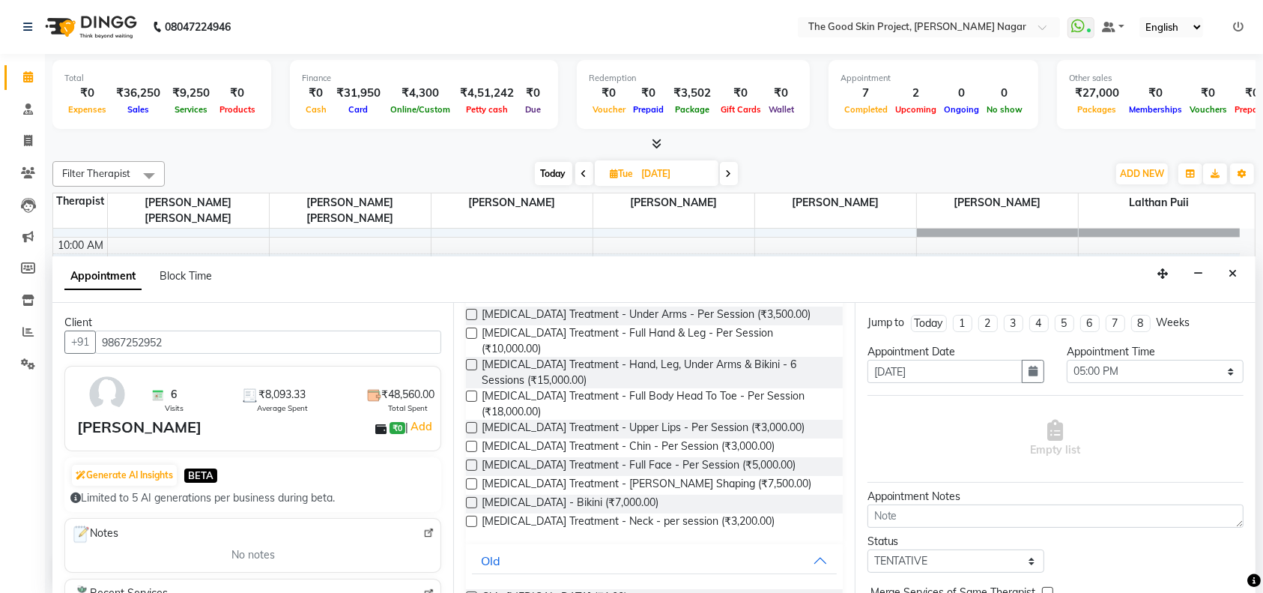
type input "lase"
click at [473, 470] on label at bounding box center [471, 464] width 11 height 11
click at [473, 471] on input "checkbox" at bounding box center [471, 466] width 10 height 10
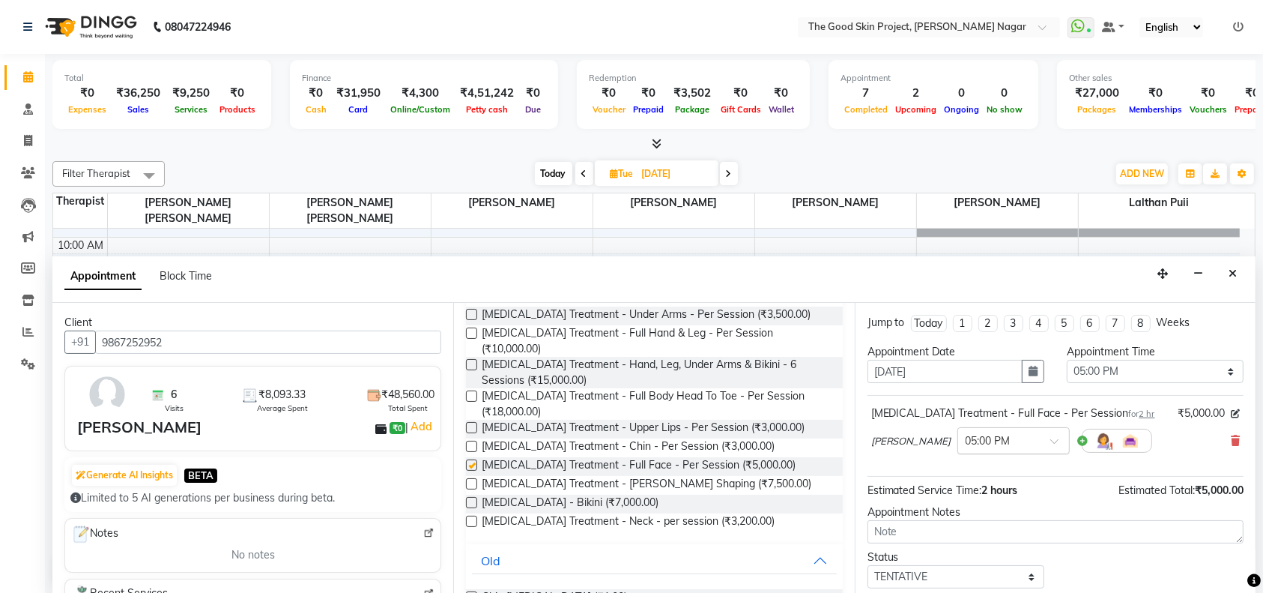
checkbox input "false"
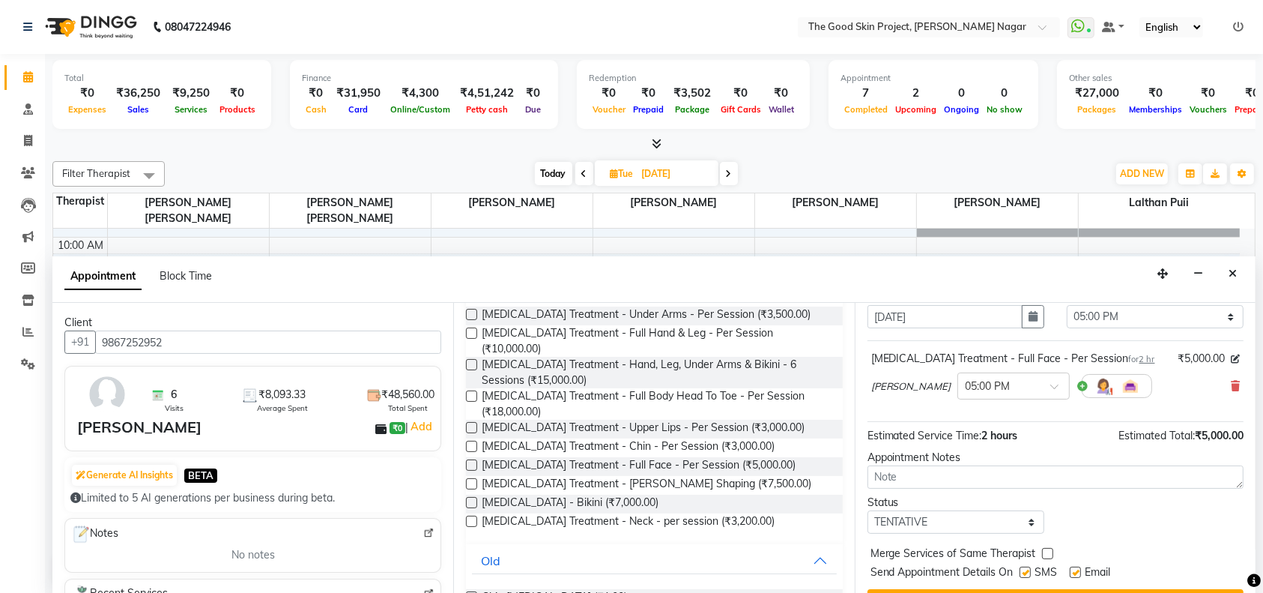
scroll to position [100, 0]
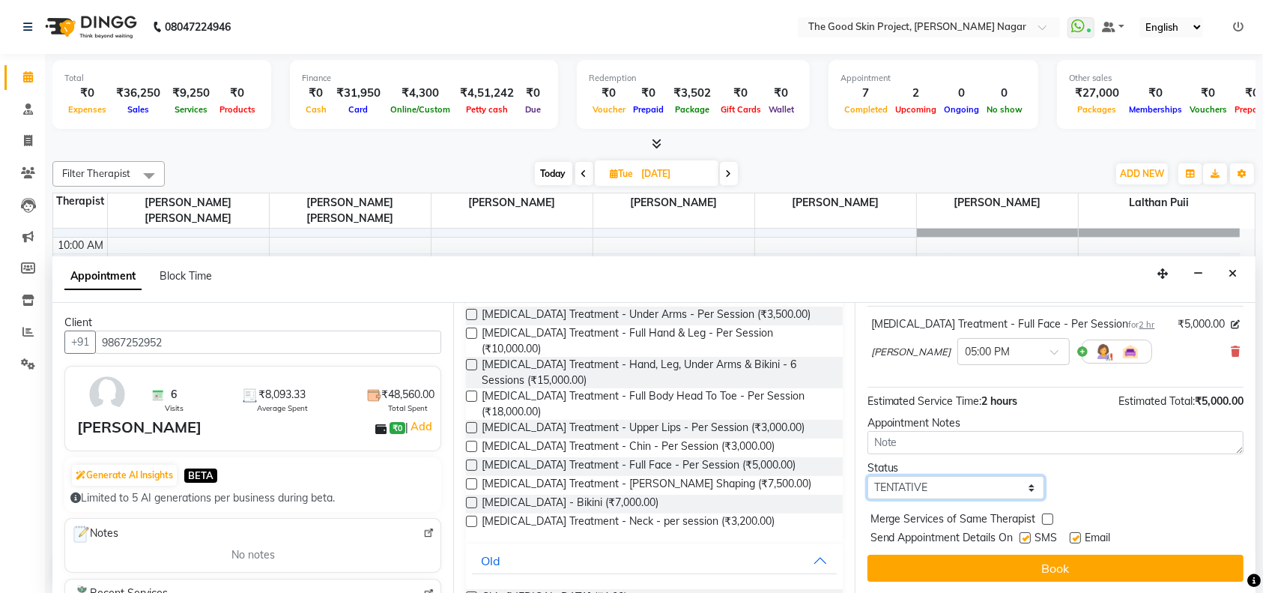
click at [1020, 491] on select "Select TENTATIVE CONFIRM UPCOMING" at bounding box center [955, 487] width 177 height 23
select select "confirm booking"
click at [867, 479] on select "Select TENTATIVE CONFIRM UPCOMING" at bounding box center [955, 487] width 177 height 23
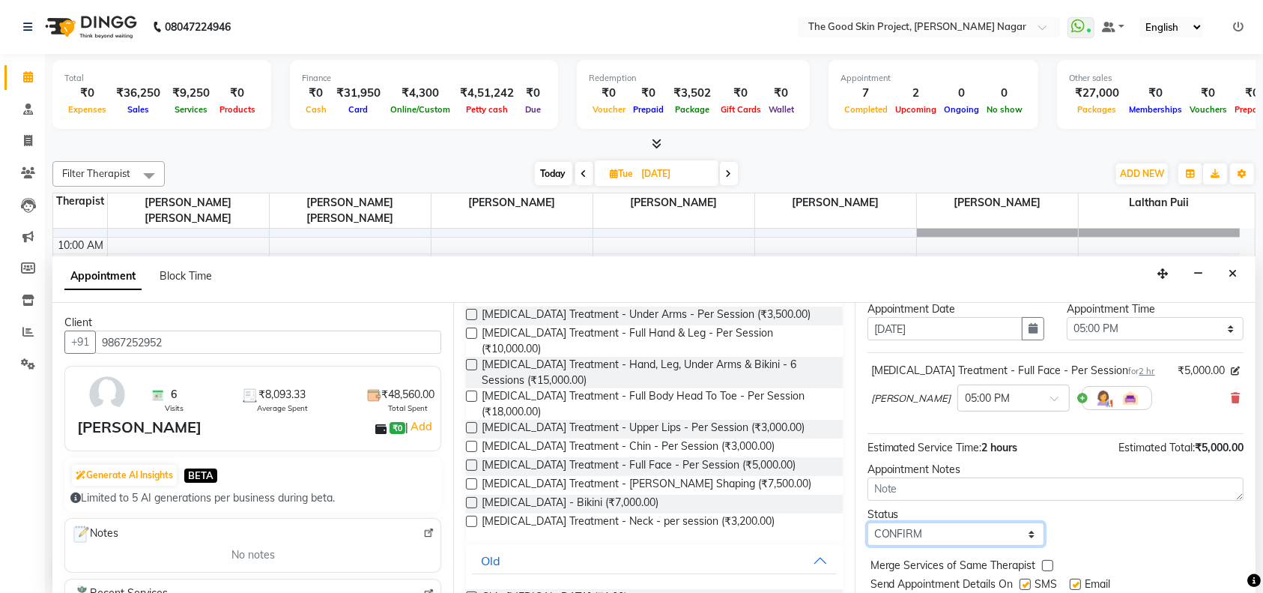
scroll to position [0, 0]
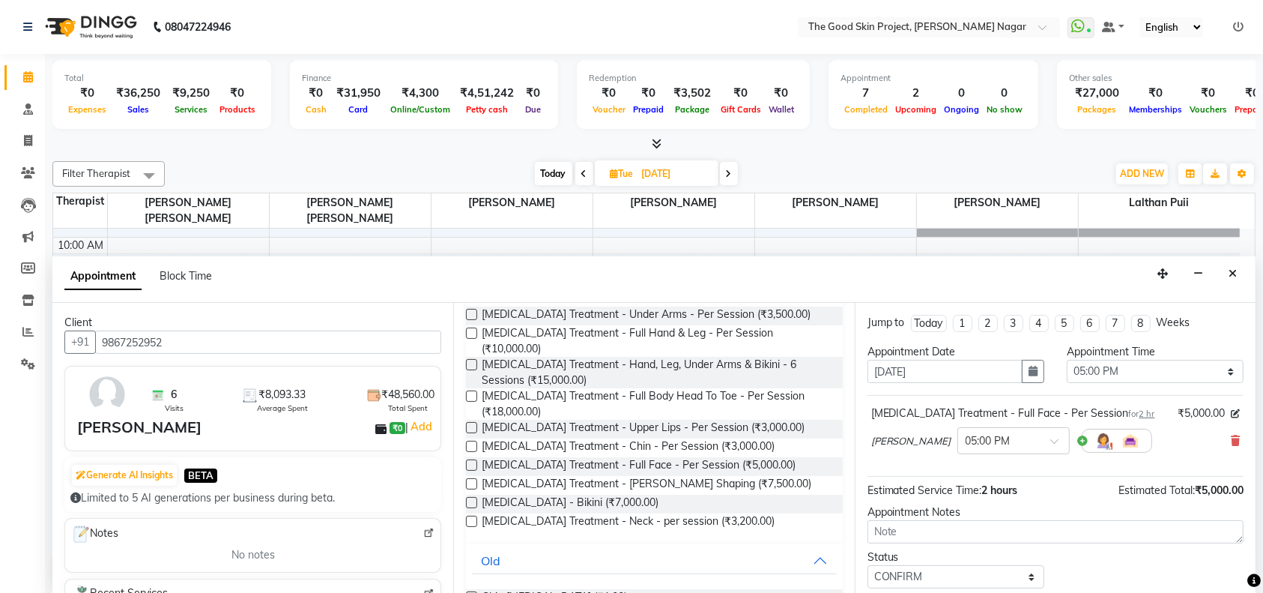
click at [779, 274] on div "Appointment Block Time" at bounding box center [653, 279] width 1203 height 46
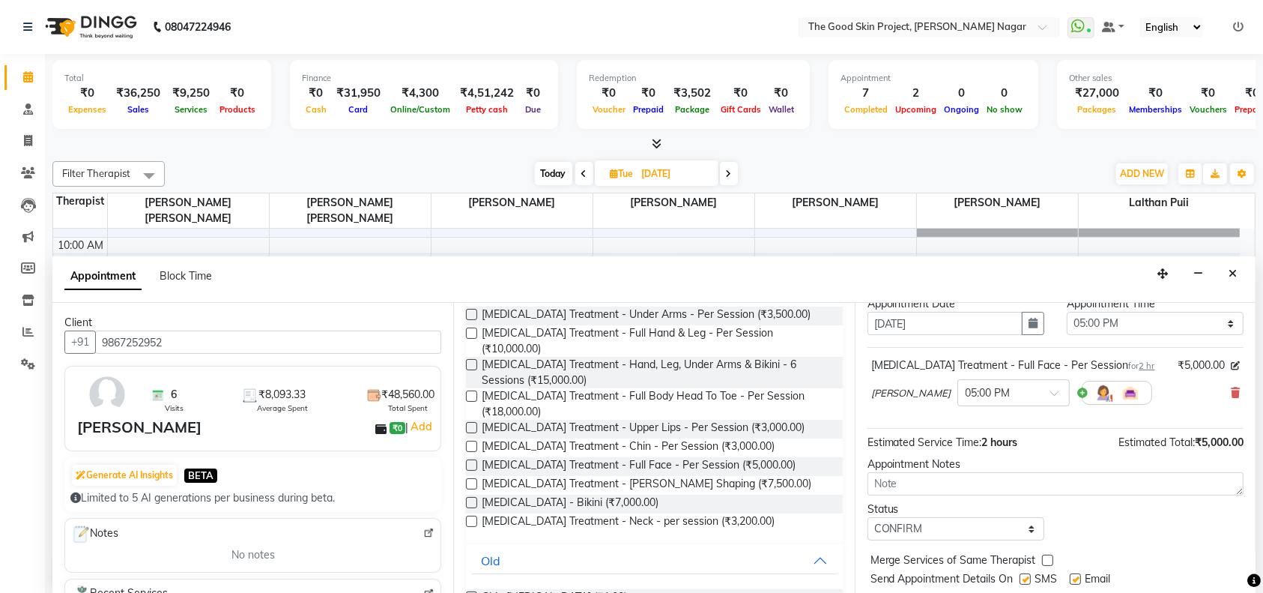
scroll to position [104, 0]
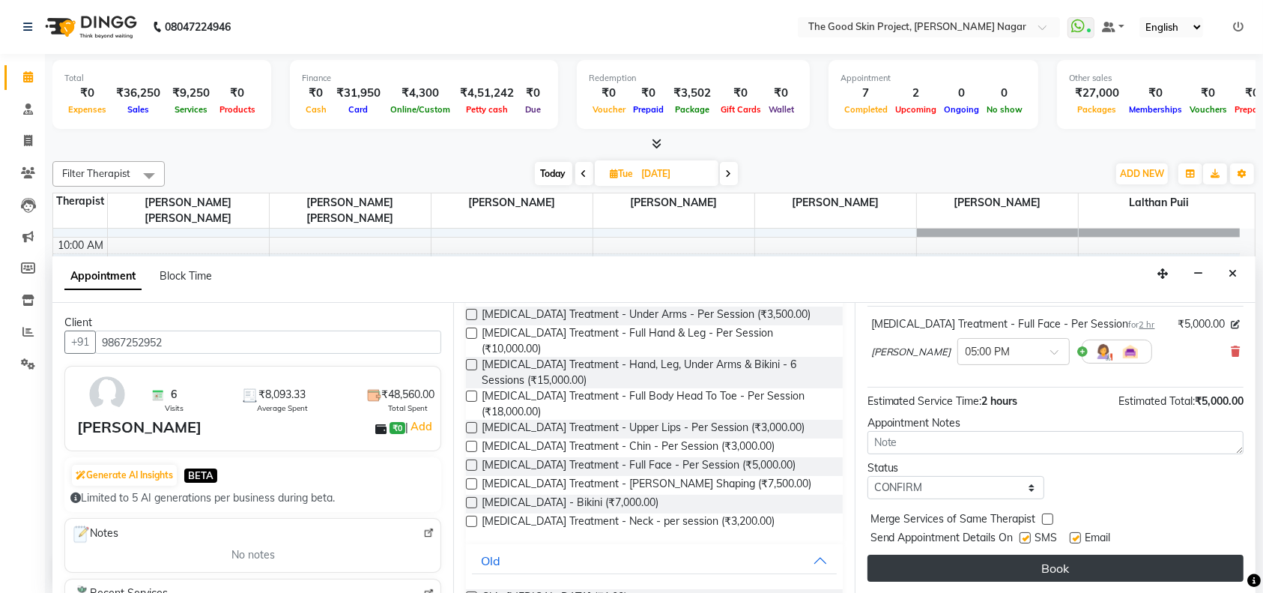
click at [1029, 563] on button "Book" at bounding box center [1055, 567] width 376 height 27
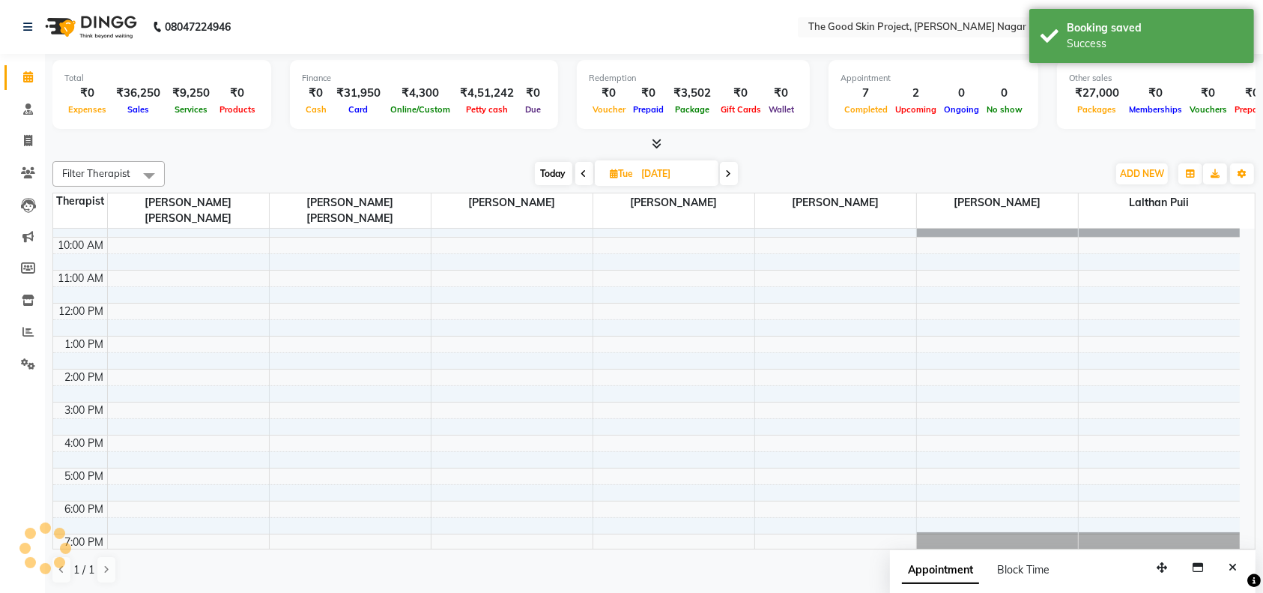
scroll to position [0, 0]
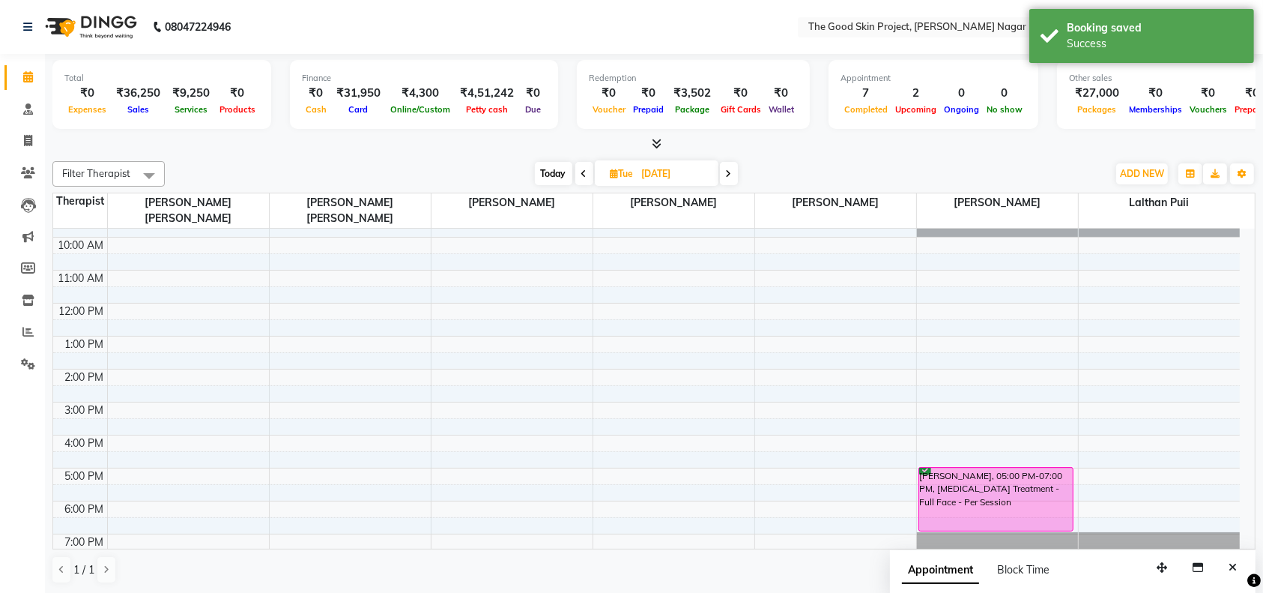
click at [671, 171] on input "[DATE]" at bounding box center [675, 174] width 75 height 22
select select "10"
select select "2025"
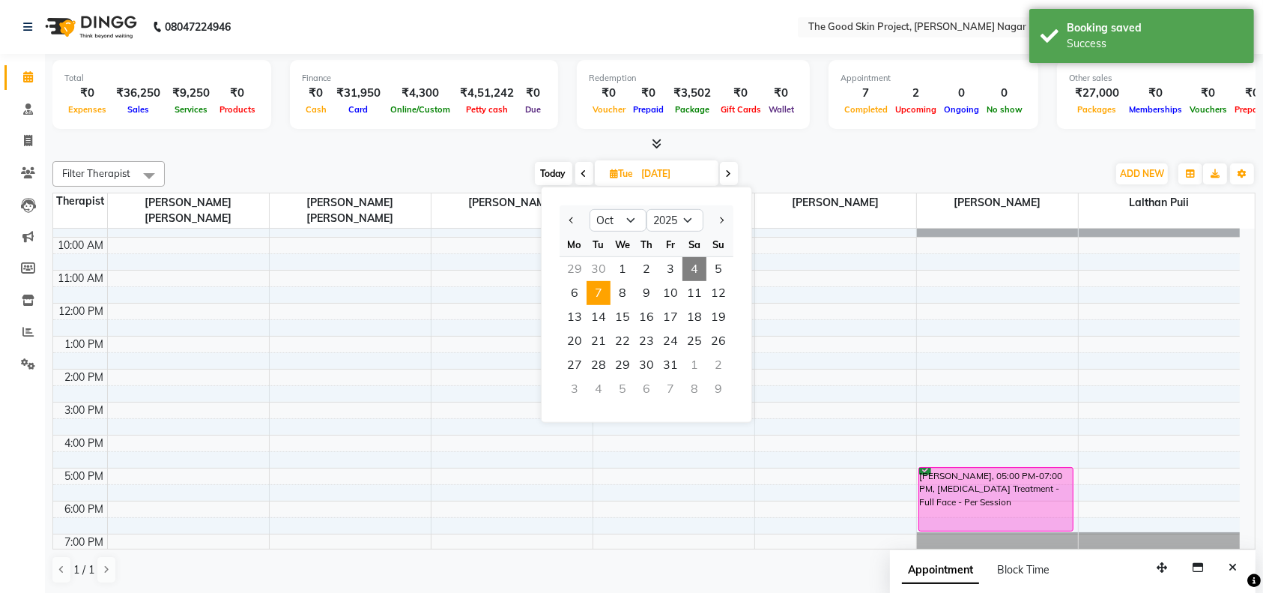
click at [697, 264] on span "4" at bounding box center [694, 269] width 24 height 24
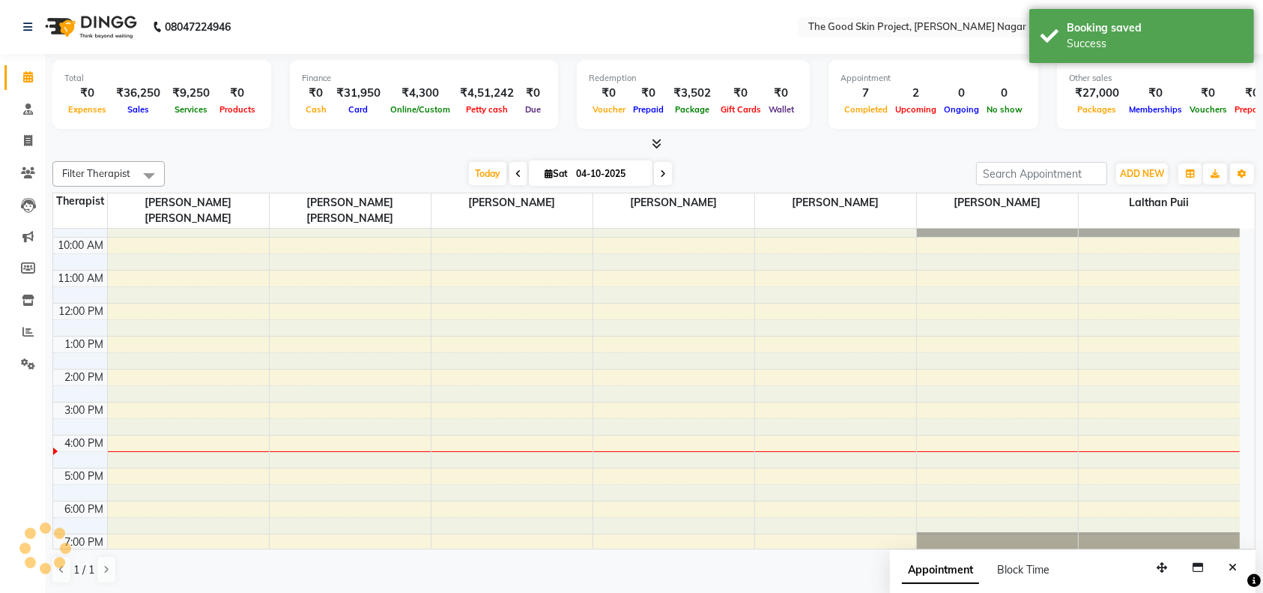
scroll to position [24, 0]
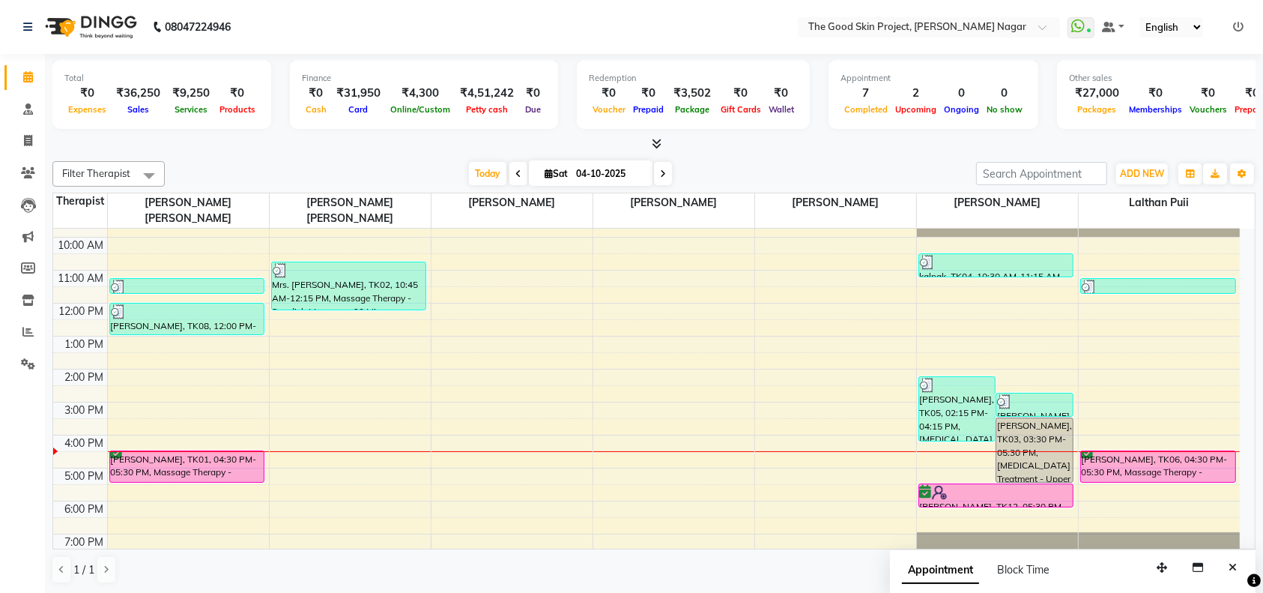
click at [660, 178] on span at bounding box center [663, 173] width 18 height 23
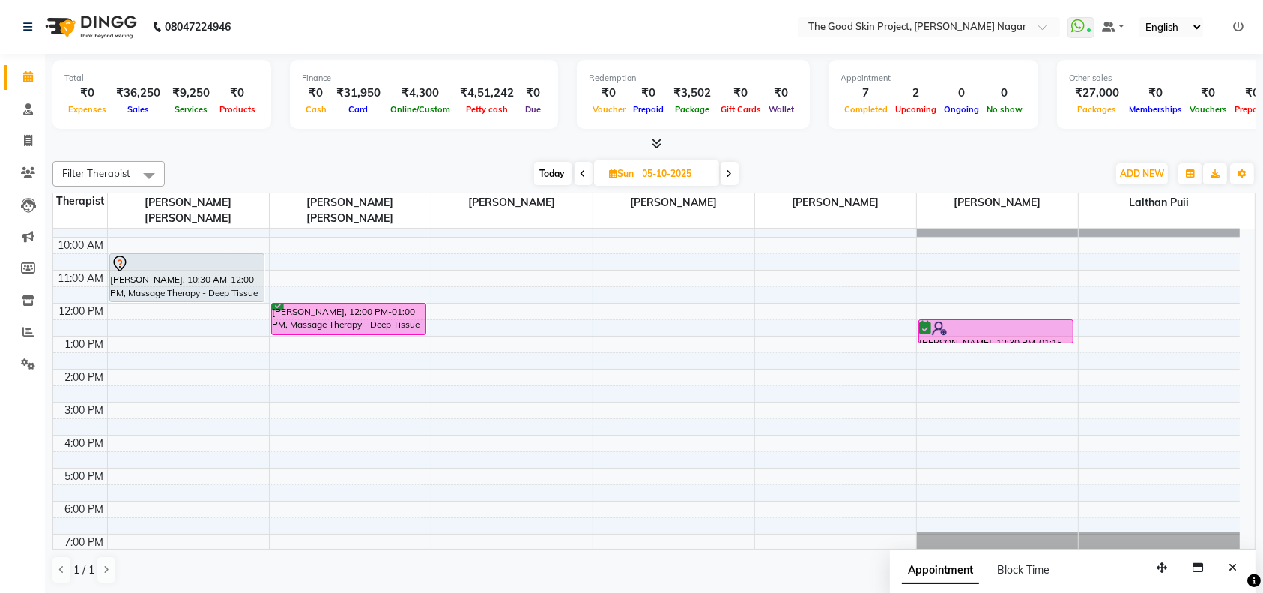
click at [587, 181] on span at bounding box center [584, 173] width 18 height 23
type input "04-10-2025"
